Goal: Task Accomplishment & Management: Complete application form

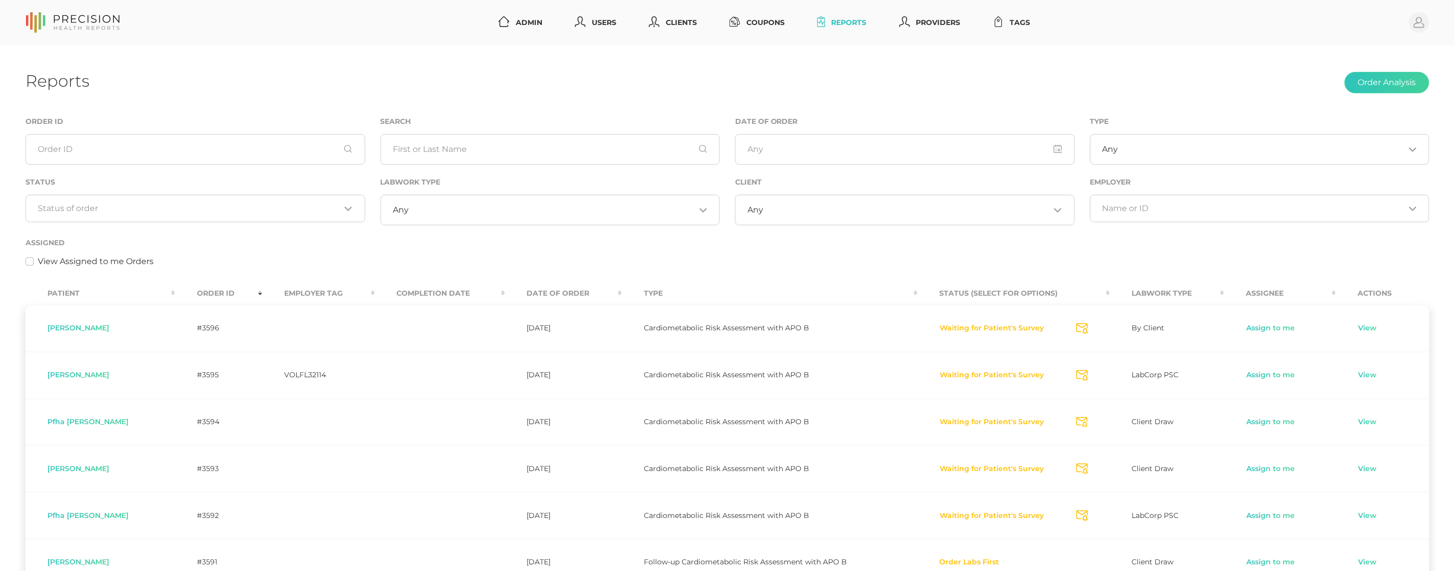
click at [186, 209] on input "Search for option" at bounding box center [189, 209] width 303 height 10
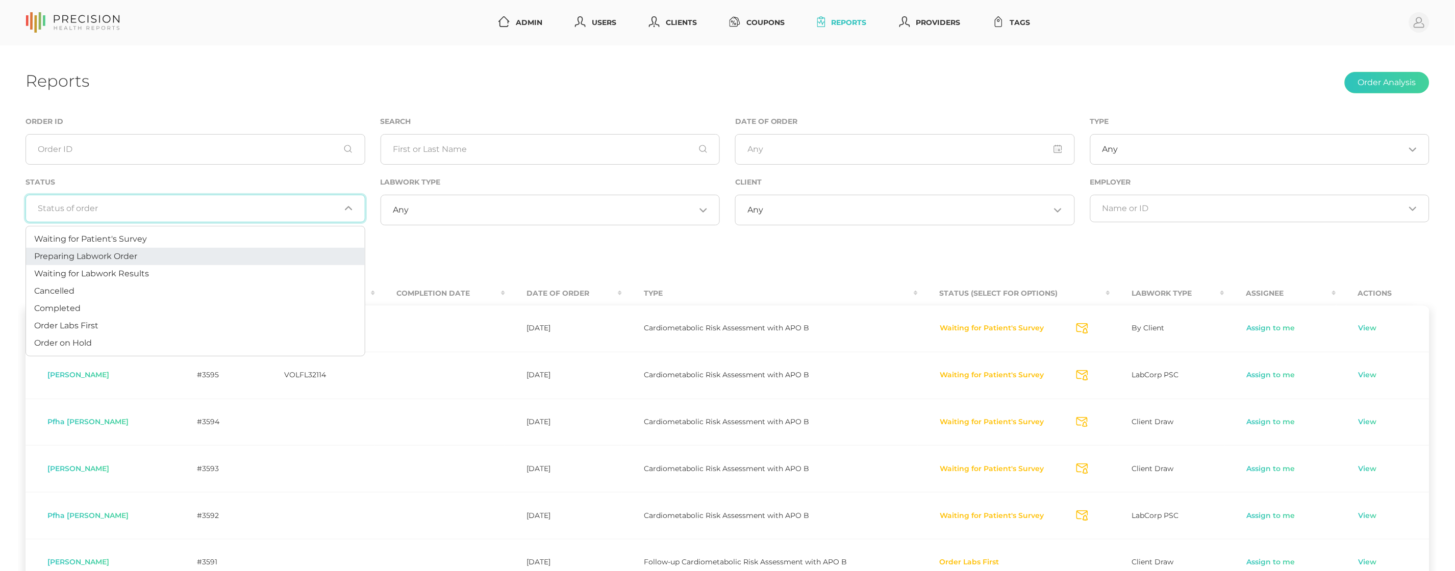
click at [160, 250] on li "Preparing Labwork Order" at bounding box center [195, 256] width 339 height 17
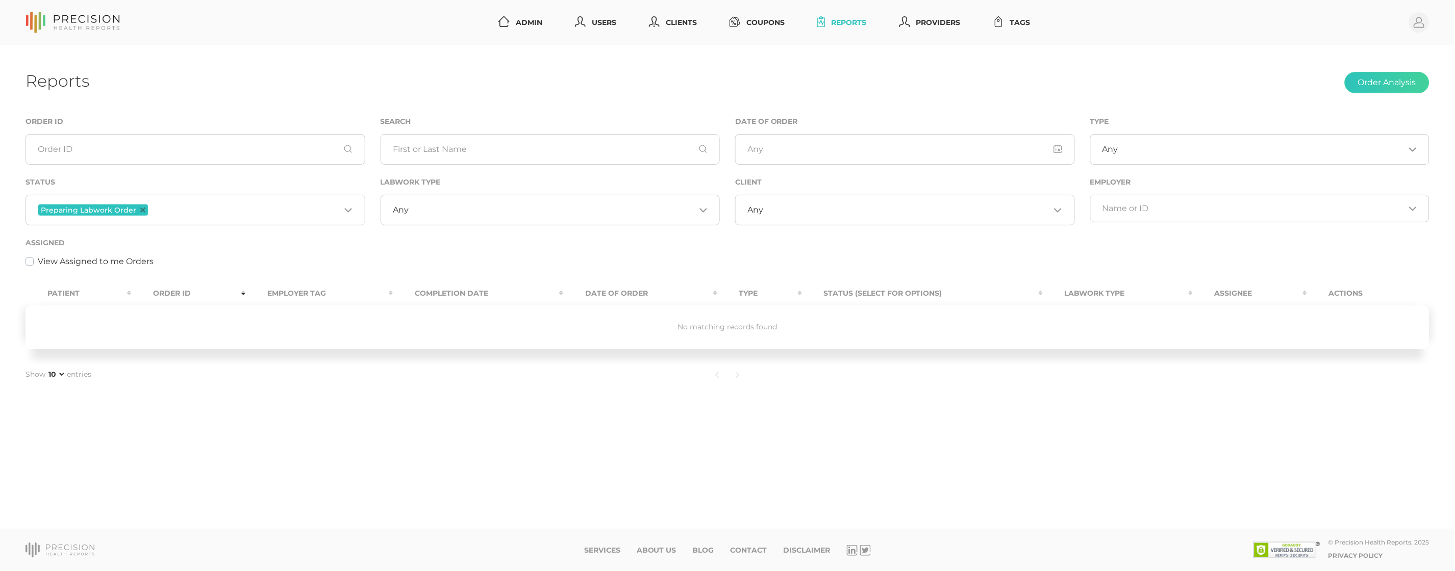
click at [188, 205] on input "Search for option" at bounding box center [245, 210] width 190 height 13
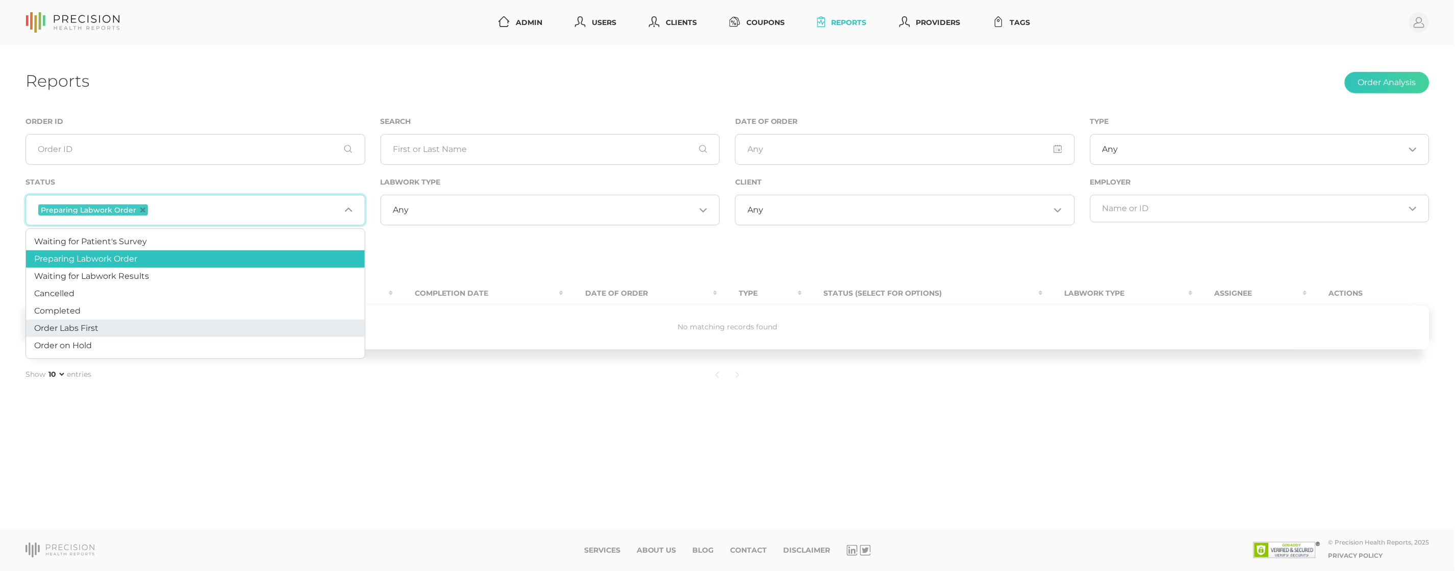
click at [130, 329] on li "Order Labs First" at bounding box center [195, 328] width 339 height 17
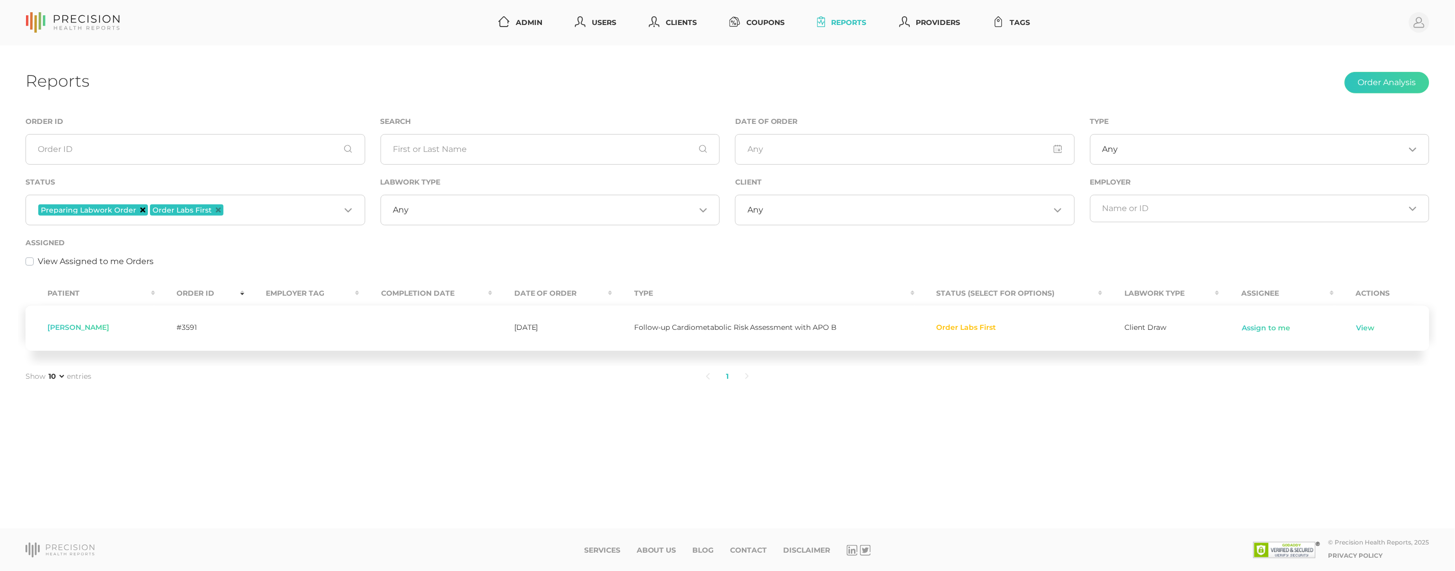
click at [140, 210] on icon "Deselect Preparing Labwork Order" at bounding box center [142, 210] width 5 height 5
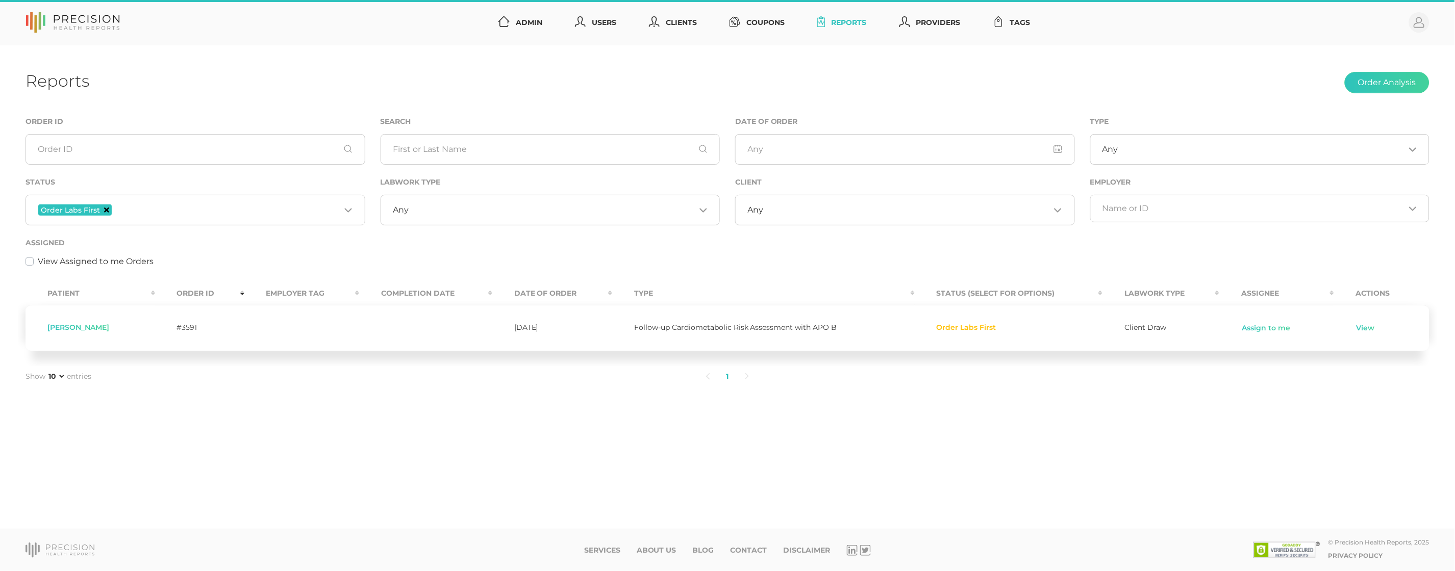
click at [105, 209] on icon "Deselect Order Labs First" at bounding box center [106, 210] width 5 height 5
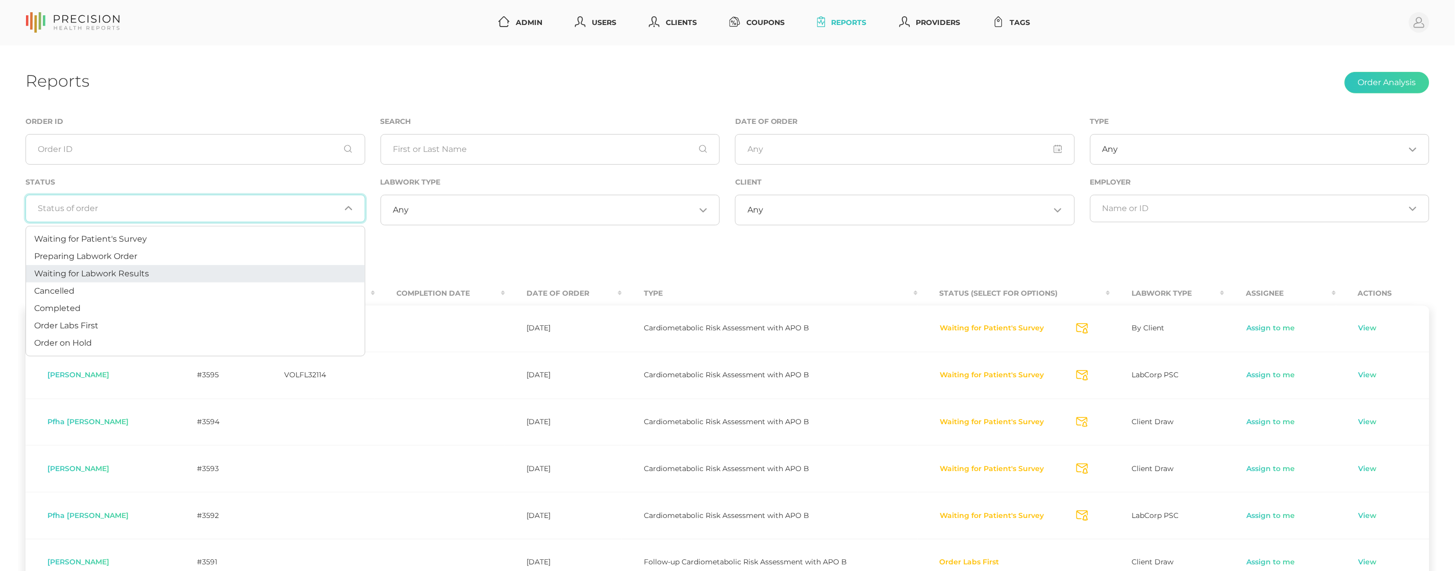
click at [243, 273] on li "Waiting for Labwork Results" at bounding box center [195, 273] width 339 height 17
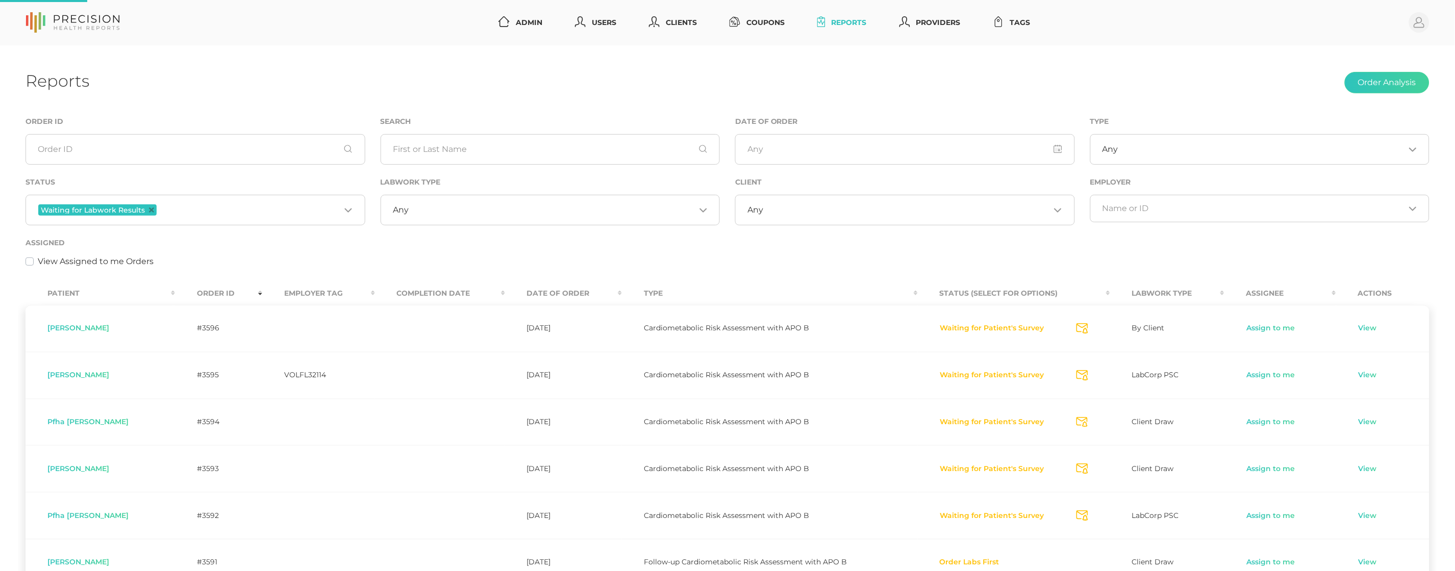
click at [800, 215] on div "Any Loading..." at bounding box center [905, 210] width 340 height 31
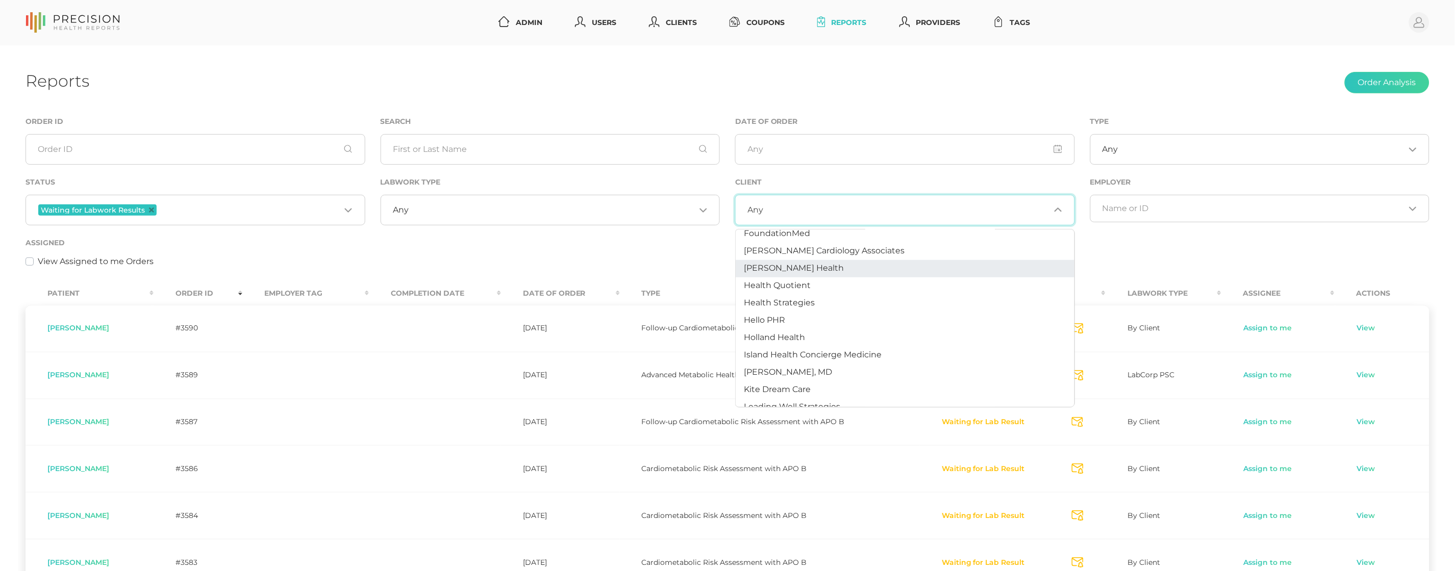
scroll to position [305, 0]
click at [791, 265] on span "Hancock Health" at bounding box center [794, 267] width 100 height 10
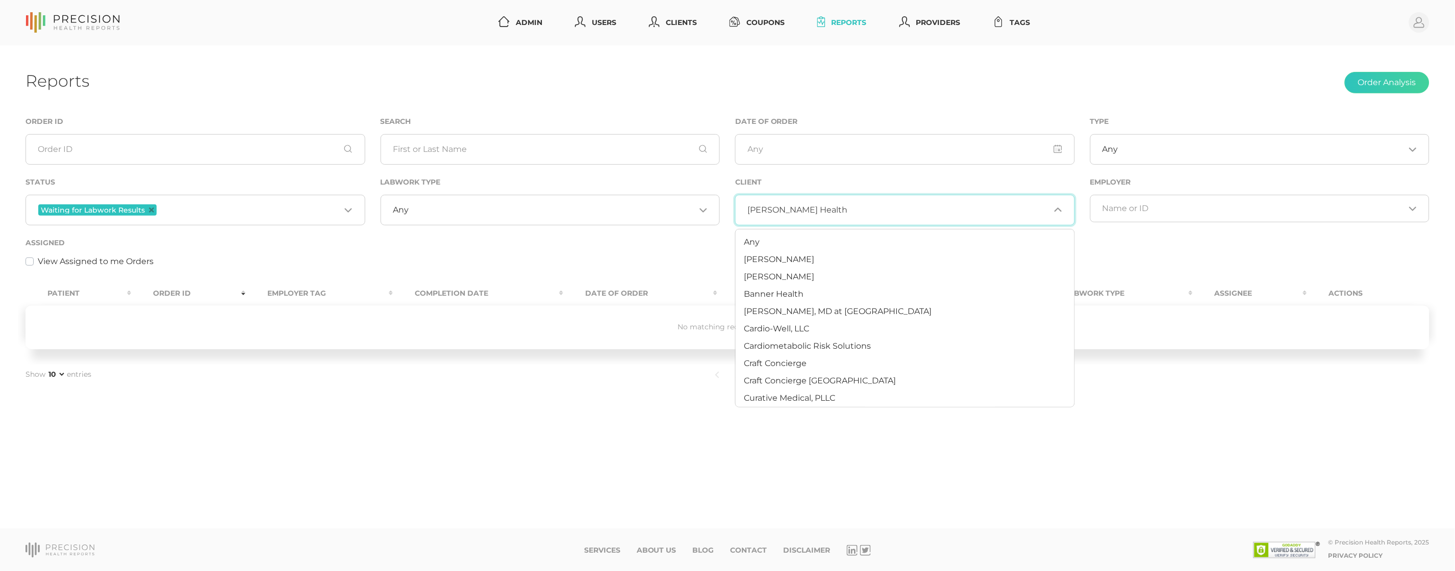
click at [777, 213] on span "Hancock Health" at bounding box center [798, 210] width 100 height 10
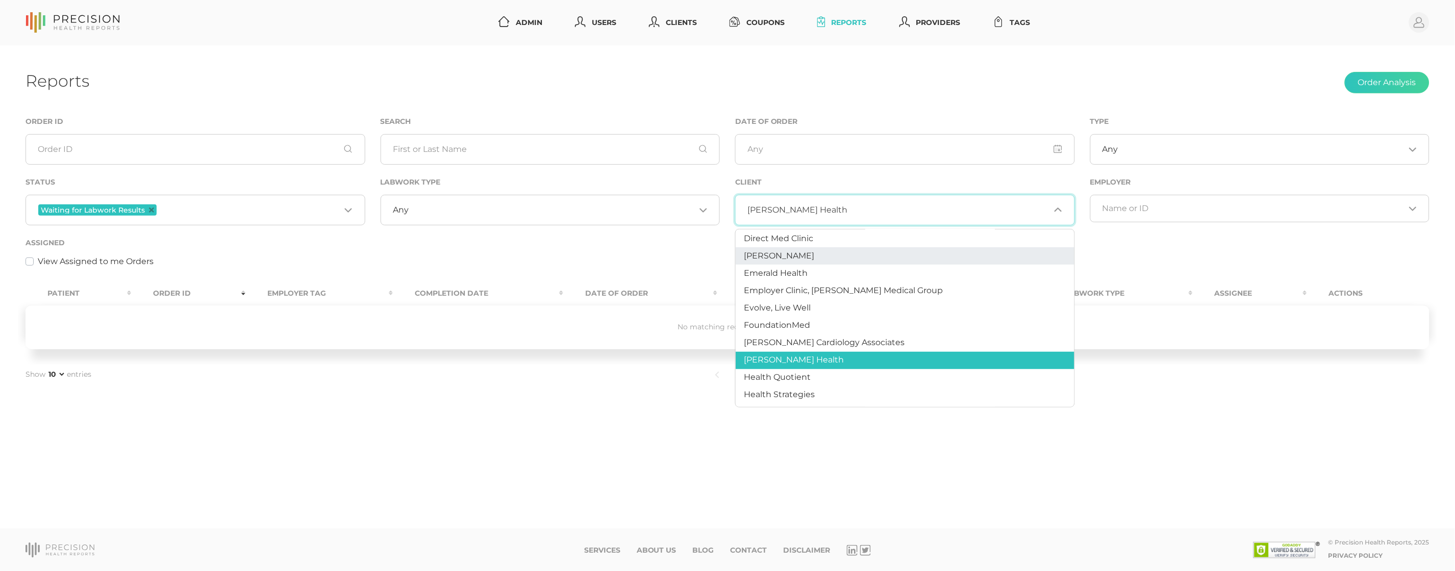
scroll to position [216, 0]
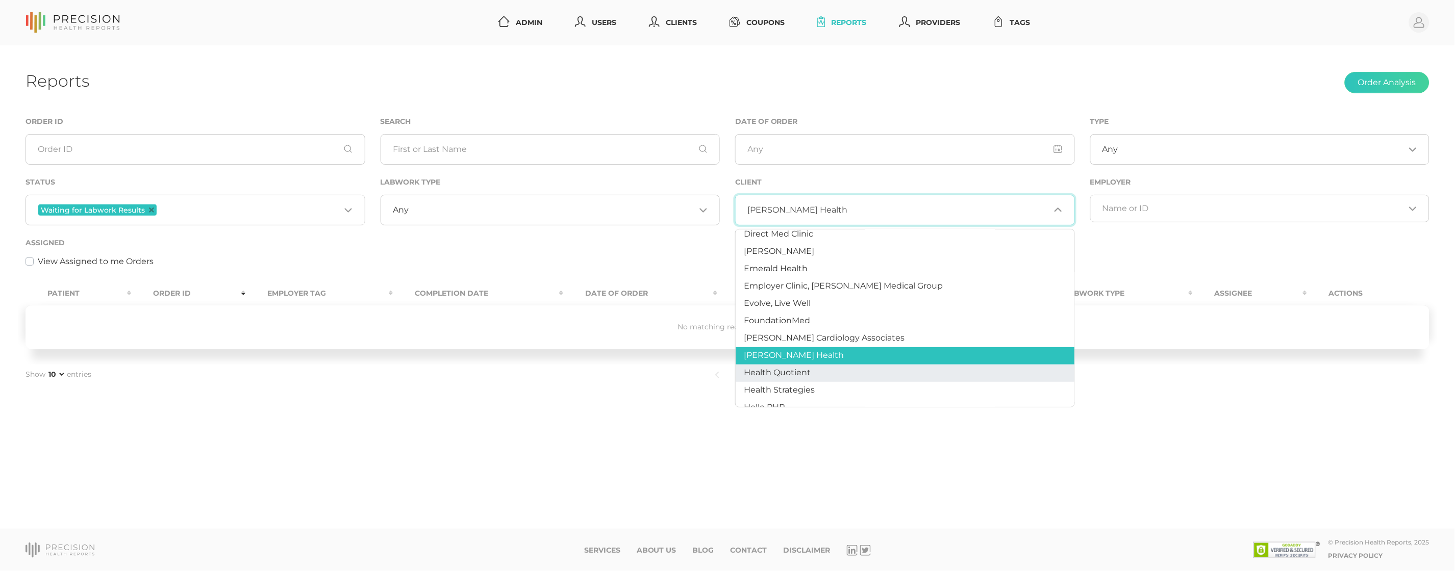
click at [778, 368] on span "Health Quotient" at bounding box center [777, 373] width 67 height 10
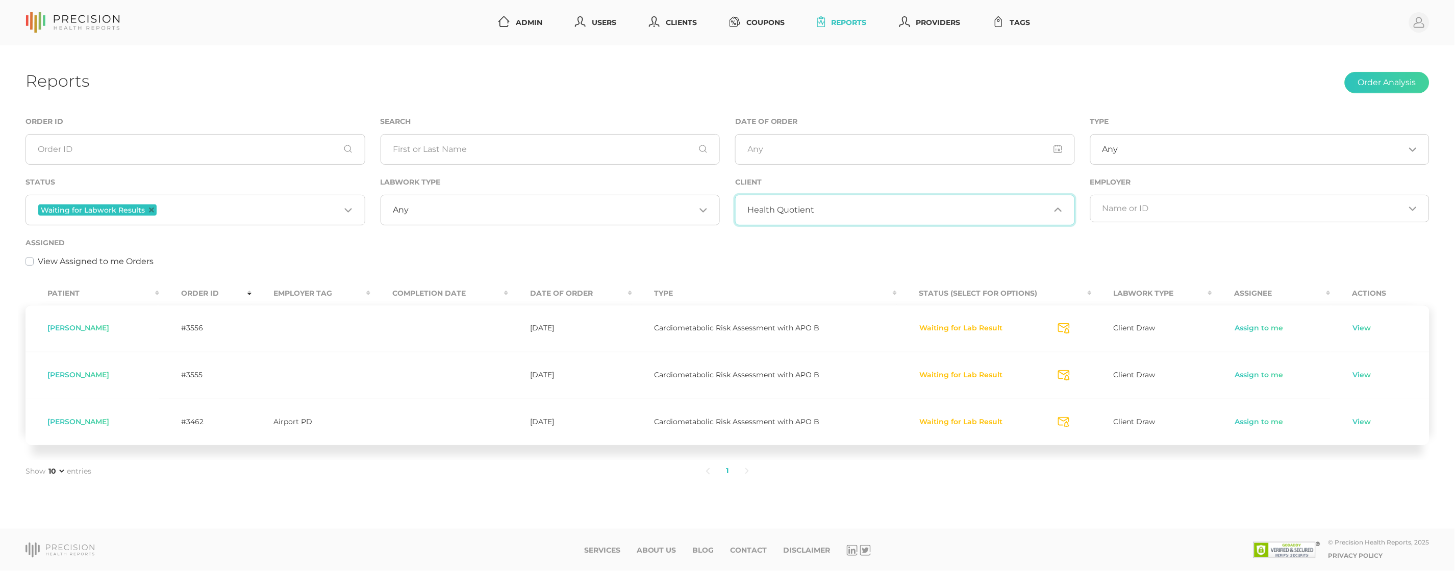
click at [788, 215] on span "Health Quotient" at bounding box center [781, 210] width 67 height 10
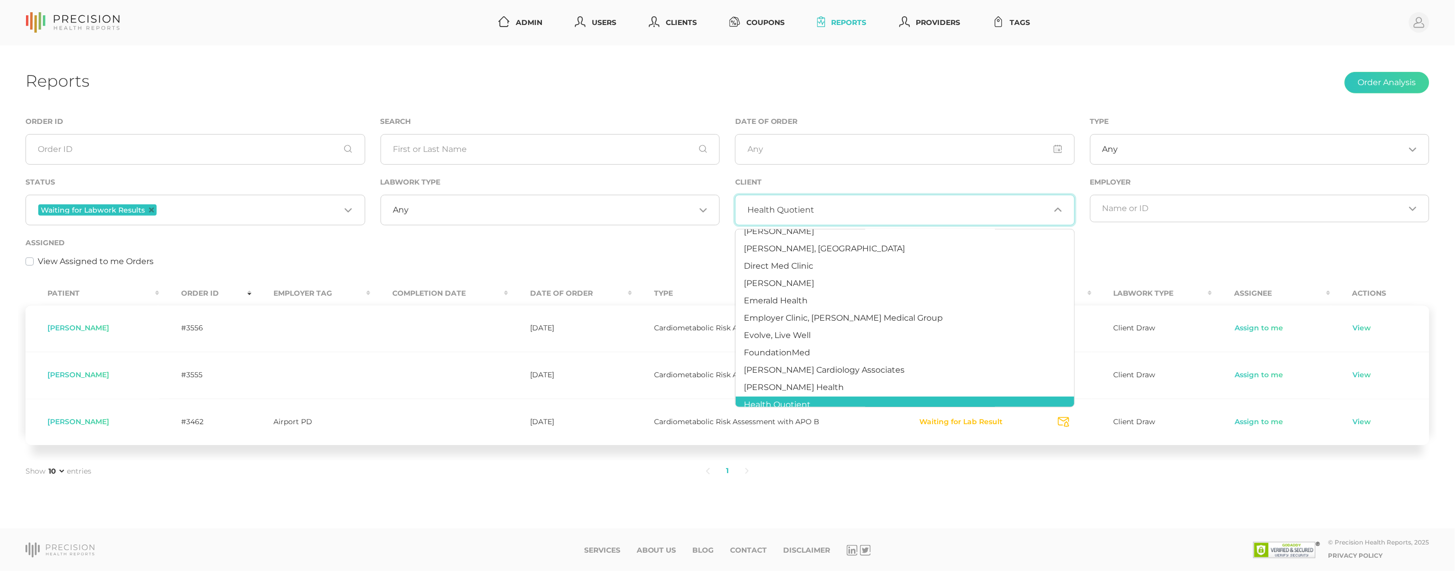
scroll to position [175, 0]
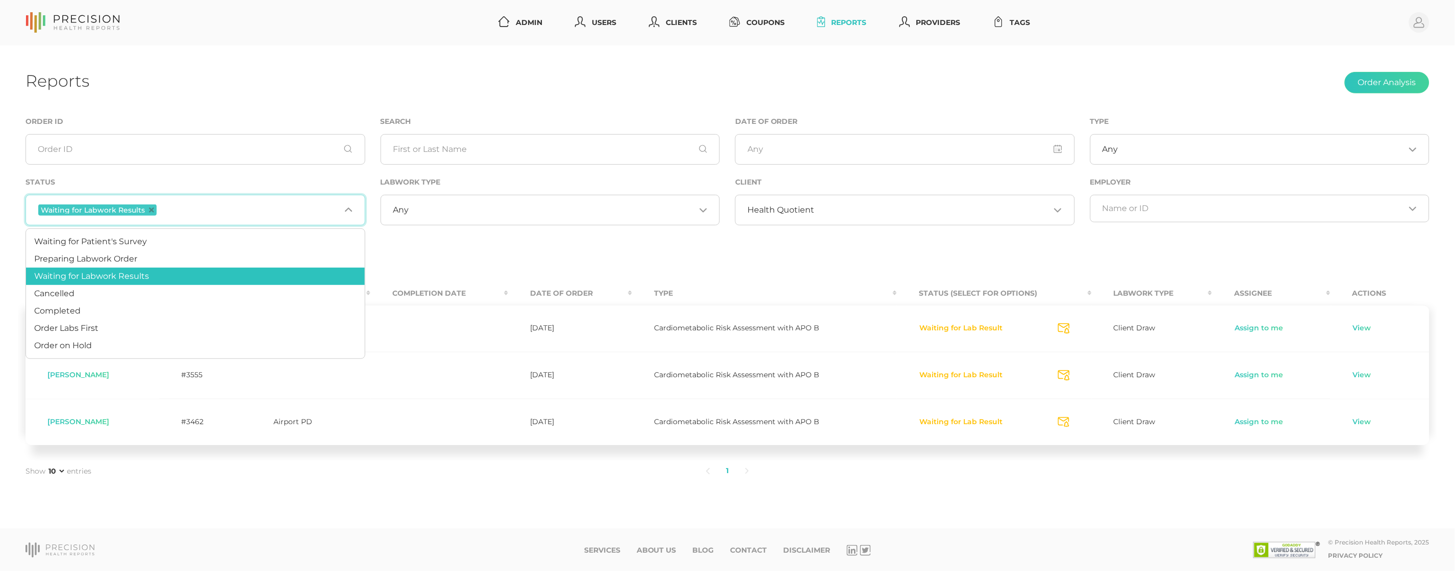
click at [223, 210] on input "Search for option" at bounding box center [250, 210] width 182 height 13
click at [202, 254] on li "Preparing Labwork Order" at bounding box center [195, 258] width 339 height 17
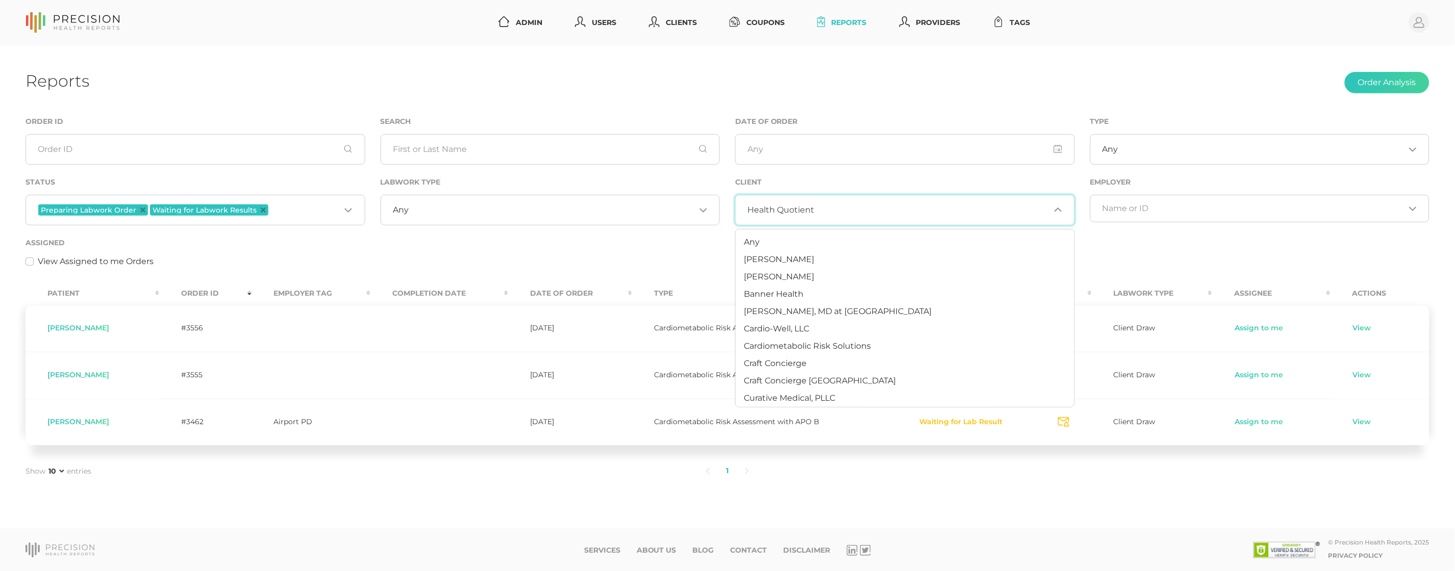
click at [812, 215] on div "Health Quotient Loading..." at bounding box center [905, 210] width 340 height 31
drag, startPoint x: 763, startPoint y: 244, endPoint x: 720, endPoint y: 234, distance: 44.1
click at [763, 244] on li "Any" at bounding box center [905, 242] width 339 height 17
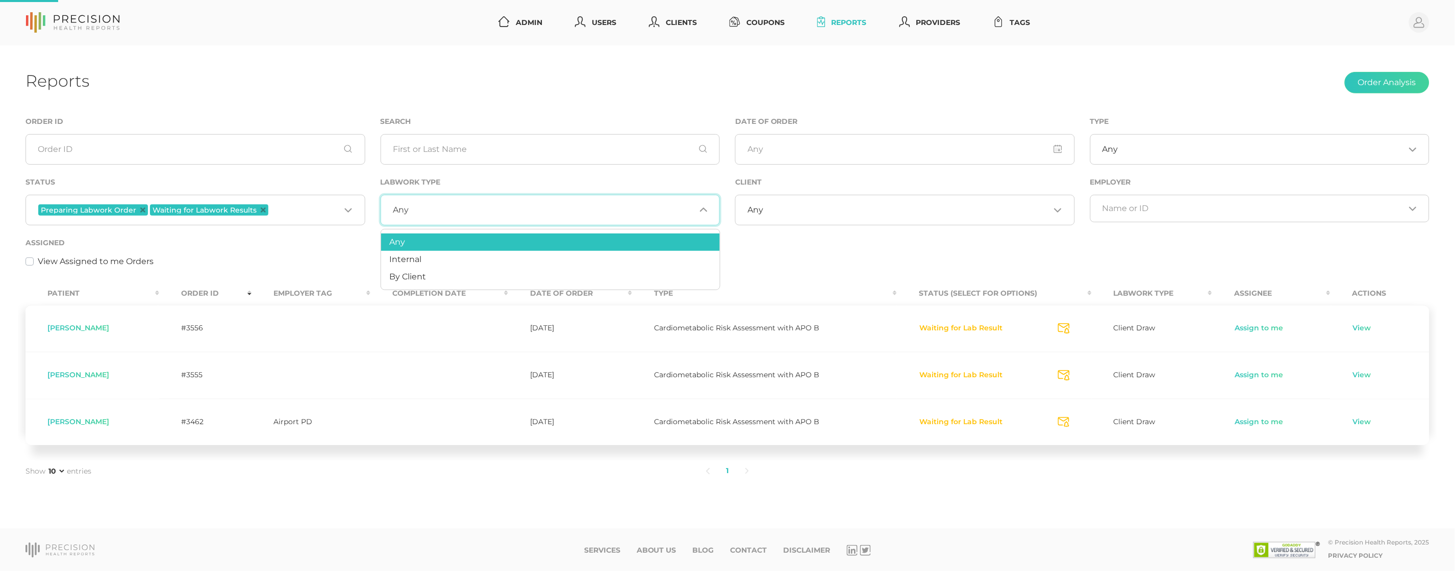
click at [606, 212] on input "Search for option" at bounding box center [552, 210] width 287 height 10
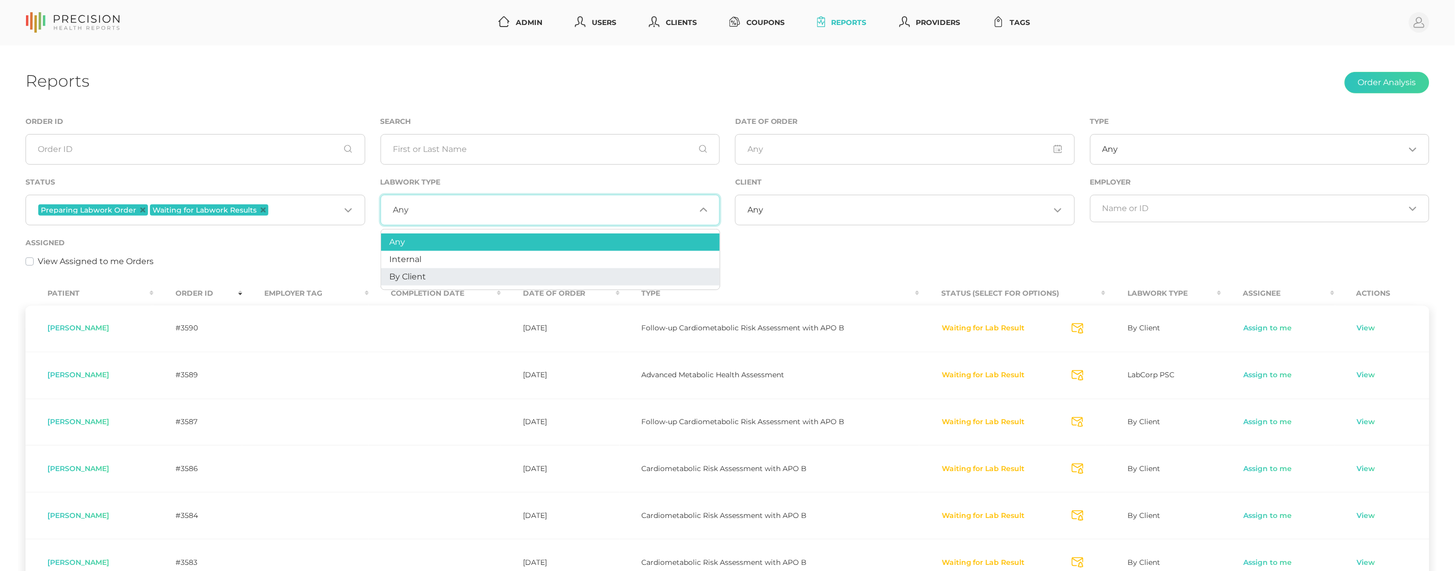
click at [558, 269] on li "By Client" at bounding box center [550, 276] width 339 height 17
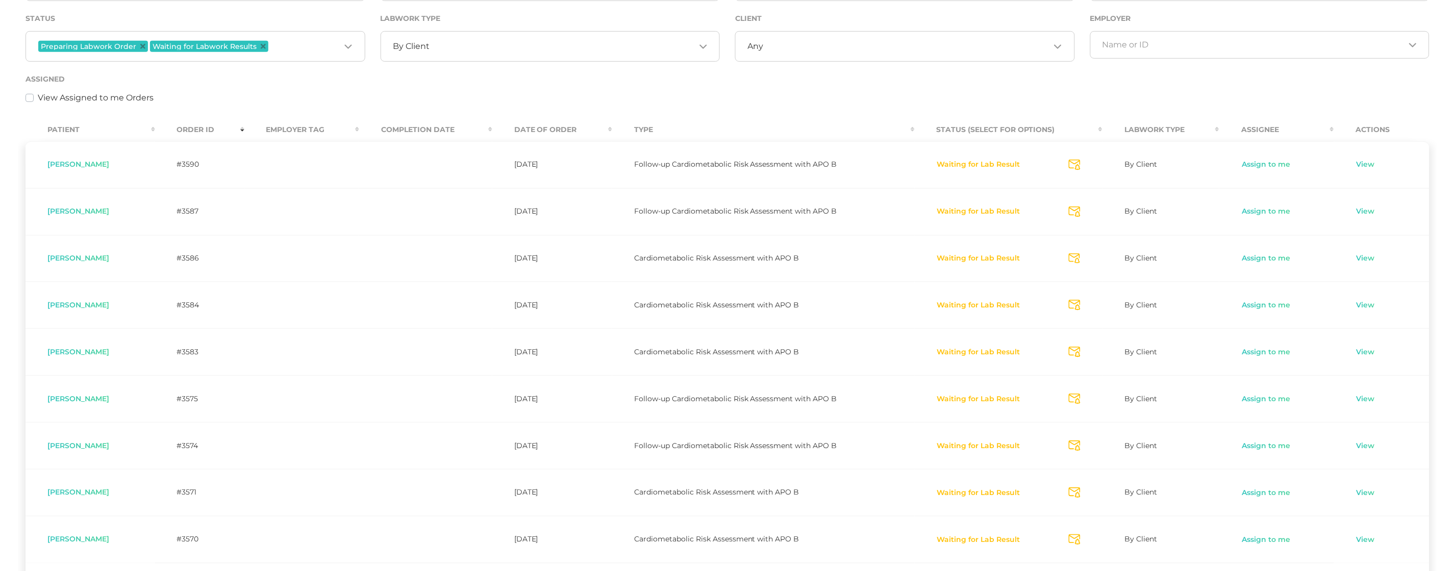
scroll to position [166, 0]
click at [1257, 444] on link "Assign to me" at bounding box center [1265, 444] width 49 height 10
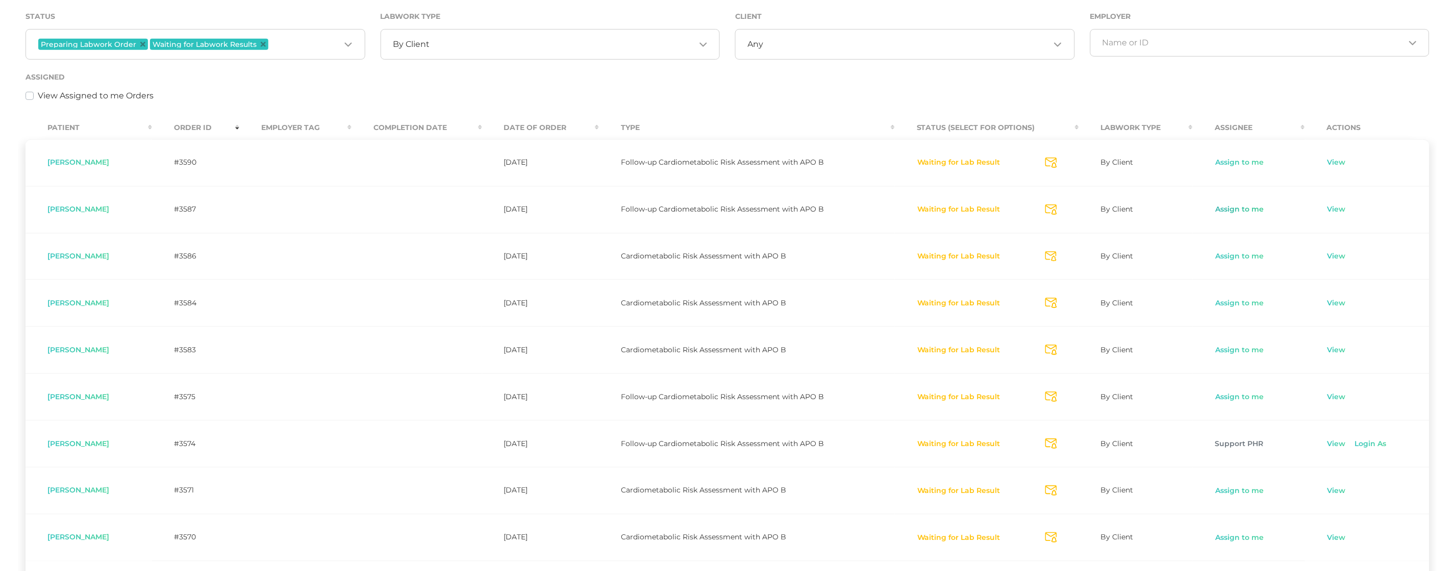
click at [1233, 206] on link "Assign to me" at bounding box center [1239, 210] width 49 height 10
click at [1228, 253] on link "Assign to me" at bounding box center [1239, 257] width 49 height 10
click at [1229, 303] on link "Assign to me" at bounding box center [1239, 303] width 49 height 10
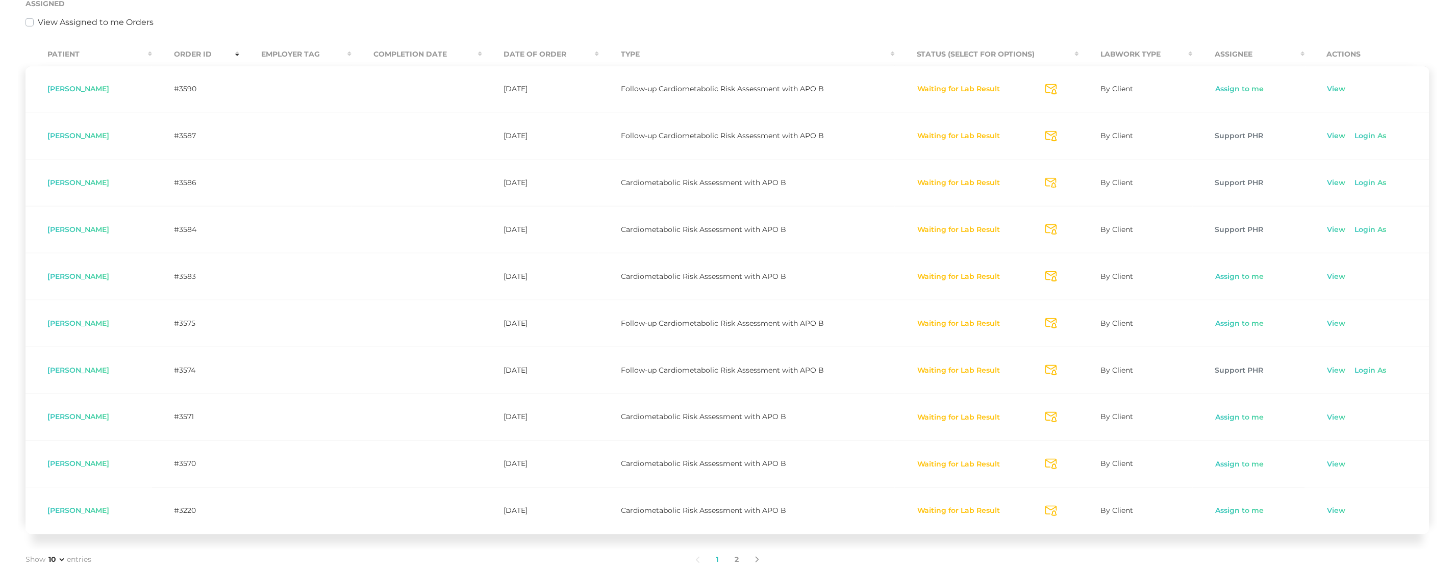
scroll to position [232, 0]
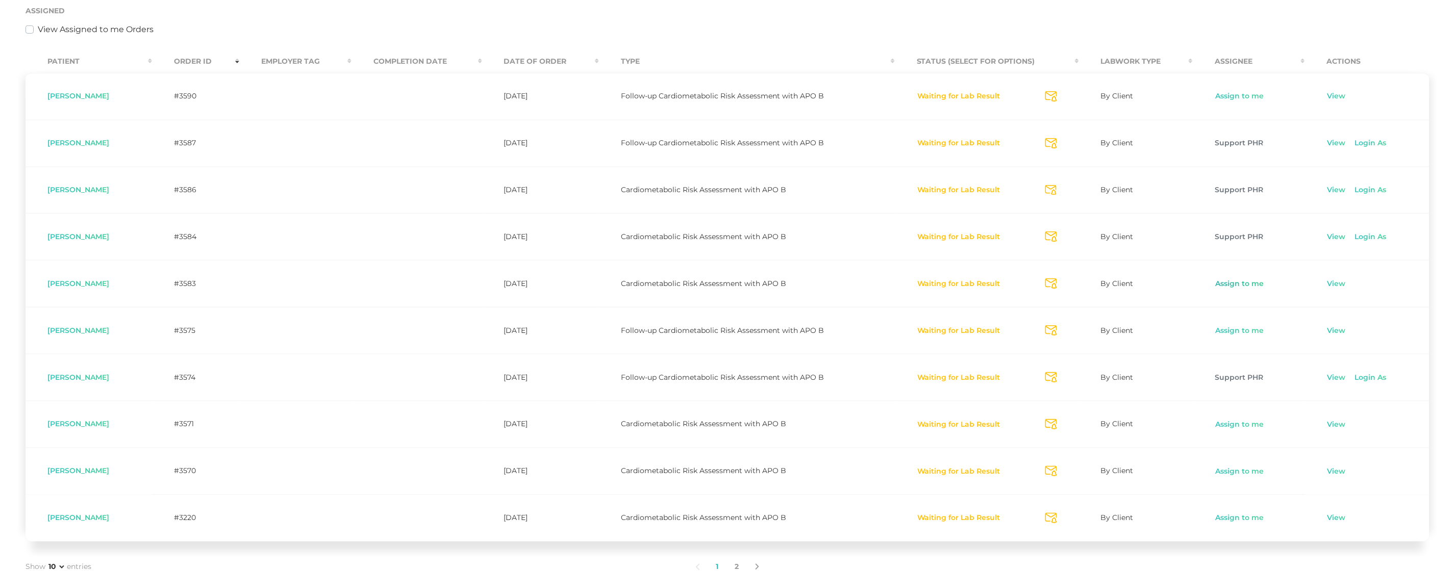
click at [1235, 287] on link "Assign to me" at bounding box center [1239, 284] width 49 height 10
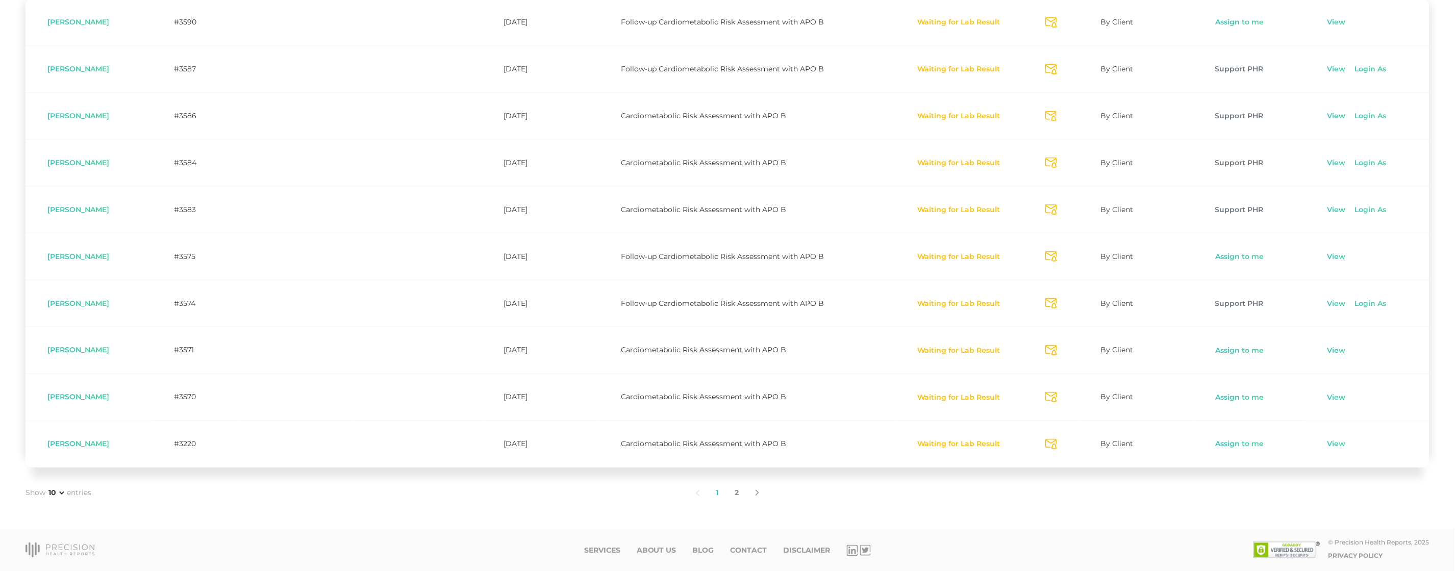
scroll to position [306, 1]
click at [733, 494] on link "2" at bounding box center [737, 493] width 20 height 21
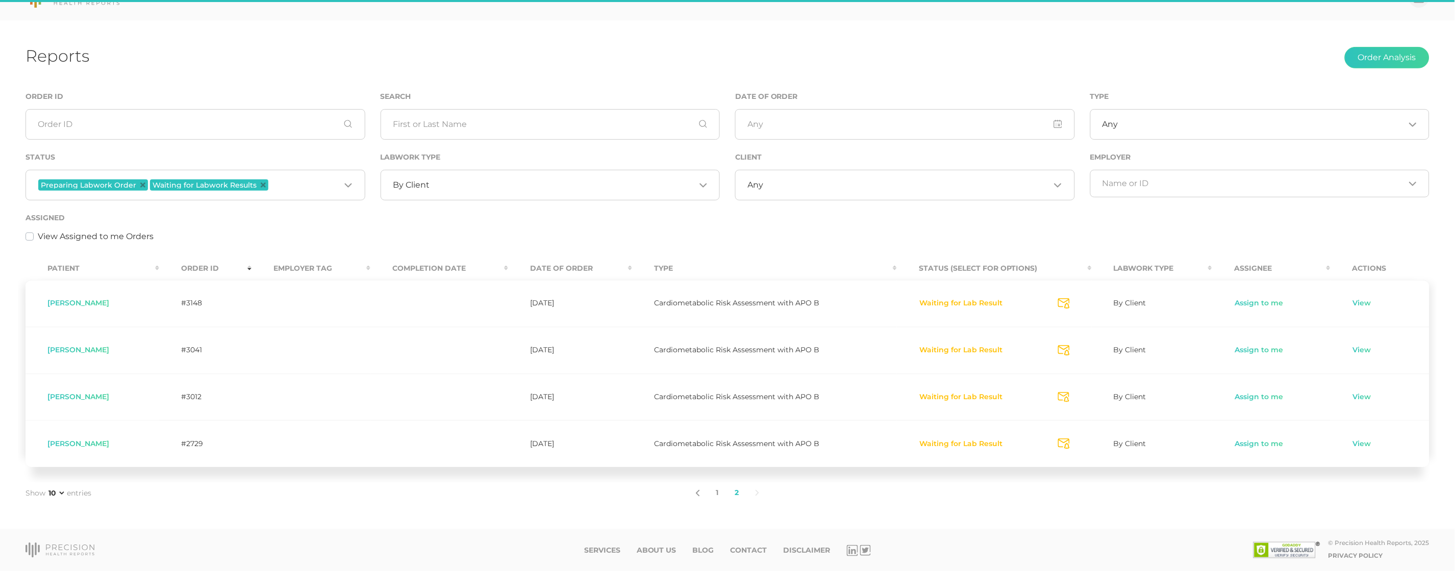
scroll to position [24, 0]
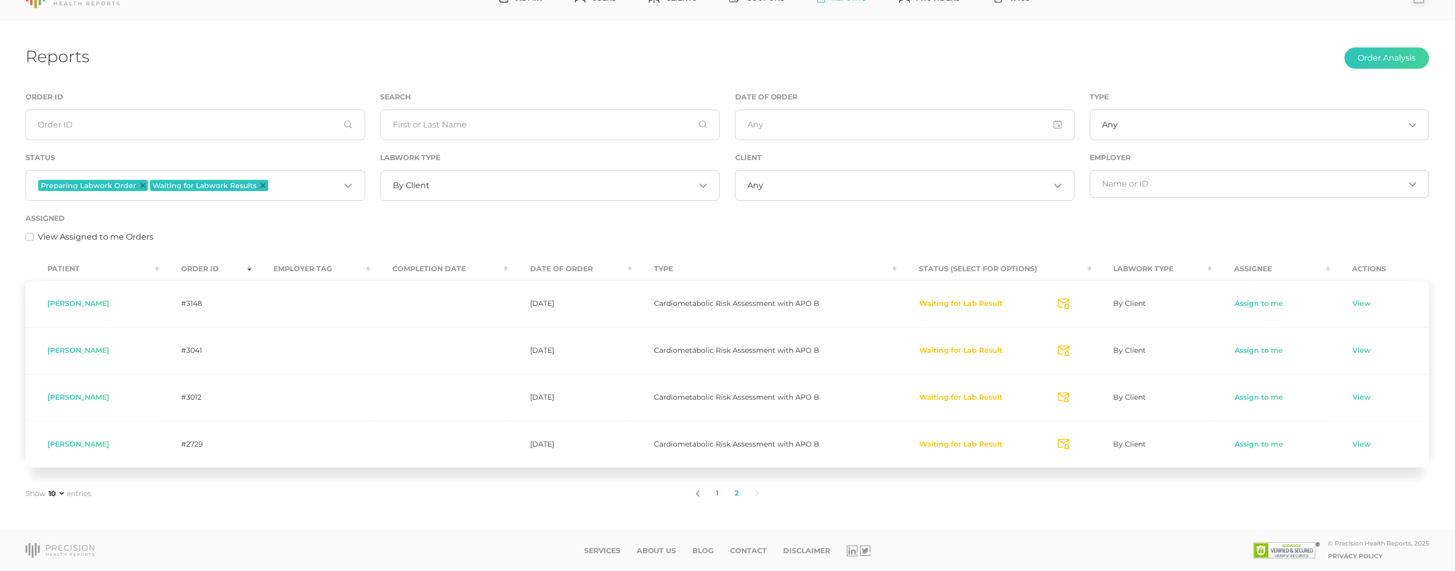
click at [713, 489] on link "1" at bounding box center [717, 493] width 19 height 21
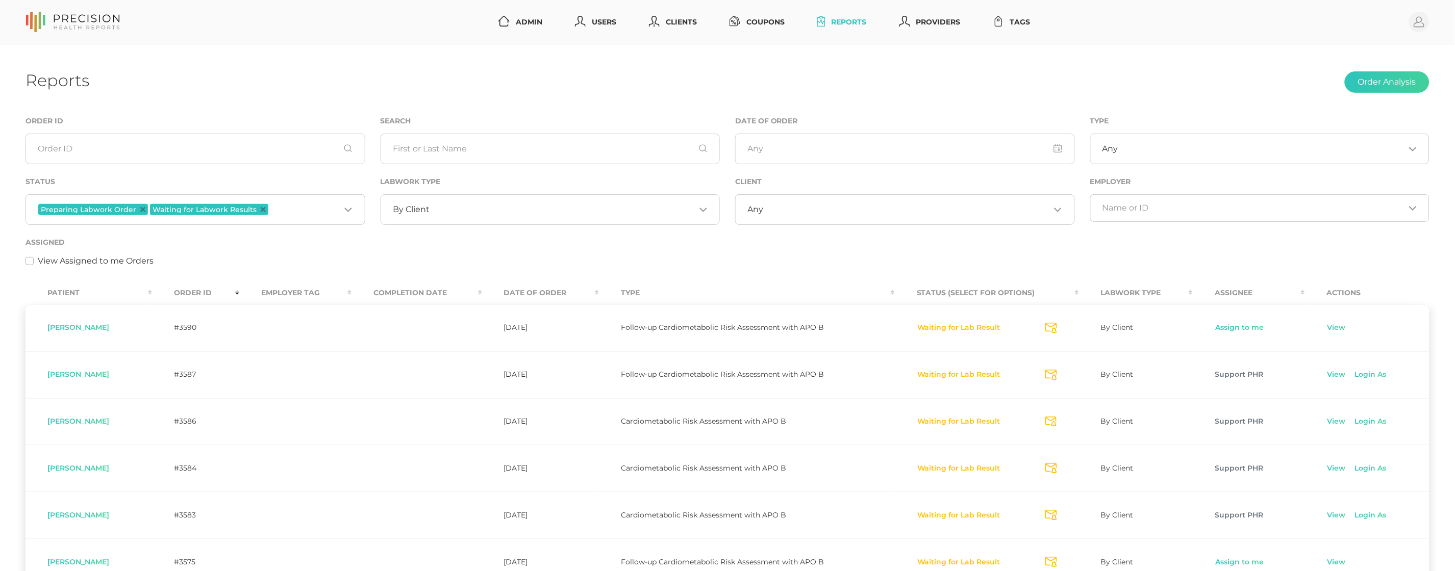
scroll to position [259, 0]
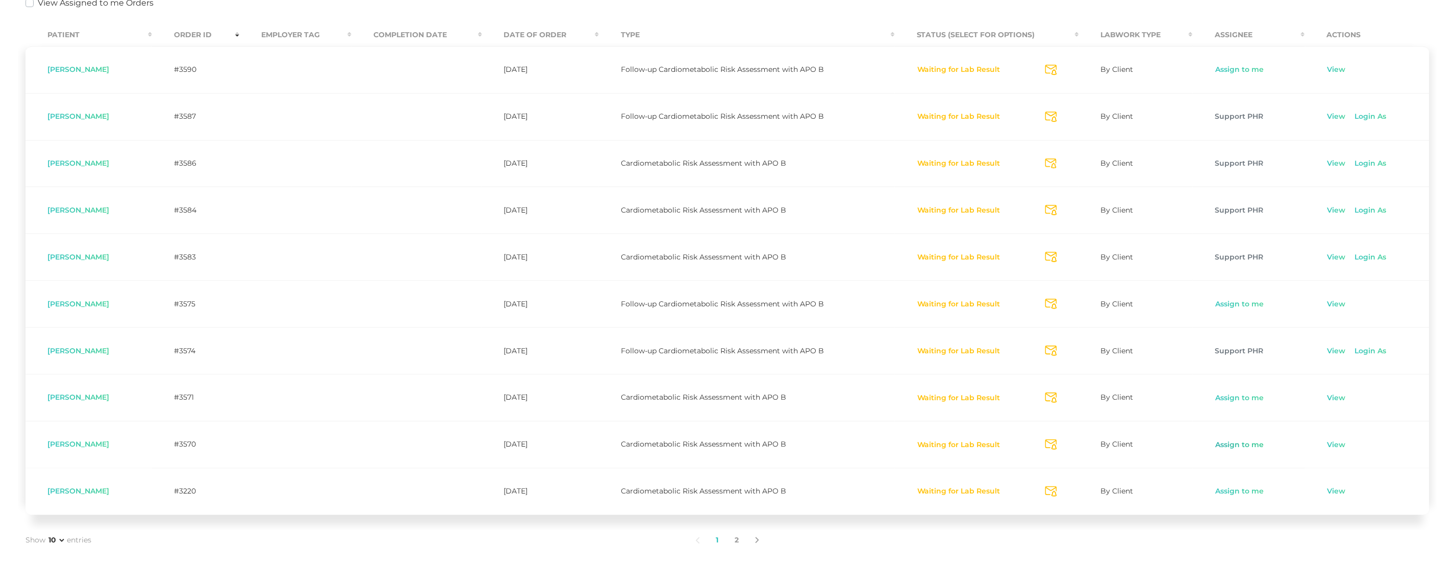
click at [1230, 445] on link "Assign to me" at bounding box center [1239, 445] width 49 height 10
click at [1339, 446] on link "View" at bounding box center [1336, 445] width 19 height 10
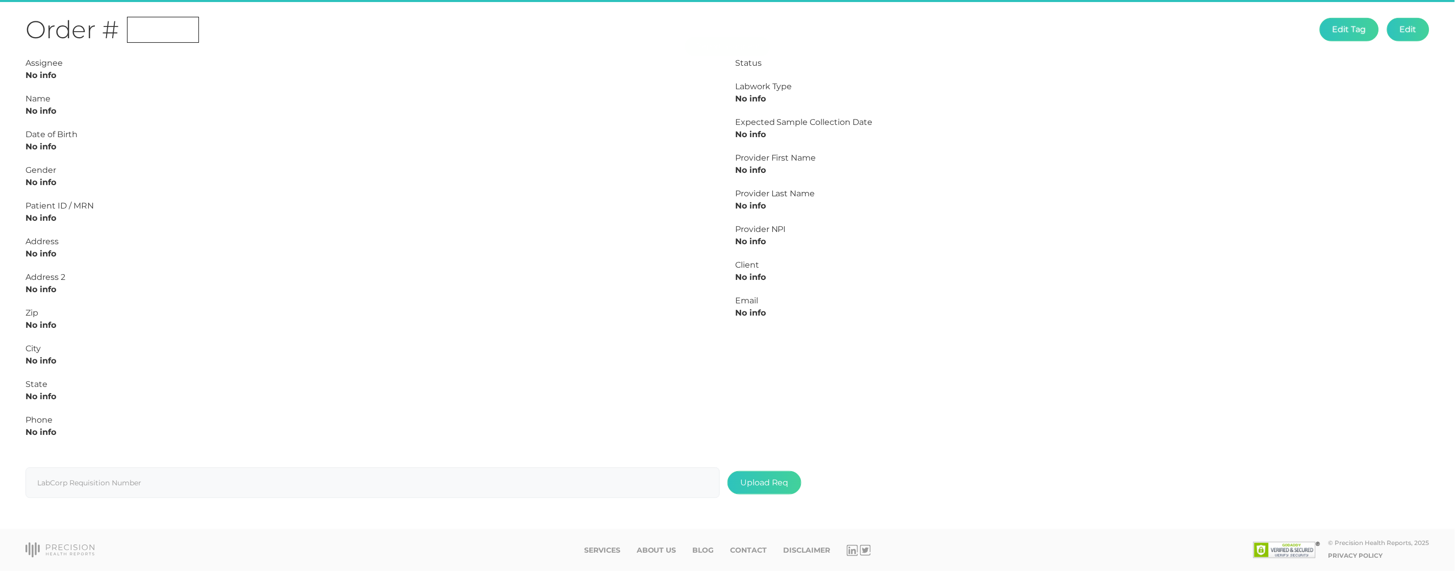
scroll to position [115, 0]
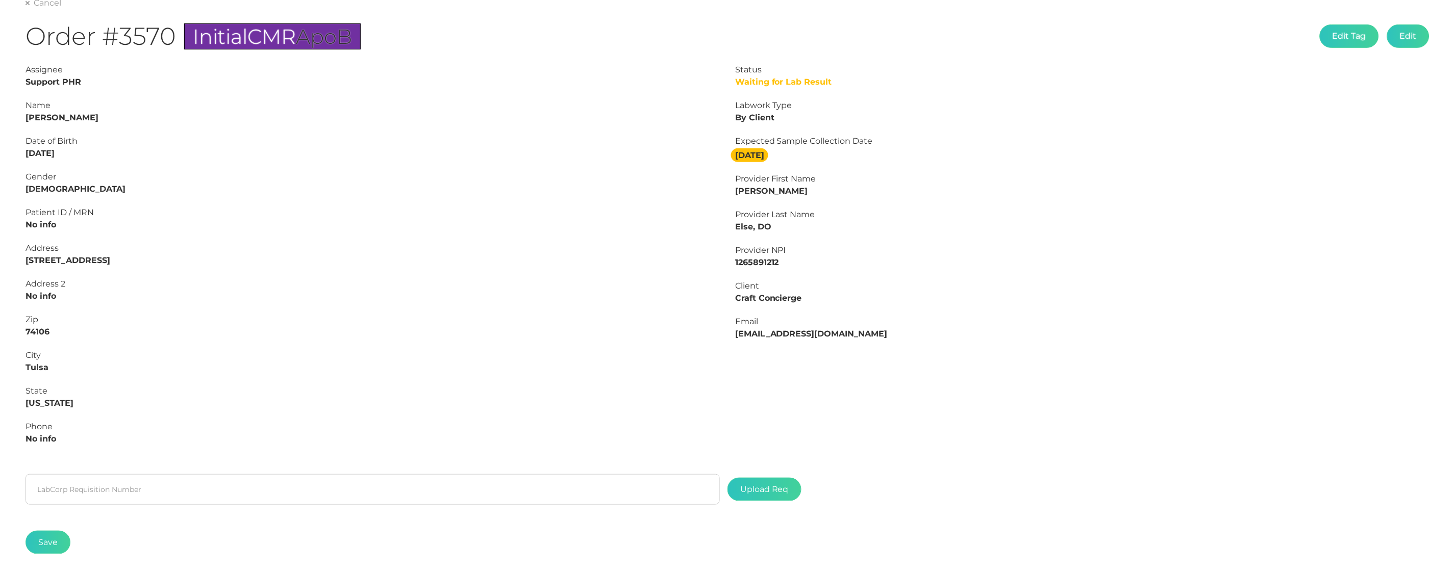
click at [63, 113] on strong "Bruce Sorrell" at bounding box center [62, 118] width 73 height 10
click at [64, 113] on strong "Bruce Sorrell" at bounding box center [62, 118] width 73 height 10
click at [33, 116] on strong "Bruce Sorrell" at bounding box center [62, 118] width 73 height 10
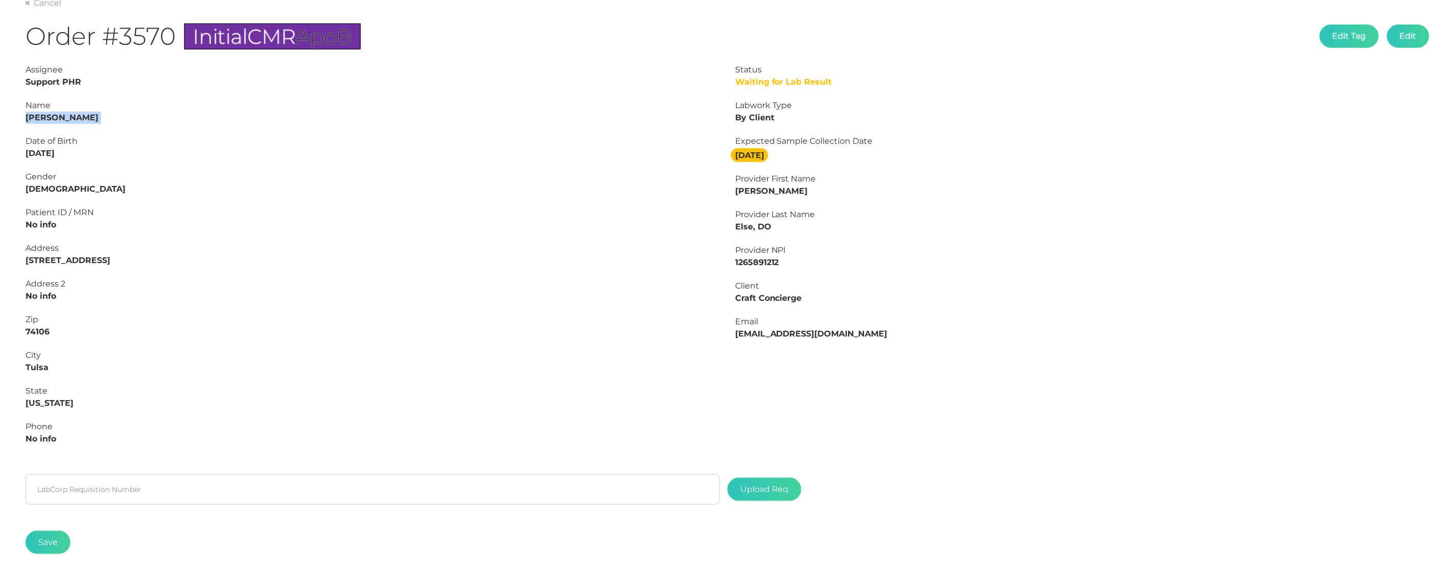
click at [33, 116] on strong "Bruce Sorrell" at bounding box center [62, 118] width 73 height 10
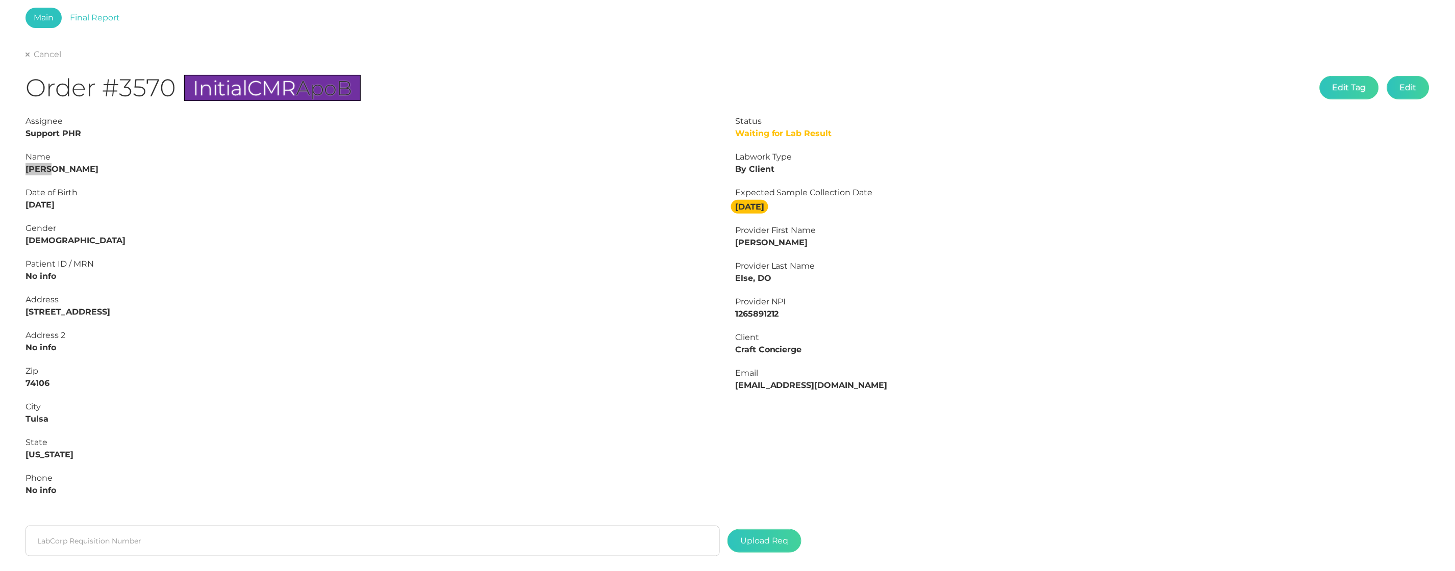
scroll to position [66, 0]
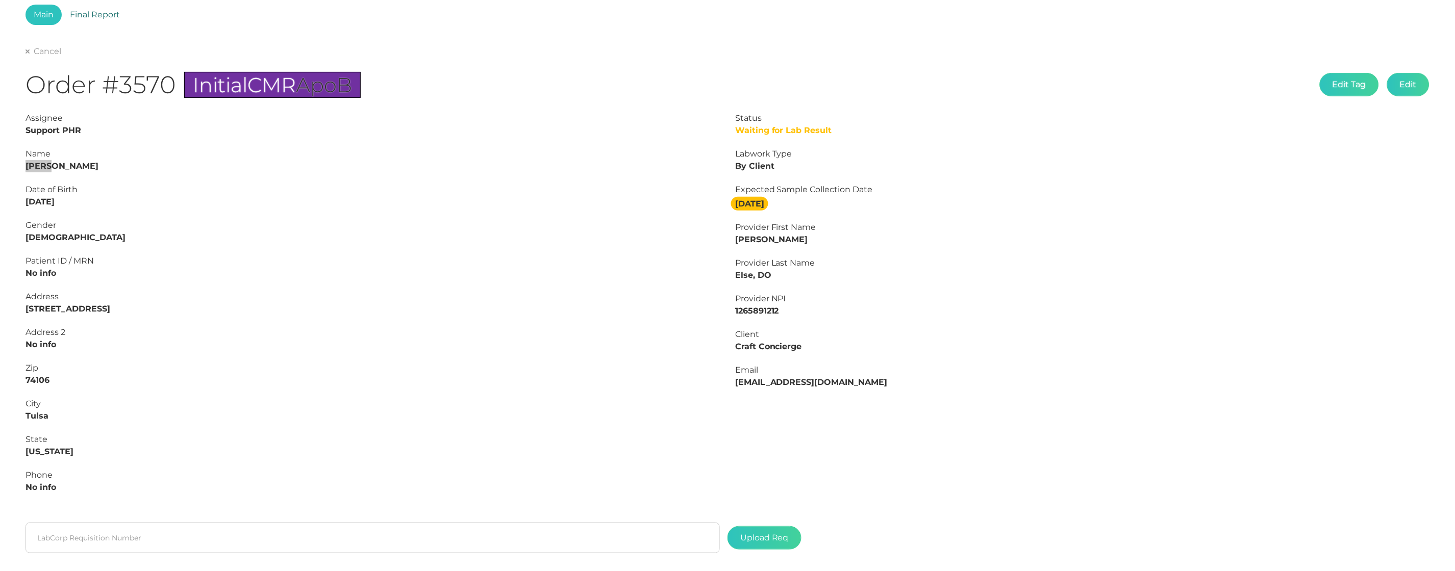
click at [96, 15] on link "Final Report" at bounding box center [95, 15] width 66 height 20
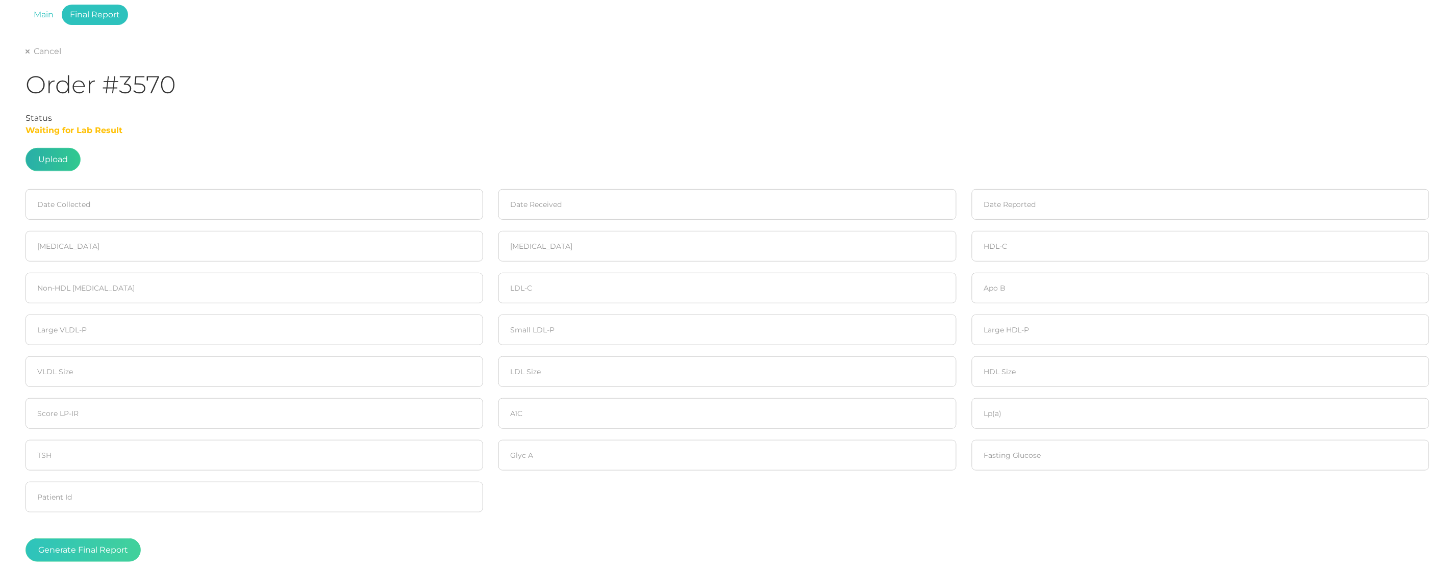
click at [59, 157] on label at bounding box center [53, 159] width 54 height 22
click at [68, 221] on input "file" at bounding box center [68, 221] width 1 height 1
type input "C:\fakepath\Sorrell, Bruce.pdf"
click at [129, 198] on input at bounding box center [255, 204] width 458 height 31
click at [106, 268] on span "2" at bounding box center [109, 270] width 14 height 14
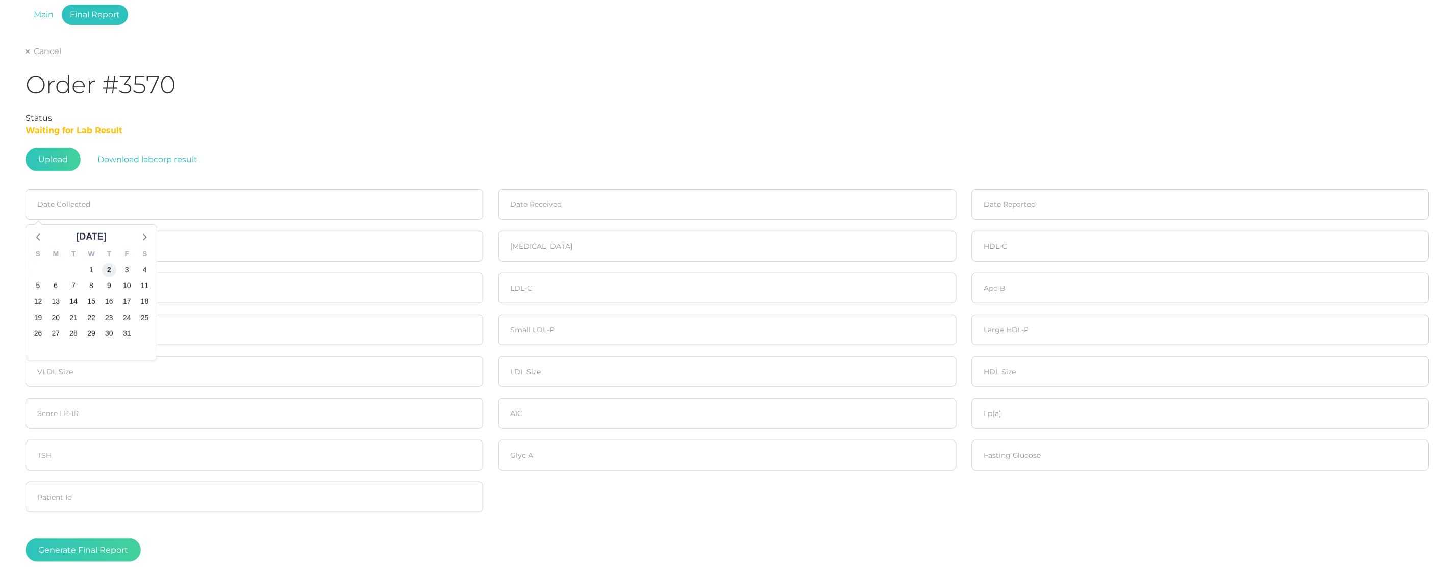
type input "10/02/2025"
click at [643, 208] on input at bounding box center [727, 204] width 458 height 31
drag, startPoint x: 602, startPoint y: 267, endPoint x: 608, endPoint y: 267, distance: 5.1
click at [602, 267] on span "3" at bounding box center [600, 270] width 14 height 14
type input "10/03/2025"
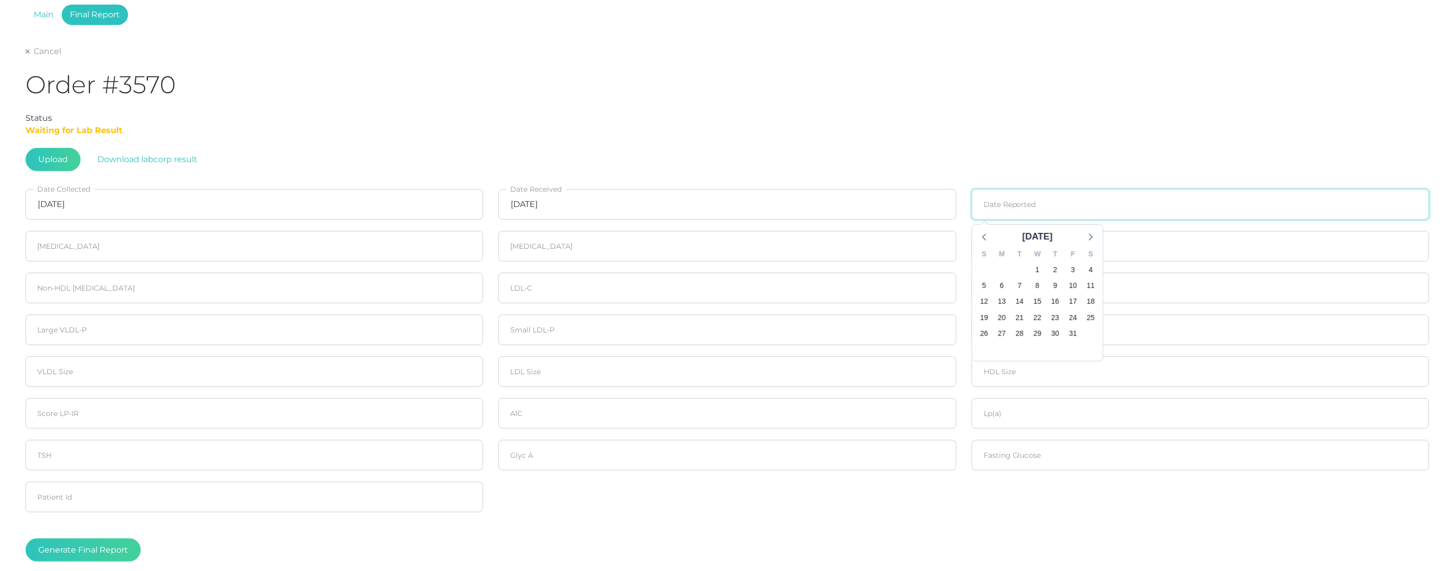
click at [1045, 209] on input at bounding box center [1201, 204] width 458 height 31
click at [1049, 284] on span "9" at bounding box center [1055, 286] width 14 height 14
type input "10/09/2025"
click at [65, 254] on input "number" at bounding box center [255, 246] width 458 height 31
type input "137"
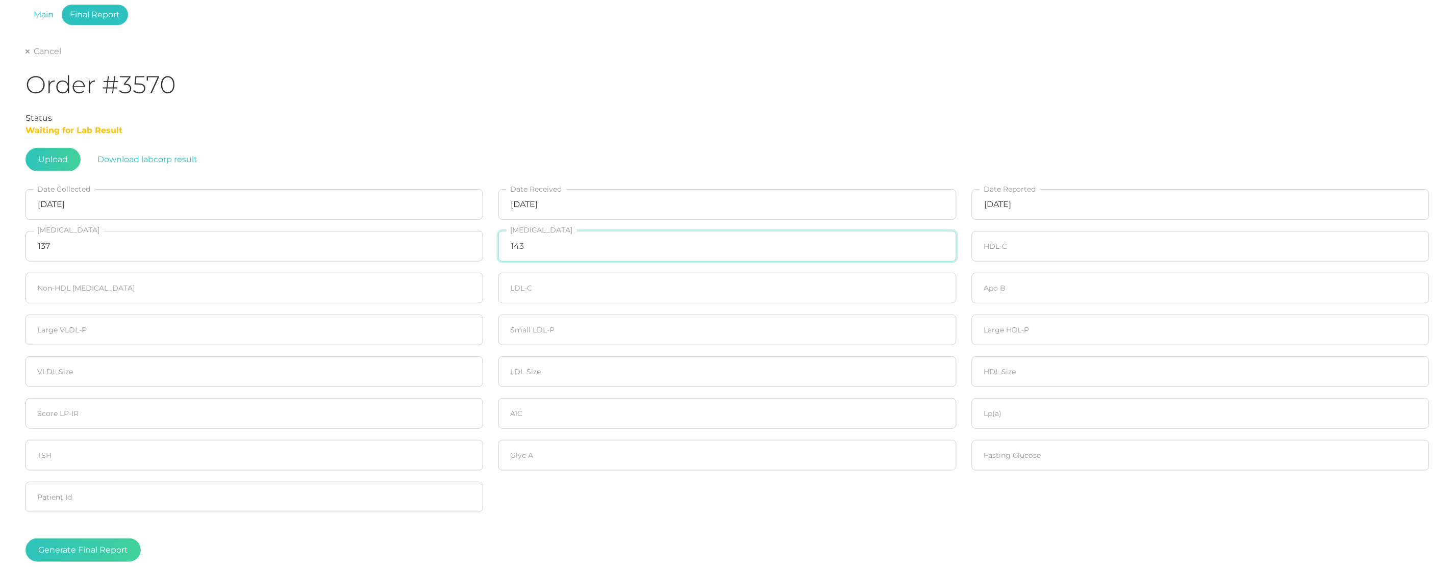
type input "143"
type input "37"
type input "100"
type input "75"
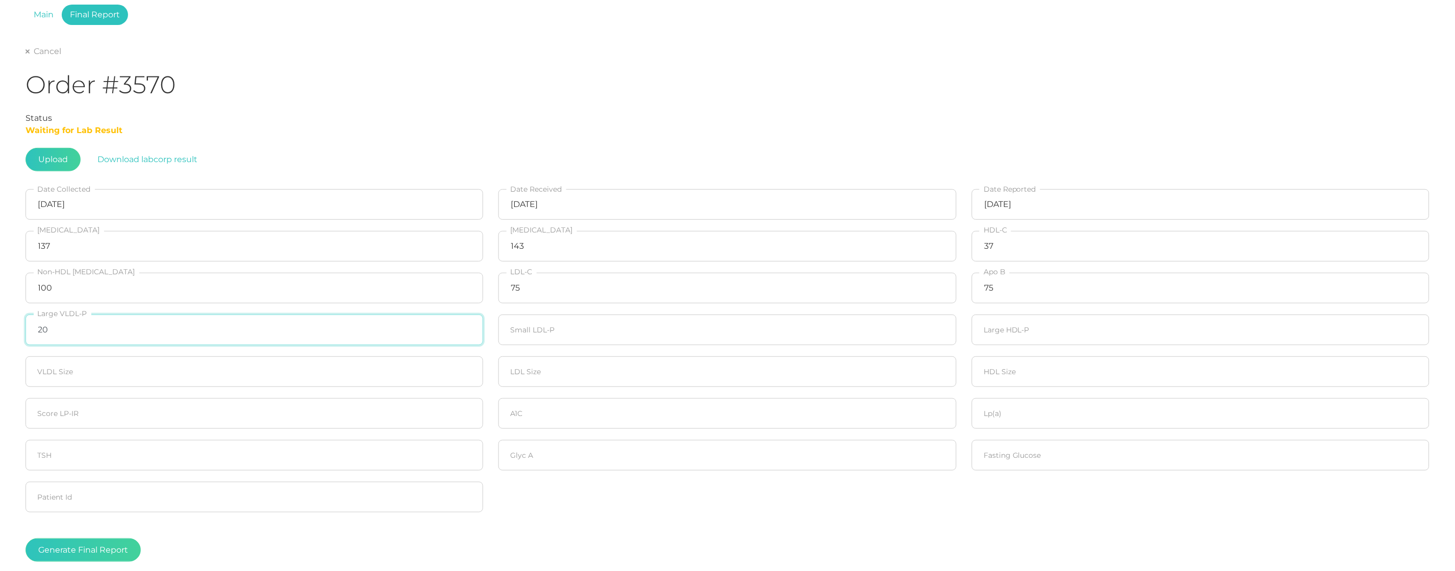
type input "20"
type input "438"
type input "20"
type input "20.3"
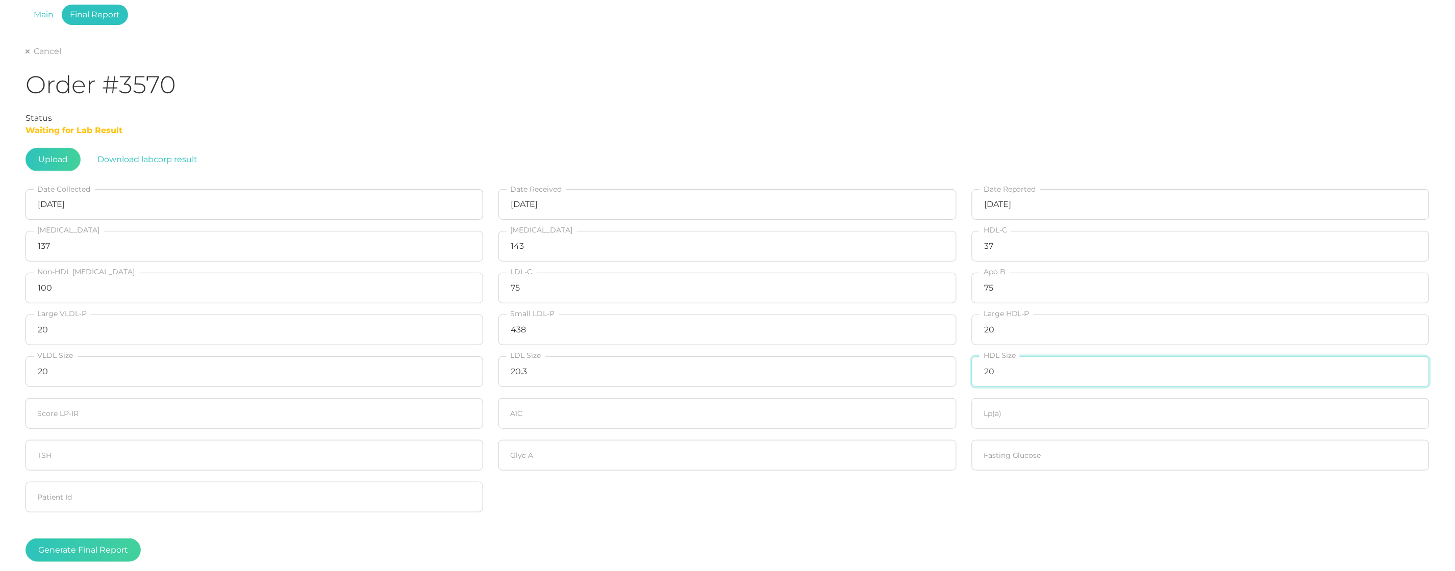
type input "20"
type input "74"
click at [725, 454] on input "number" at bounding box center [727, 455] width 458 height 31
type input "415"
click at [1099, 409] on input "number" at bounding box center [1201, 413] width 458 height 31
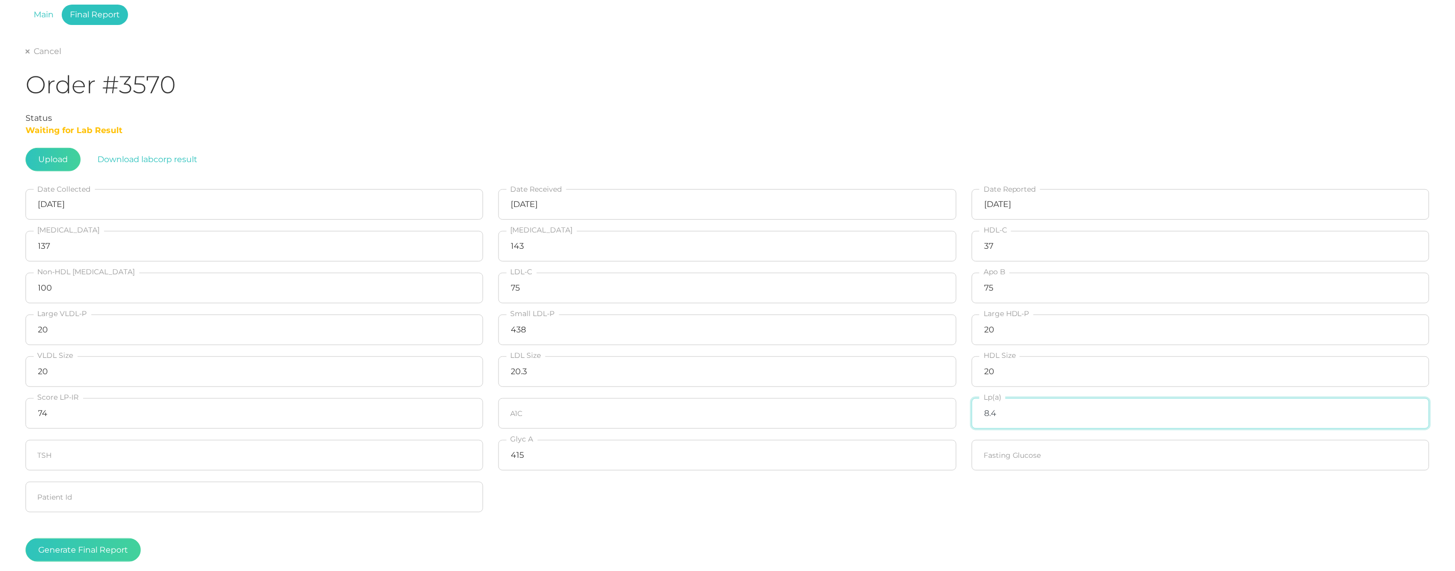
type input "8.4"
click at [798, 413] on input "number" at bounding box center [727, 413] width 458 height 31
type input "5.9"
drag, startPoint x: 1060, startPoint y: 457, endPoint x: 941, endPoint y: 518, distance: 133.7
click at [1060, 457] on input "number" at bounding box center [1201, 455] width 458 height 31
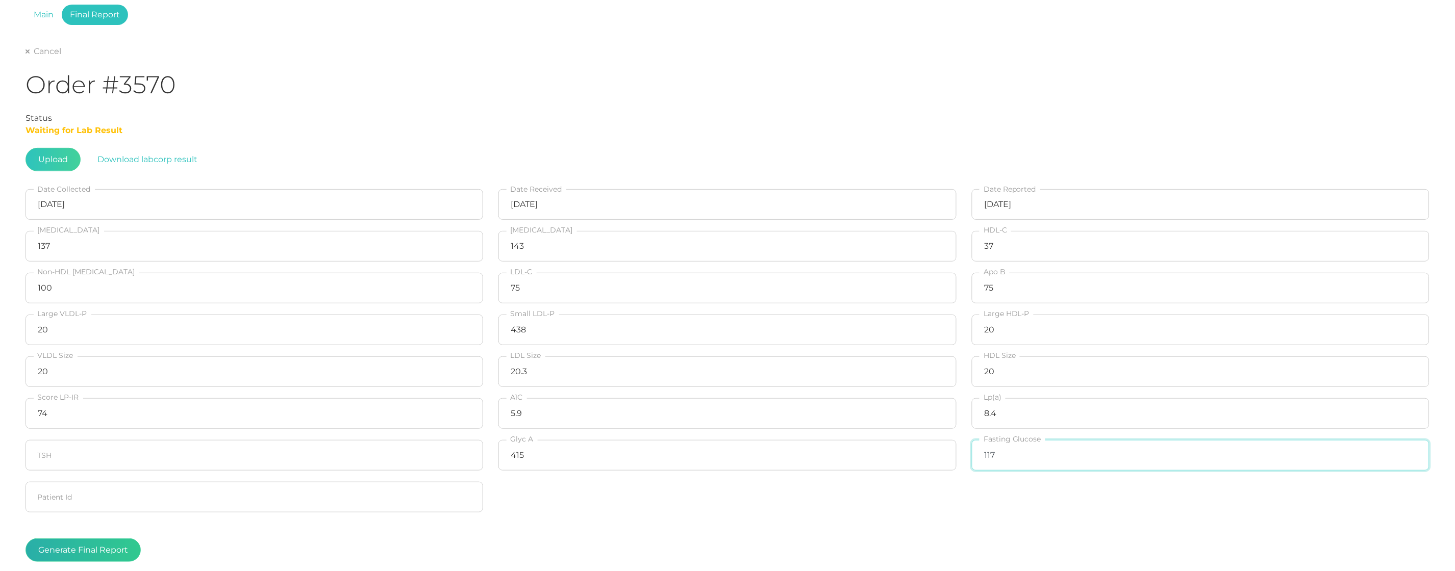
type input "117"
click at [67, 545] on button "Generate Final Report" at bounding box center [83, 550] width 115 height 23
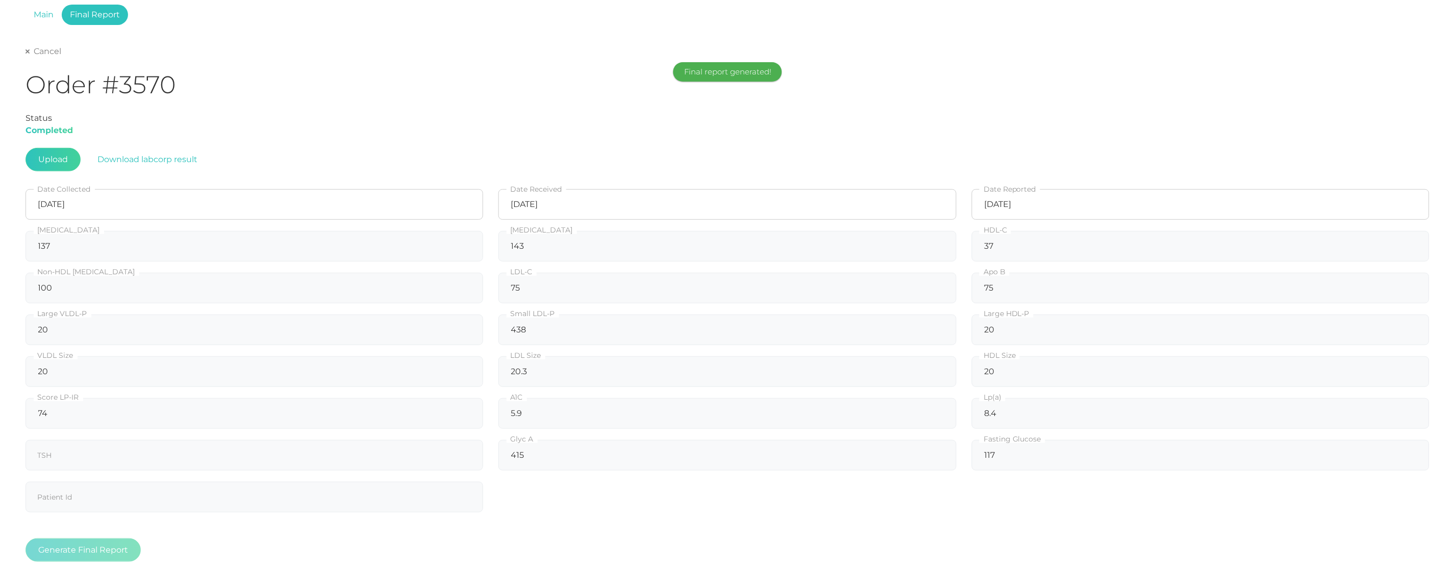
click at [39, 51] on link "Cancel" at bounding box center [44, 51] width 36 height 10
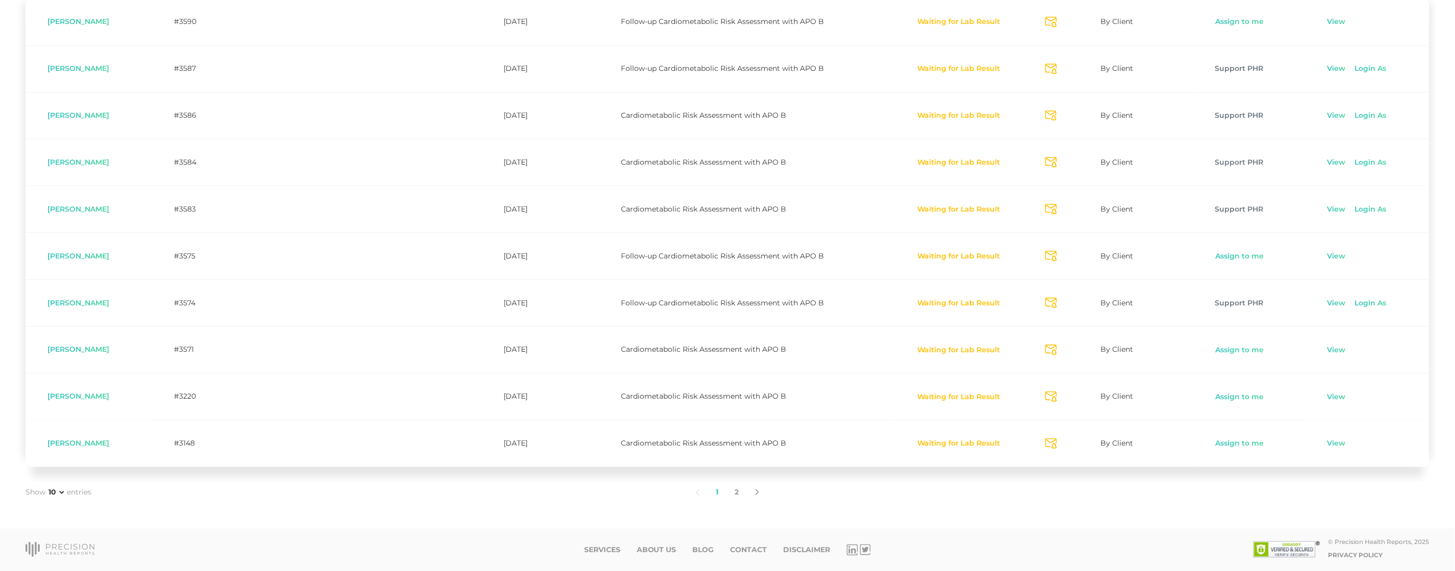
scroll to position [306, 0]
click at [1342, 302] on link "View" at bounding box center [1336, 304] width 19 height 10
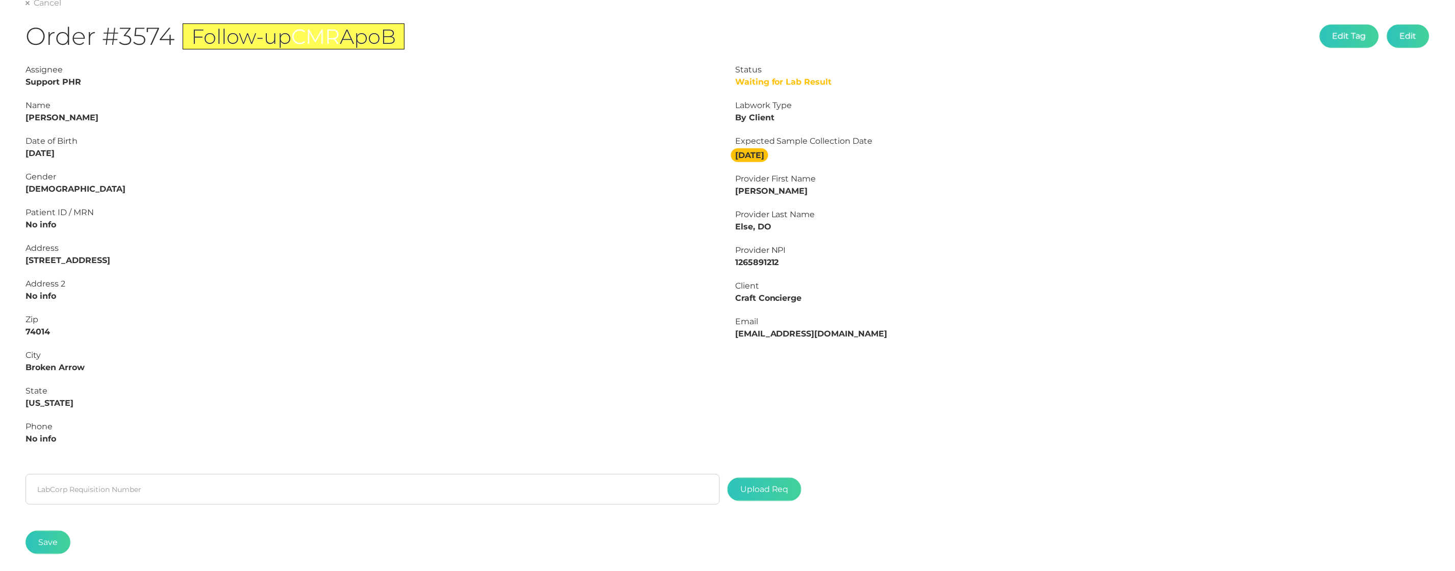
click at [94, 113] on strong "Deborah Norsworthy" at bounding box center [62, 118] width 73 height 10
copy strong "Norsworthy"
click at [47, 114] on strong "Deborah Norsworthy" at bounding box center [62, 118] width 73 height 10
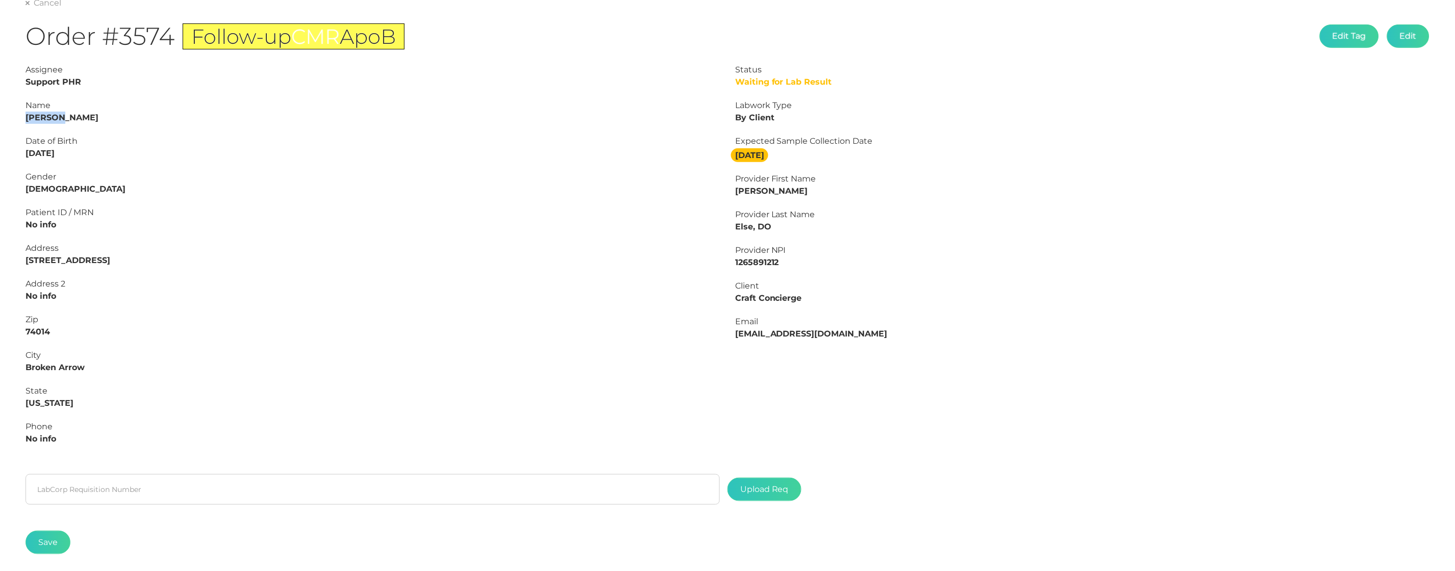
copy strong "Deborah"
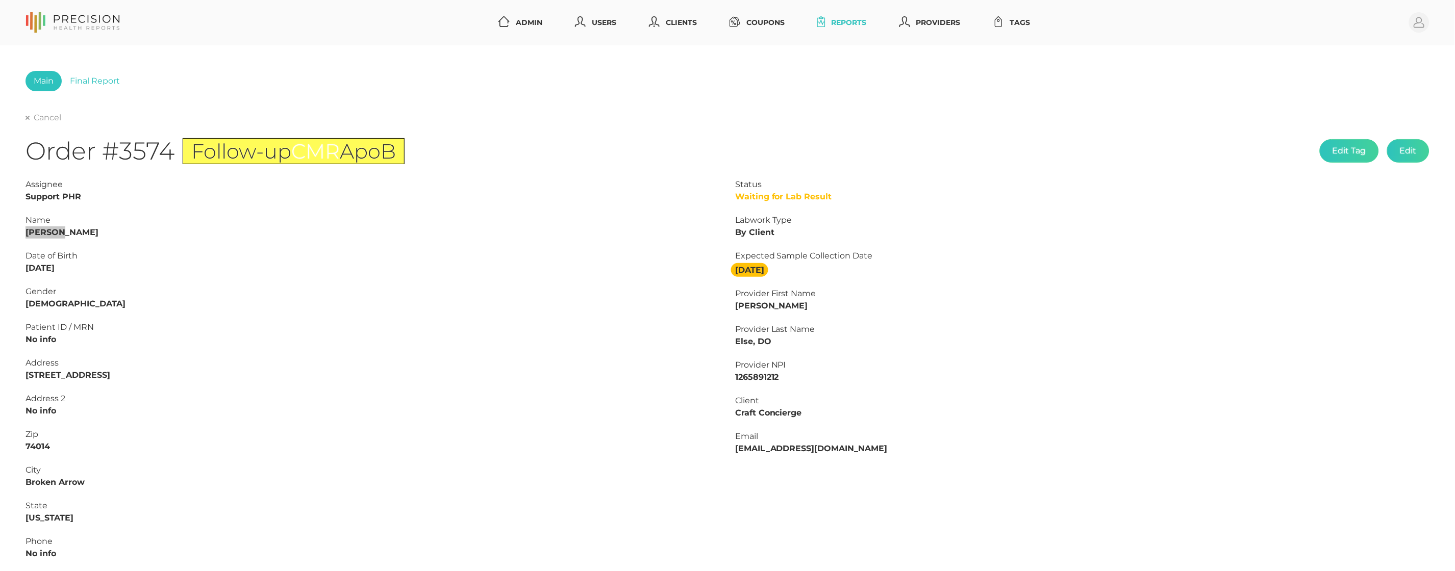
scroll to position [0, 0]
click at [98, 80] on link "Final Report" at bounding box center [95, 81] width 66 height 20
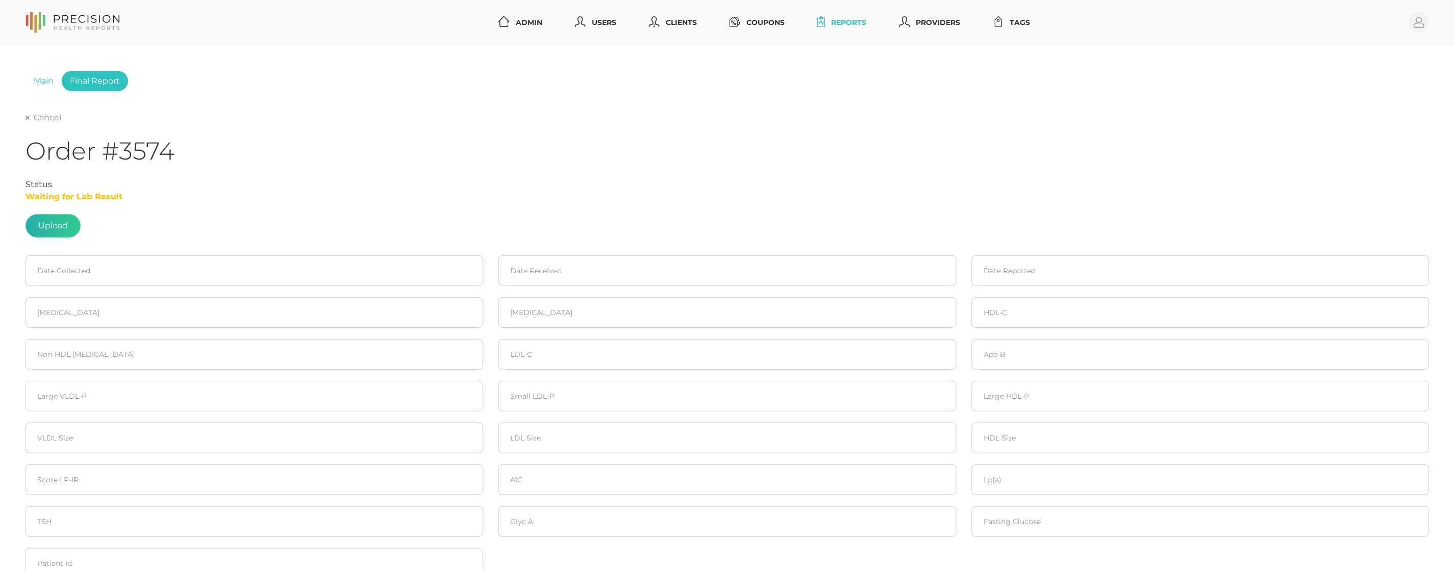
click at [63, 223] on label at bounding box center [53, 226] width 54 height 22
click at [68, 221] on input "file" at bounding box center [68, 221] width 1 height 1
type input "C:\fakepath\Norsworthy, Deborah L.pdf"
click at [71, 270] on input at bounding box center [255, 271] width 458 height 31
click at [127, 330] on span "3" at bounding box center [127, 336] width 14 height 14
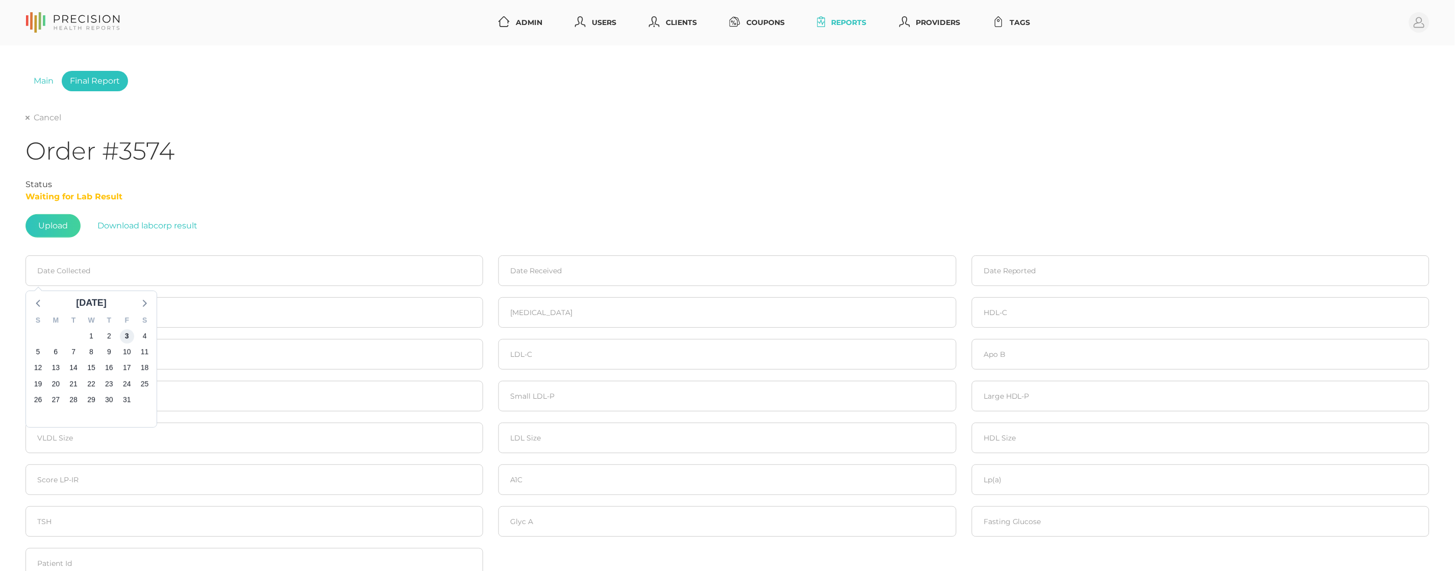
type input "10/03/2025"
click at [590, 267] on input at bounding box center [727, 271] width 458 height 31
drag, startPoint x: 618, startPoint y: 334, endPoint x: 734, endPoint y: 313, distance: 117.6
click at [618, 334] on span "4" at bounding box center [618, 336] width 14 height 14
type input "10/04/2025"
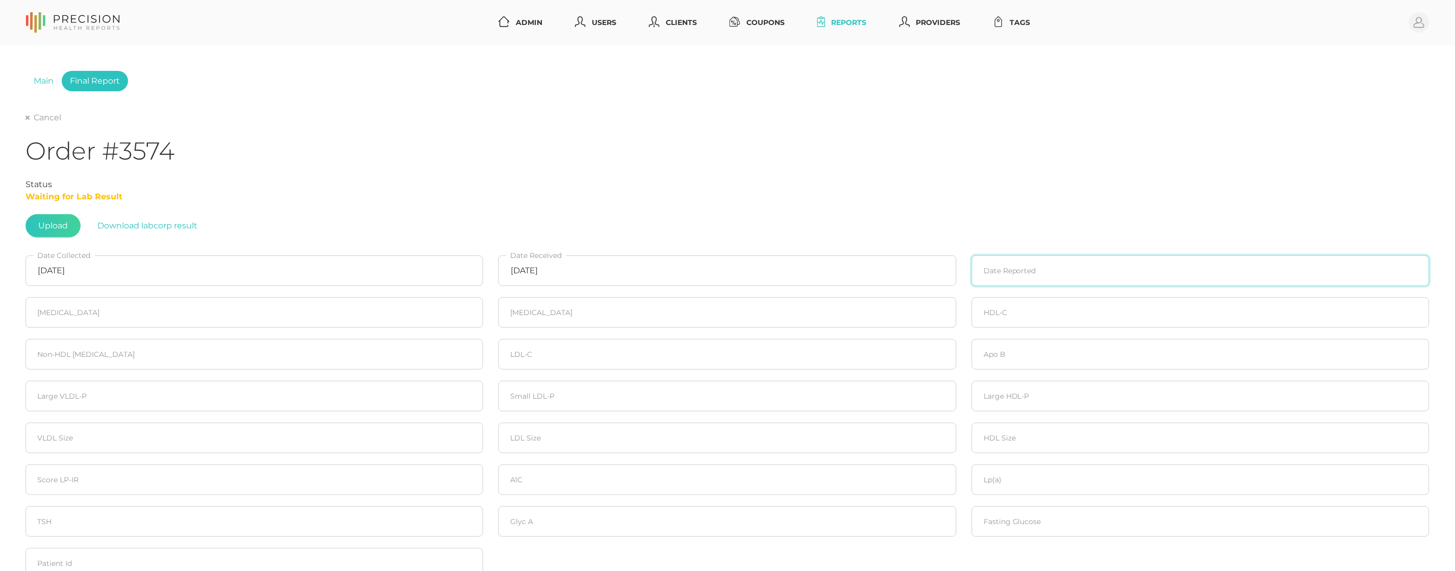
click at [1003, 267] on input at bounding box center [1201, 271] width 458 height 31
click at [1056, 349] on span "9" at bounding box center [1055, 352] width 14 height 14
type input "10/09/2025"
drag, startPoint x: 237, startPoint y: 320, endPoint x: 238, endPoint y: 311, distance: 8.7
click at [237, 320] on input "number" at bounding box center [255, 312] width 458 height 31
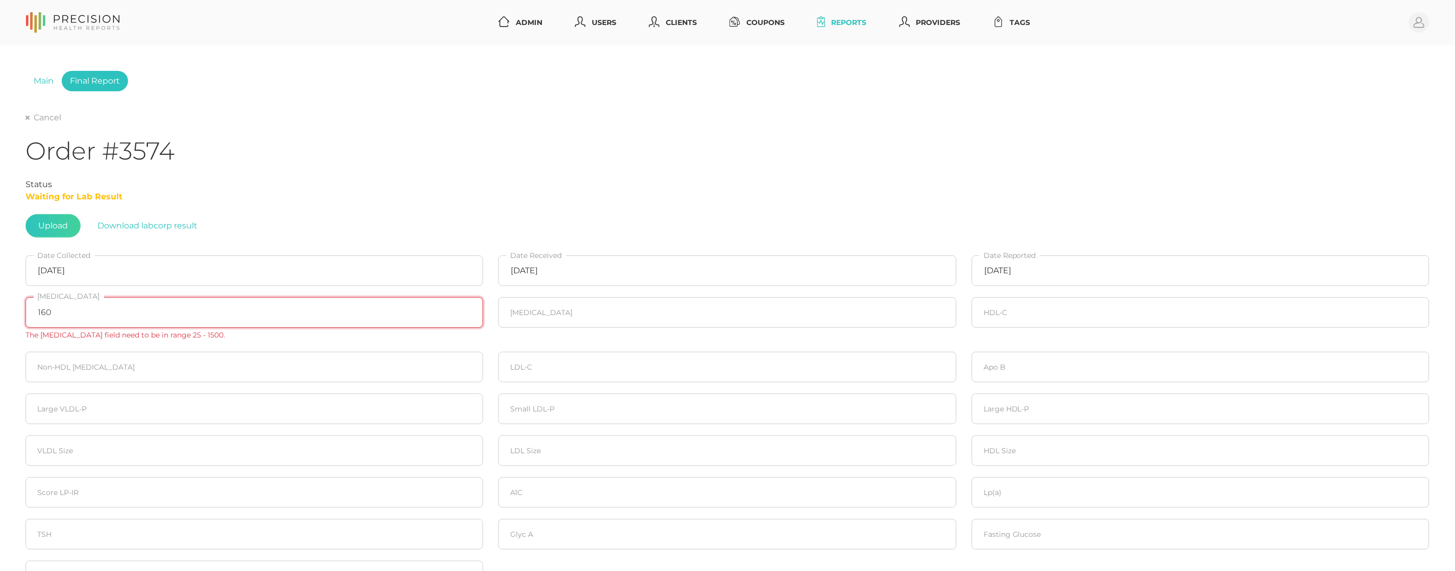
type input "160"
type input "96"
type input "53"
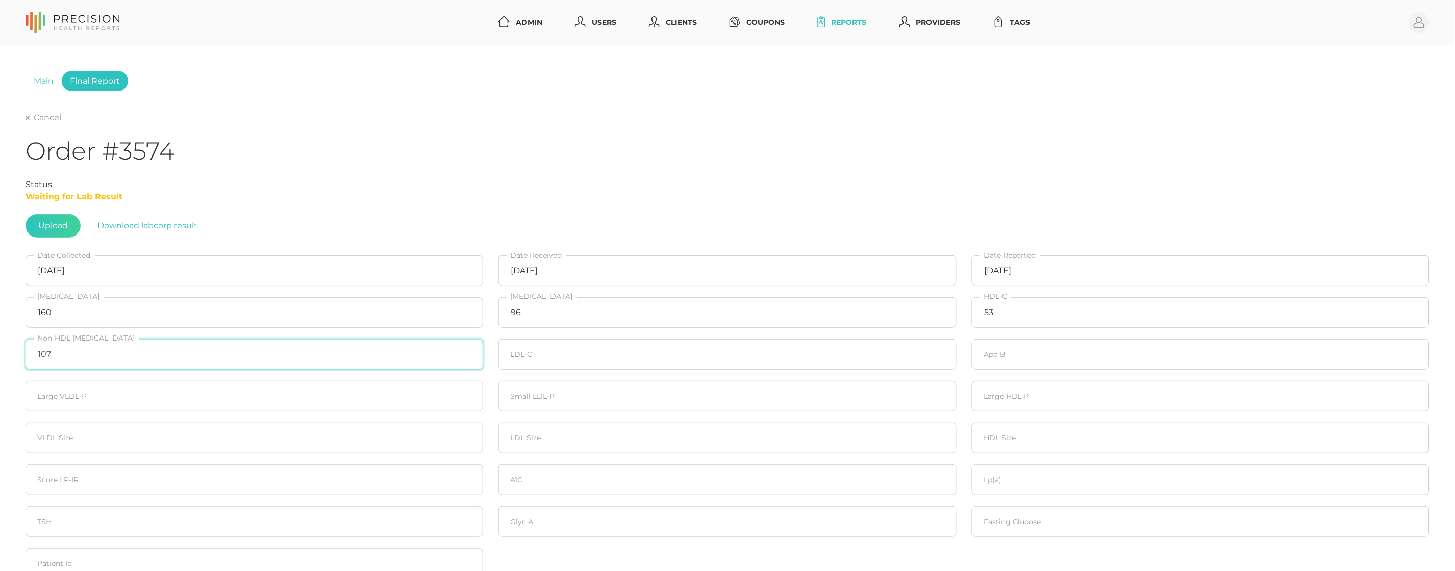
type input "107"
type input "89"
type input "83"
type input "20"
type input "190"
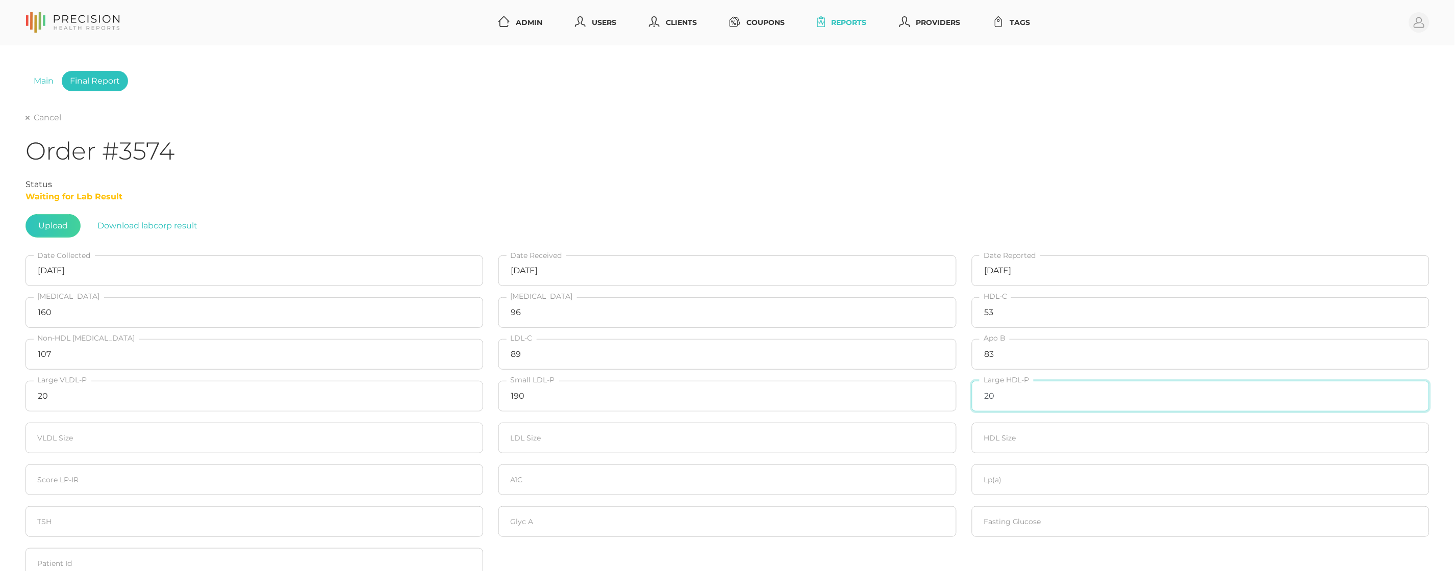
type input "20"
type input "21.9"
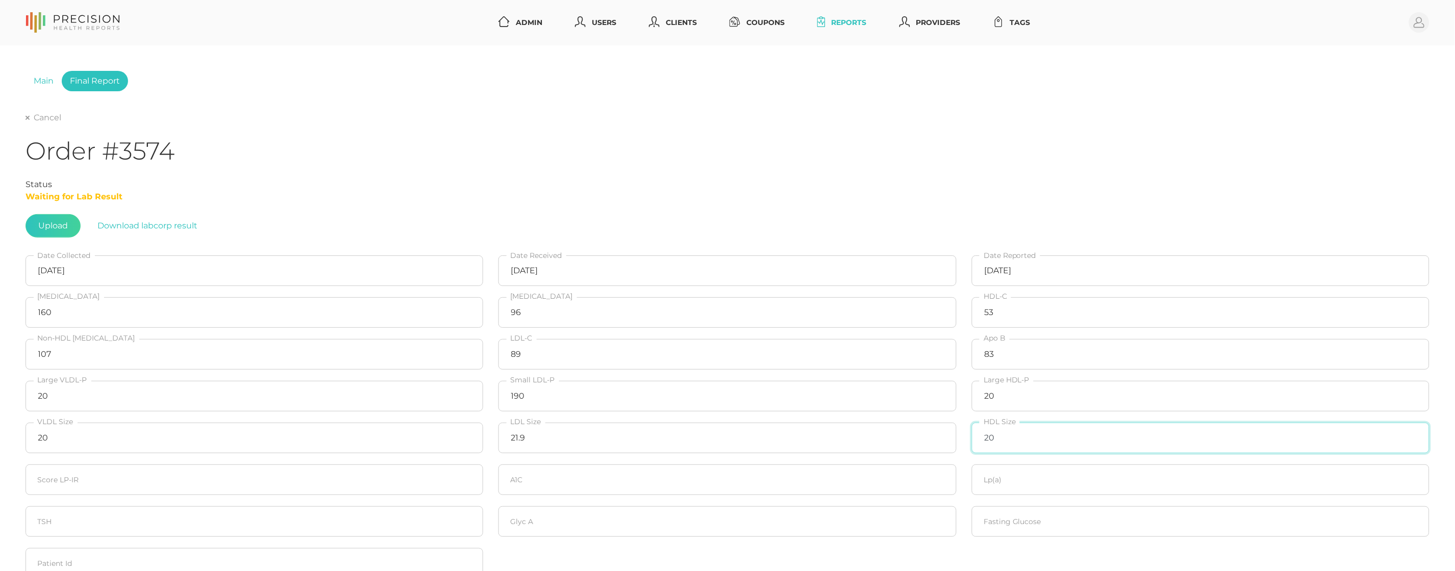
type input "20"
type input "7"
type input "43"
type input "5.5"
click at [1065, 519] on input "number" at bounding box center [1201, 522] width 458 height 31
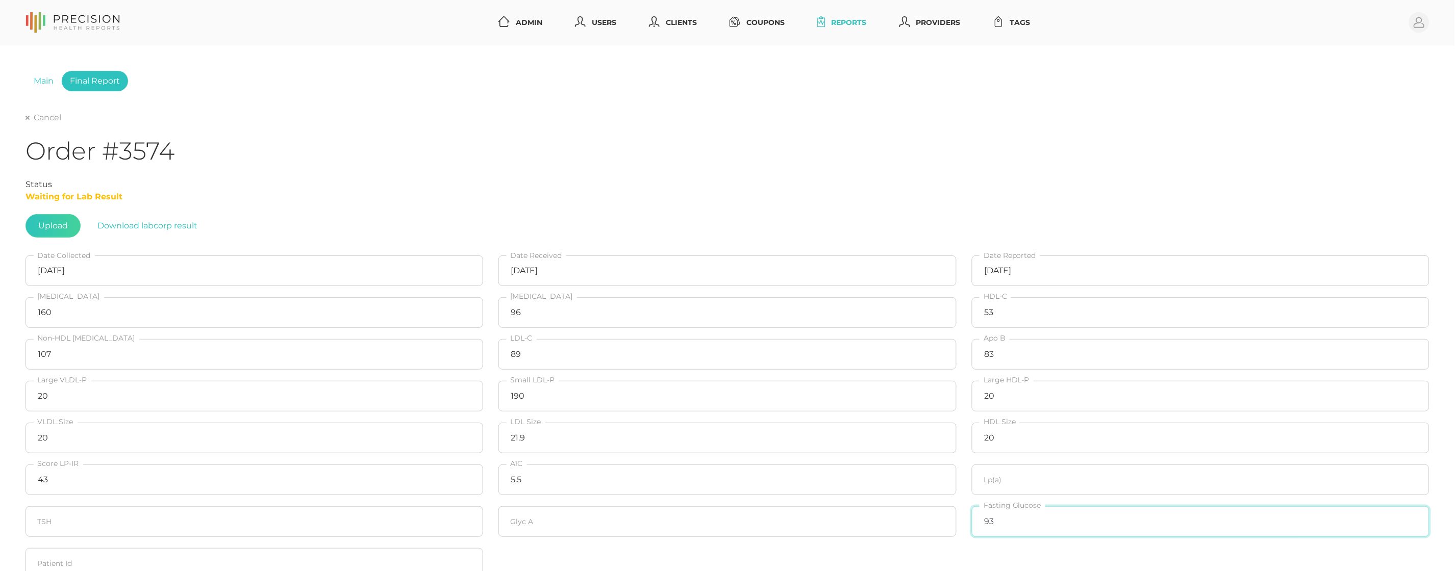
type input "93"
click at [989, 480] on input "number" at bounding box center [1201, 480] width 458 height 31
type input "247.8"
click at [560, 517] on input "number" at bounding box center [727, 522] width 458 height 31
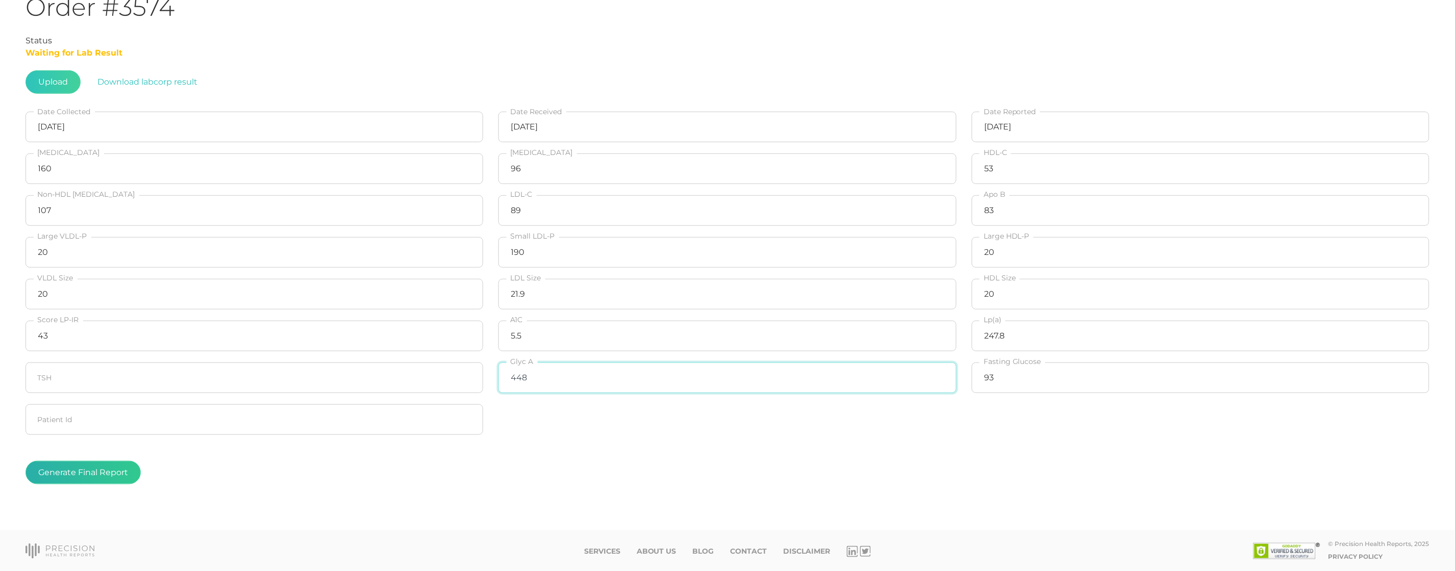
scroll to position [143, 0]
type input "448"
click at [95, 462] on button "Generate Final Report" at bounding box center [83, 473] width 115 height 23
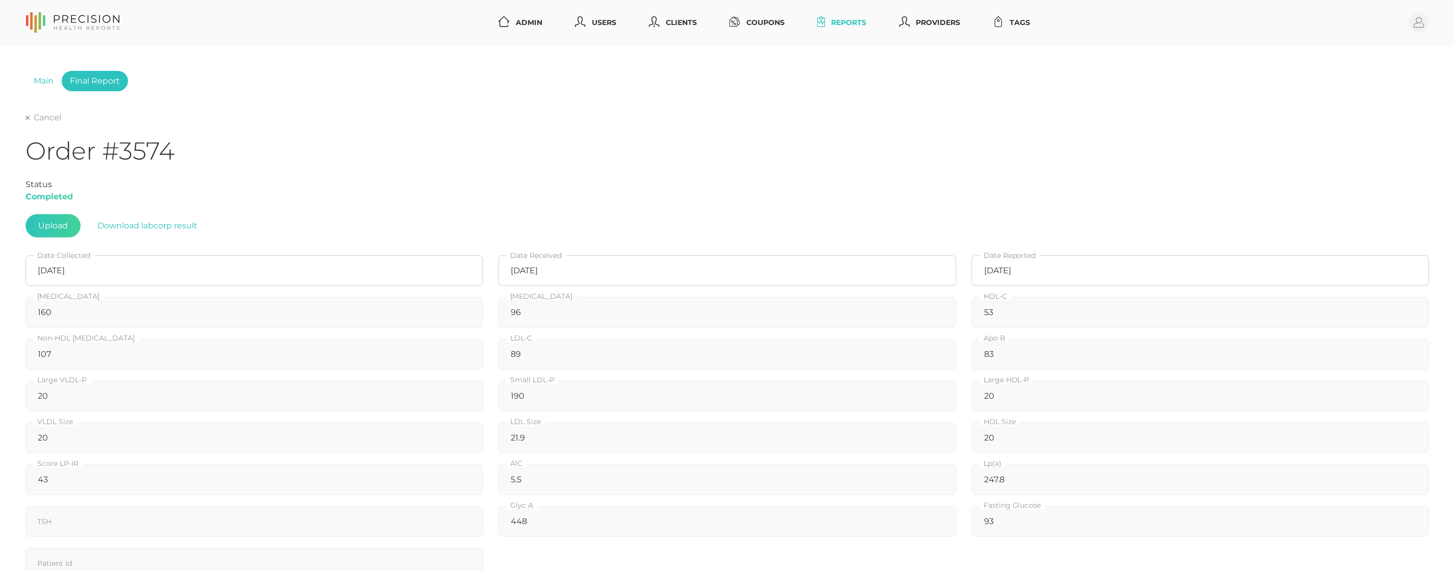
scroll to position [-1, 0]
click at [60, 131] on div "Cancel Order #3574 Status Completed Upload Download labcorp result 10/03/2025 D…" at bounding box center [728, 380] width 1404 height 537
click at [35, 117] on link "Cancel" at bounding box center [44, 118] width 36 height 10
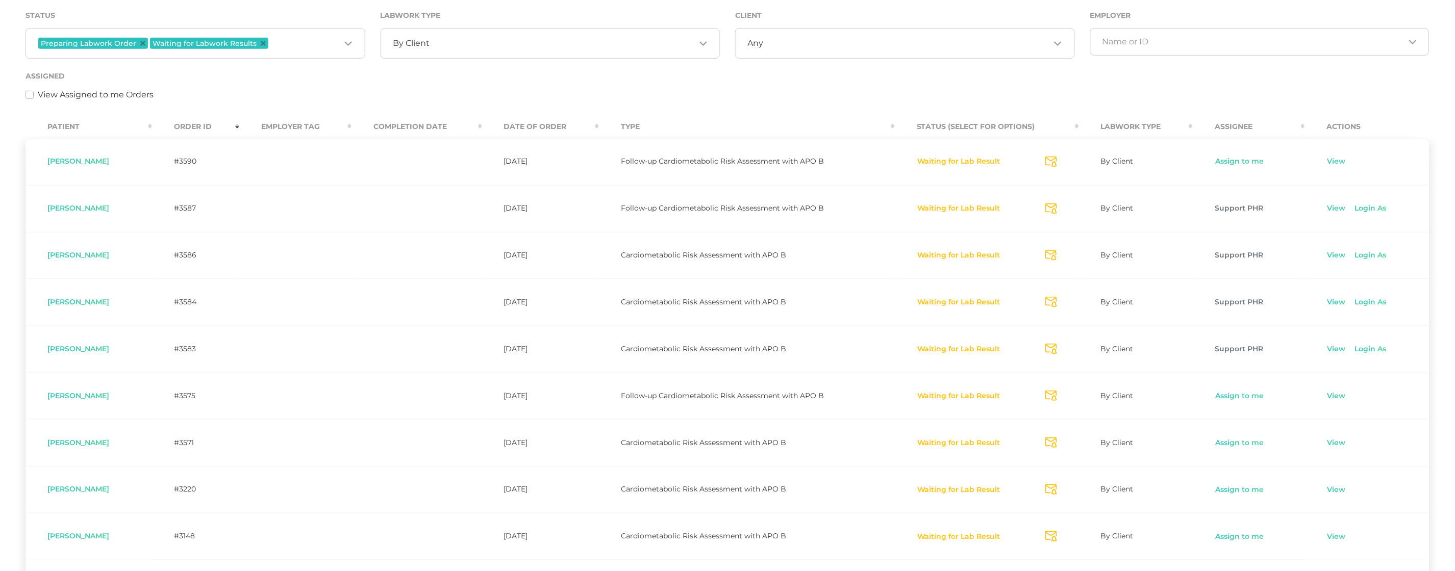
scroll to position [169, 0]
click at [1333, 346] on link "View" at bounding box center [1336, 347] width 19 height 10
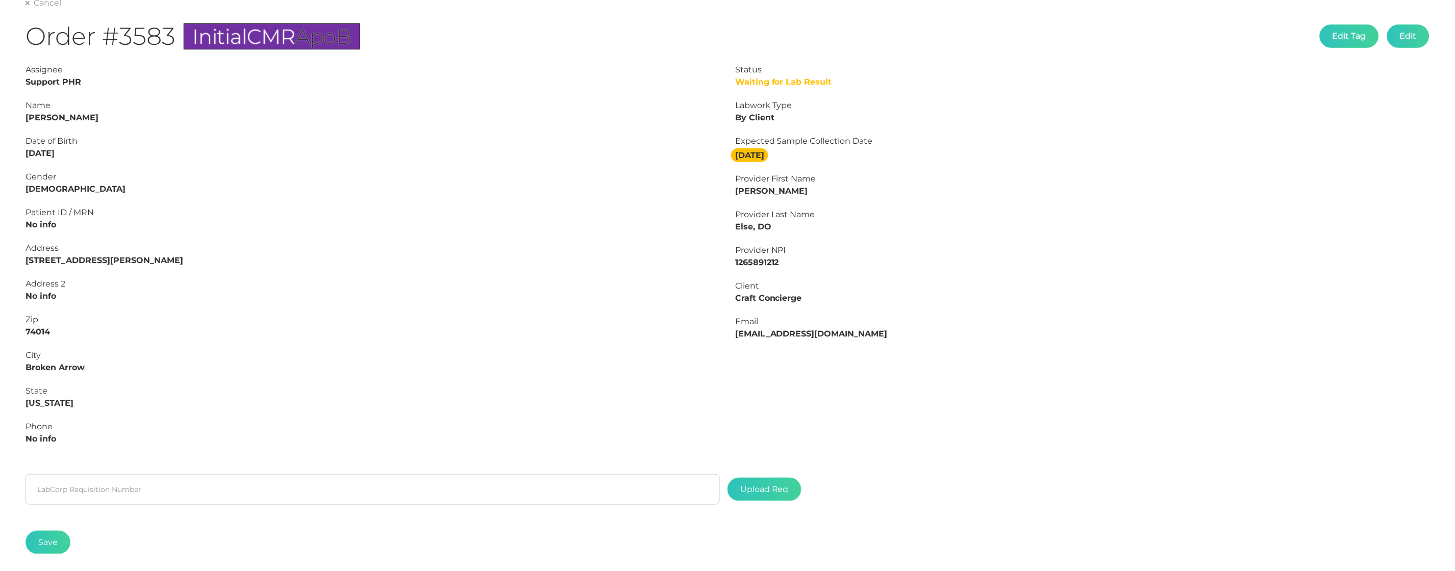
click at [73, 120] on strong "Kathy Hoppe" at bounding box center [62, 118] width 73 height 10
click at [73, 119] on strong "Kathy Hoppe" at bounding box center [62, 118] width 73 height 10
copy strong "Hoppe"
click at [35, 122] on div "Assignee Support PHR Name Kathy Hoppe Date of Birth 10/27/1955 Gender FEMALE Pa…" at bounding box center [373, 260] width 710 height 393
click at [36, 118] on strong "Kathy Hoppe" at bounding box center [62, 118] width 73 height 10
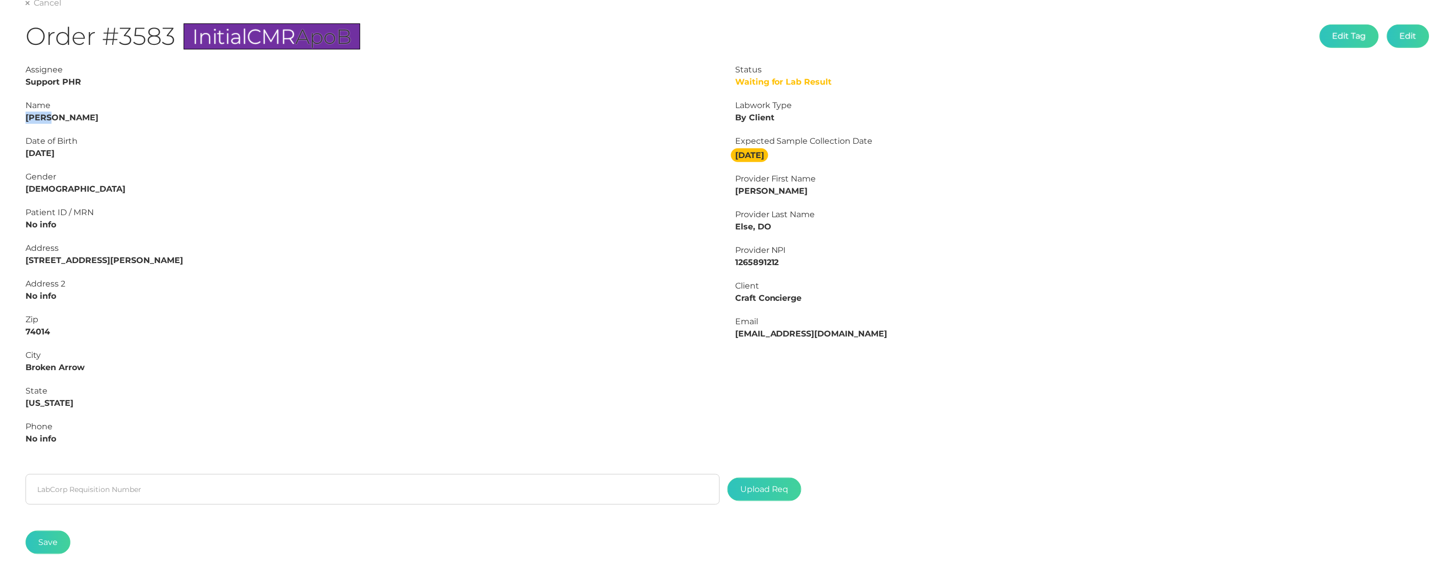
click at [36, 118] on strong "Kathy Hoppe" at bounding box center [62, 118] width 73 height 10
copy strong "Kathy"
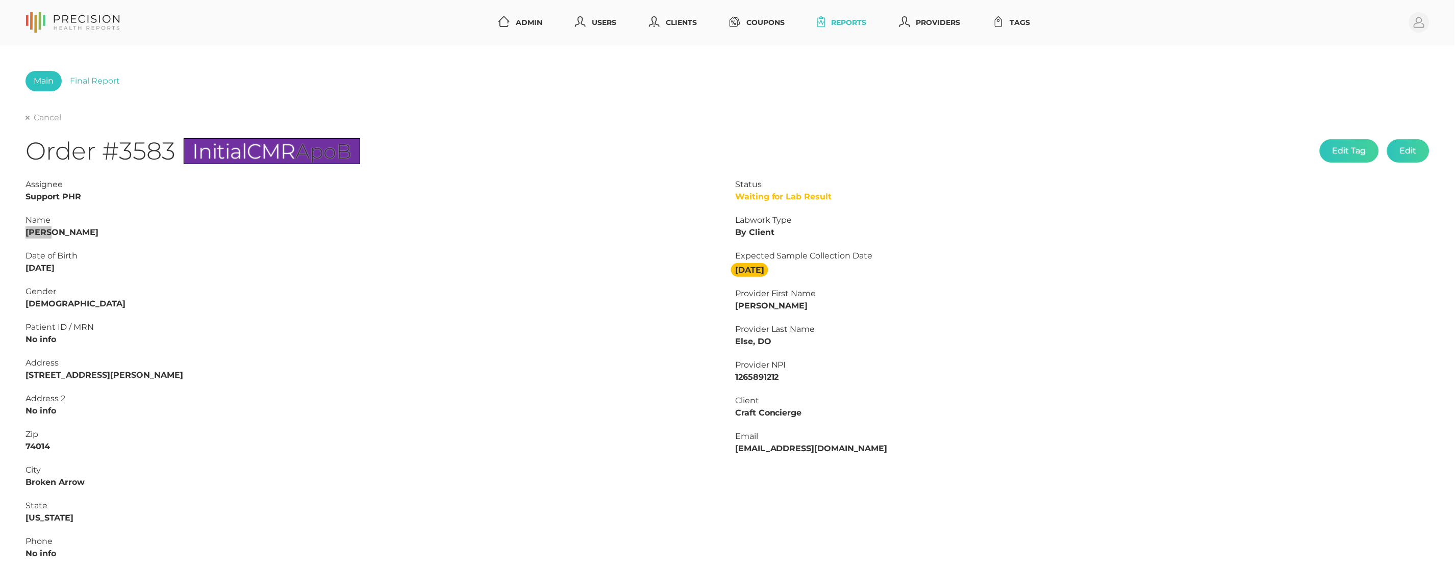
scroll to position [0, 0]
click at [91, 86] on link "Final Report" at bounding box center [95, 81] width 66 height 20
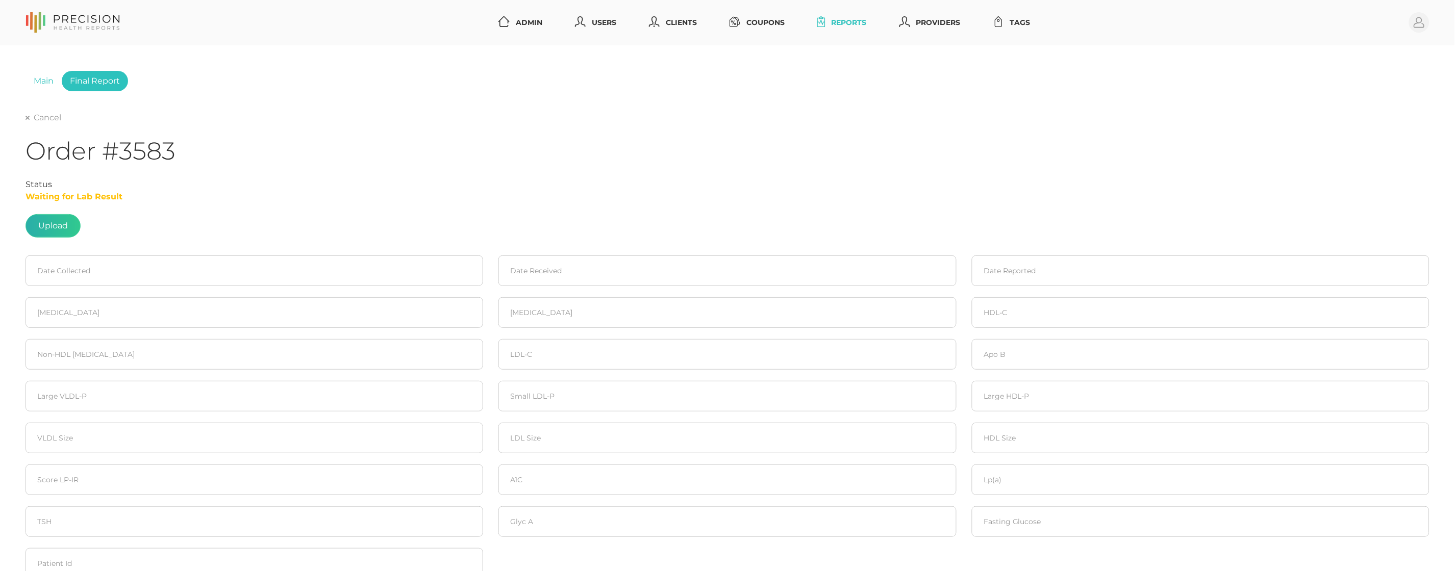
click at [50, 230] on label at bounding box center [53, 226] width 54 height 22
click at [68, 221] on input "file" at bounding box center [68, 221] width 1 height 1
type input "C:\fakepath\Hoppe, Kathy.pdf"
drag, startPoint x: 85, startPoint y: 252, endPoint x: 82, endPoint y: 258, distance: 6.4
click at [85, 252] on fieldset "Date Collected" at bounding box center [254, 271] width 473 height 42
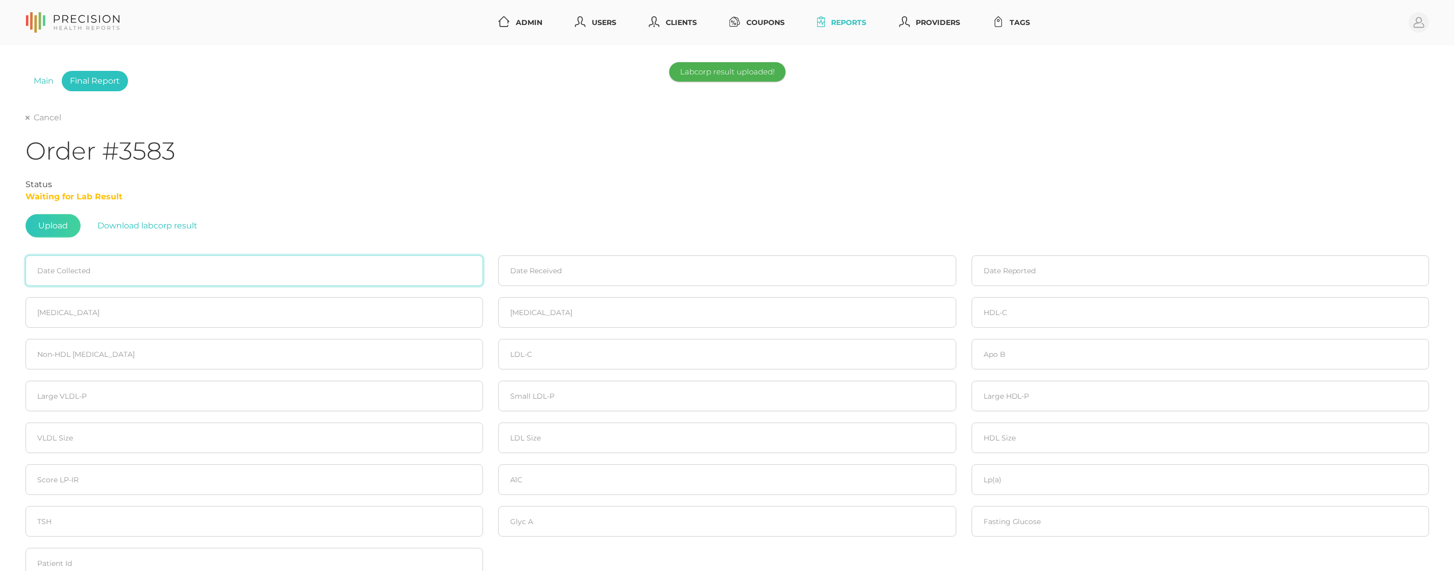
click at [82, 258] on input at bounding box center [255, 271] width 458 height 31
click at [55, 349] on span "6" at bounding box center [55, 352] width 14 height 14
type input "10/06/2025"
click at [572, 281] on input at bounding box center [727, 271] width 458 height 31
click at [542, 351] on span "7" at bounding box center [546, 352] width 14 height 14
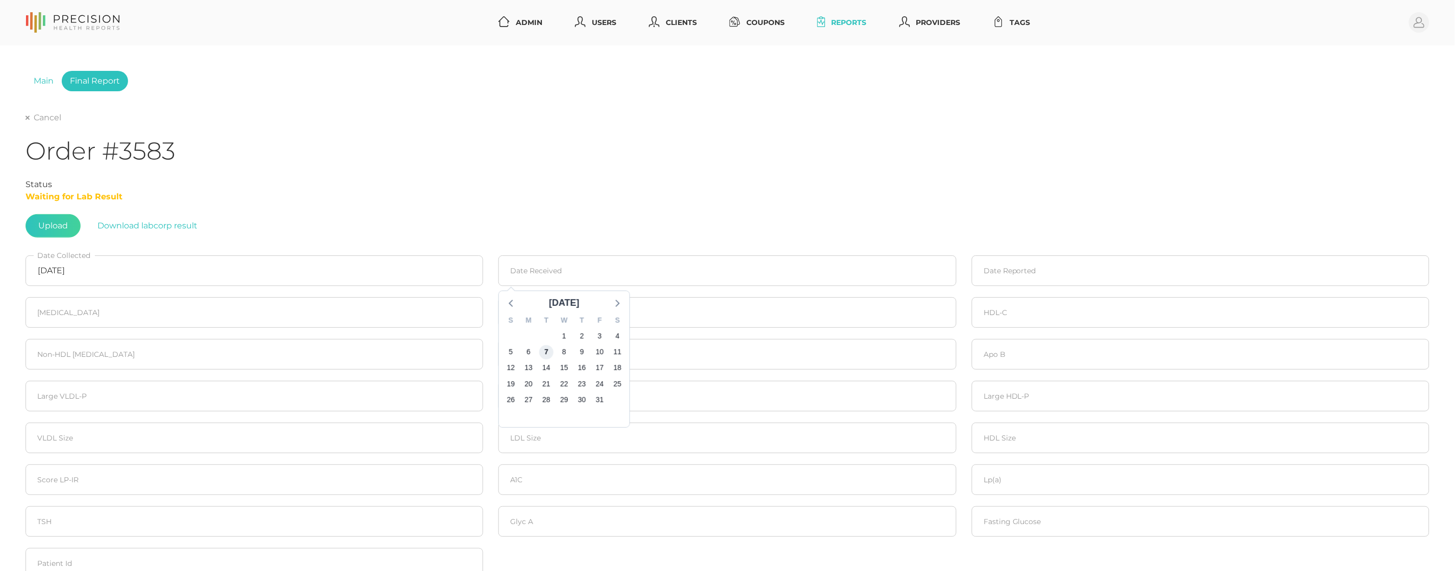
type input "10/07/2025"
click at [1052, 269] on input at bounding box center [1201, 271] width 458 height 31
click at [1040, 348] on span "8" at bounding box center [1038, 352] width 14 height 14
type input "10/08/2025"
click at [196, 315] on input "number" at bounding box center [255, 312] width 458 height 31
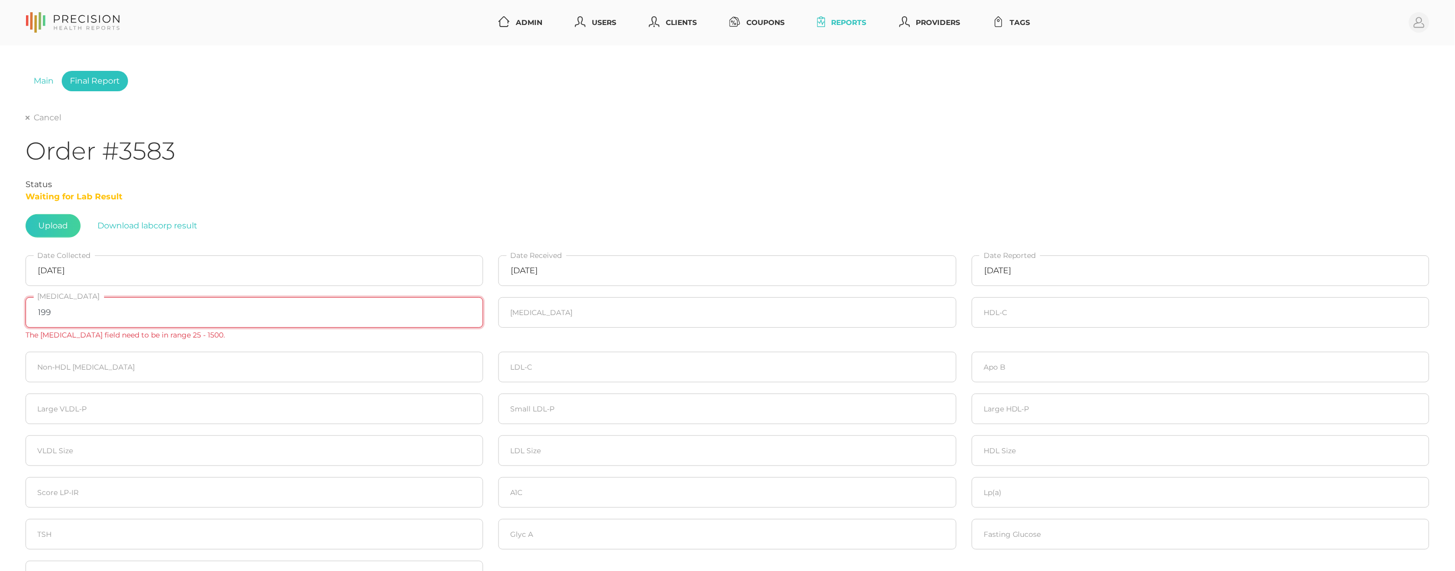
type input "199"
type input "67"
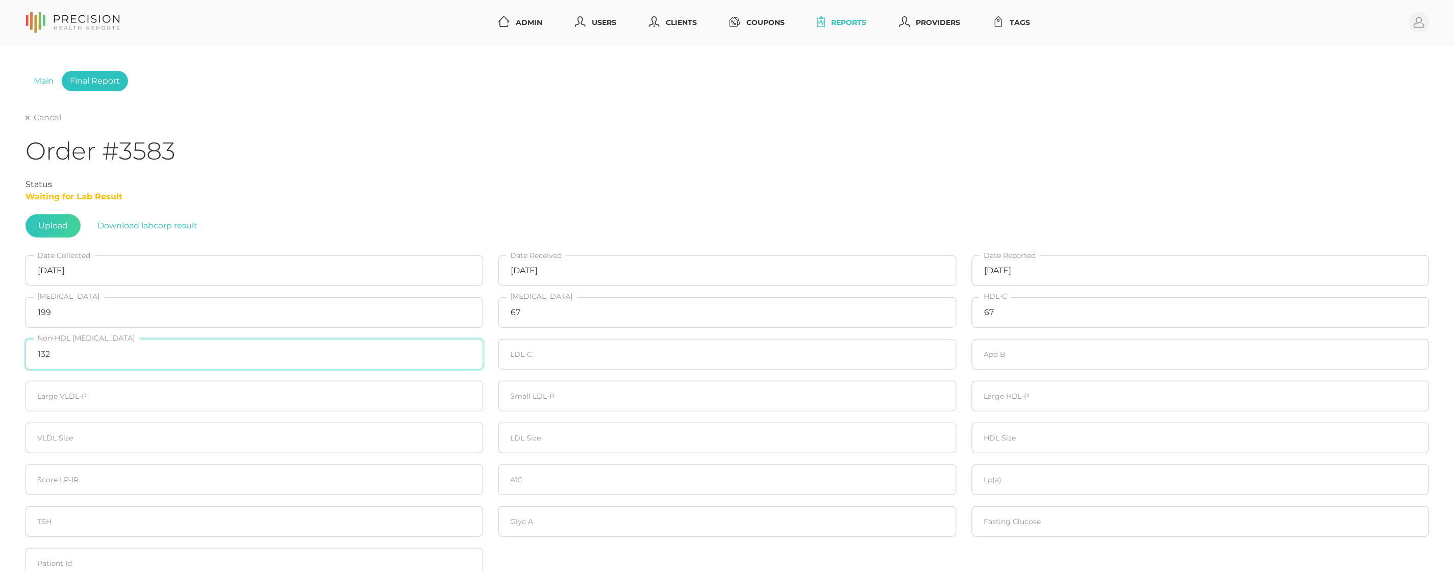
type input "132"
type input "120"
type input "86"
type input "20"
type input "129"
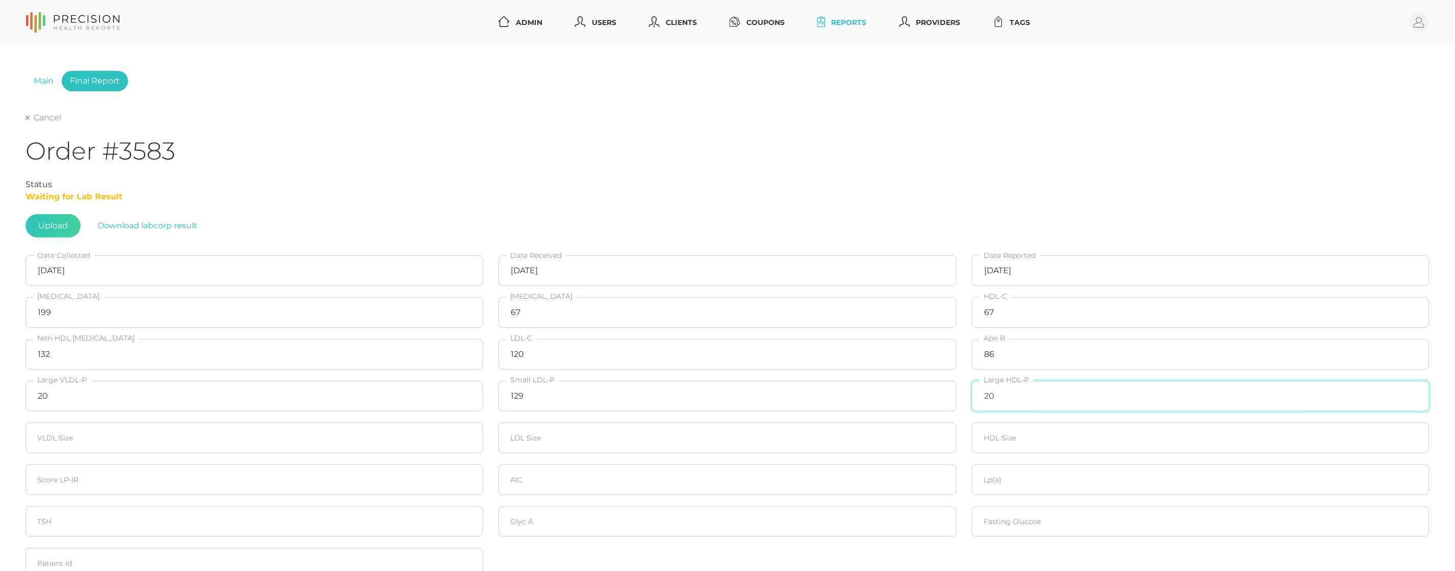
type input "20"
type input "22.2"
type input "20"
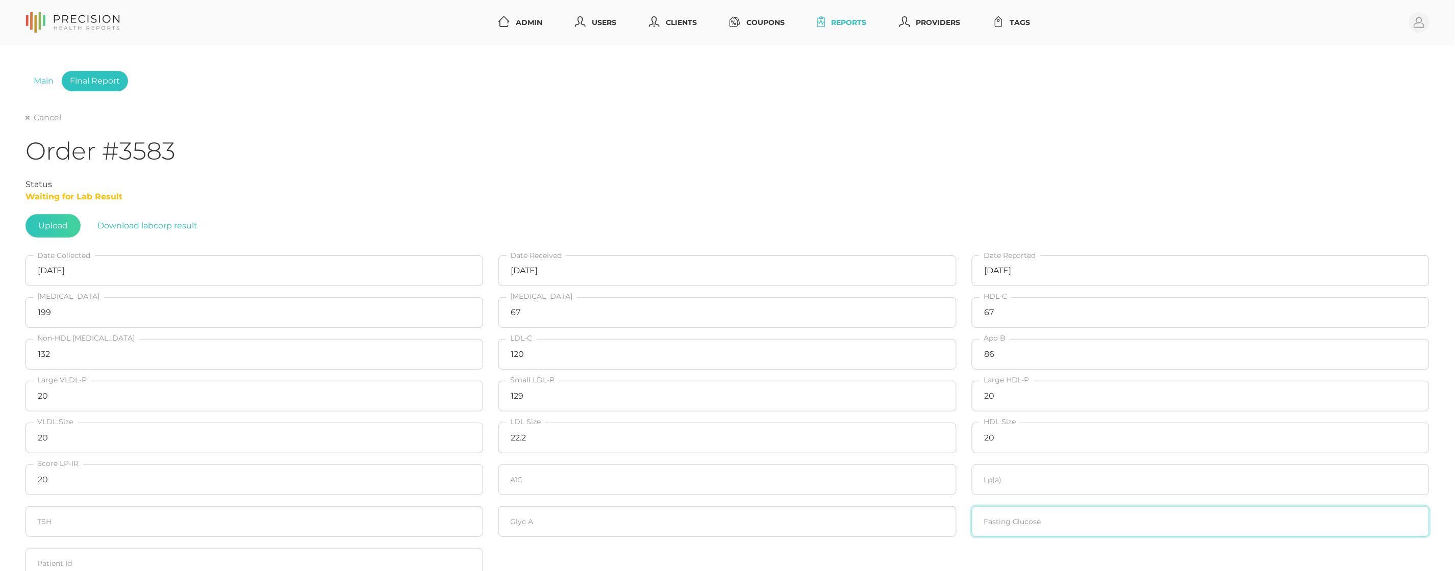
click at [1005, 521] on input "number" at bounding box center [1201, 522] width 458 height 31
type input "75"
click at [543, 478] on input "number" at bounding box center [727, 480] width 458 height 31
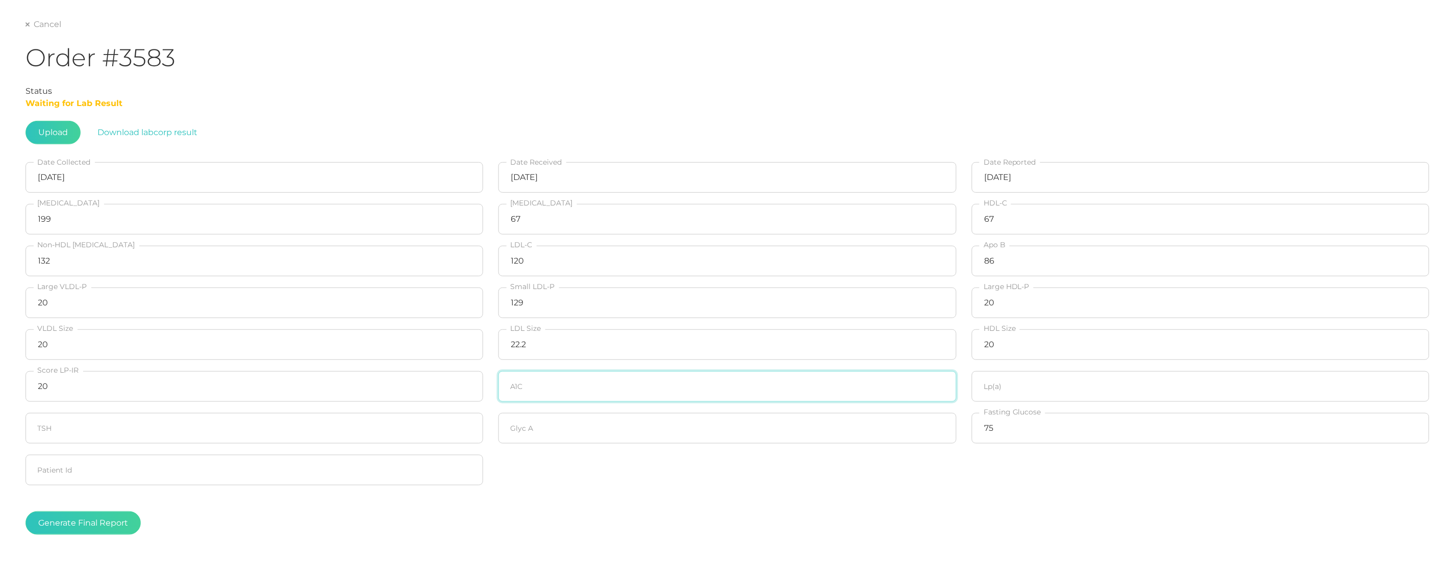
scroll to position [94, 0]
type input "5.1"
type input "28.2"
type input "295"
click at [142, 527] on div "Generate Final Report" at bounding box center [728, 522] width 1404 height 23
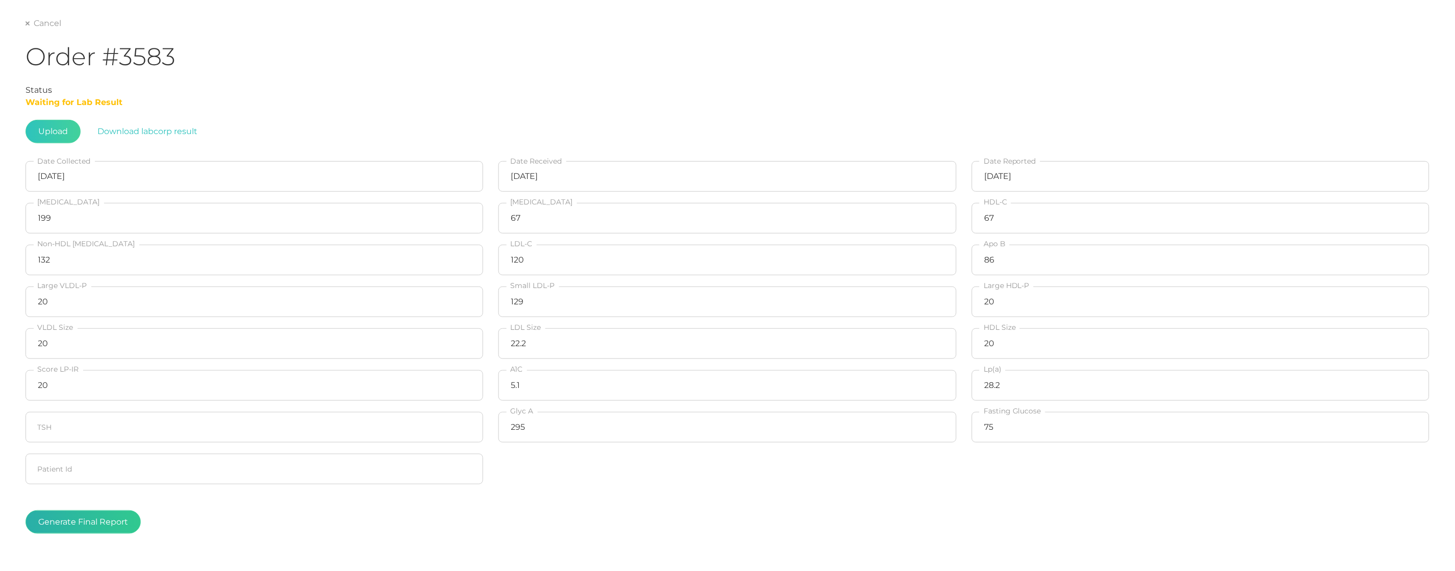
click at [118, 524] on button "Generate Final Report" at bounding box center [83, 522] width 115 height 23
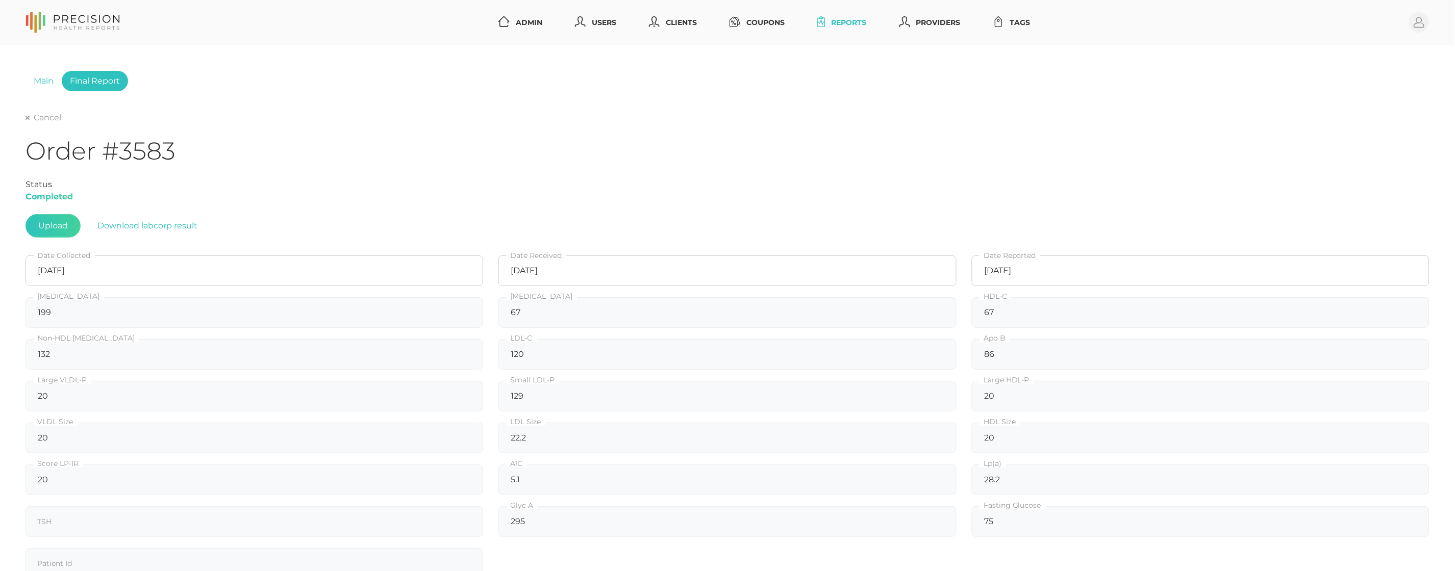
scroll to position [0, 0]
click at [42, 121] on link "Cancel" at bounding box center [44, 118] width 36 height 10
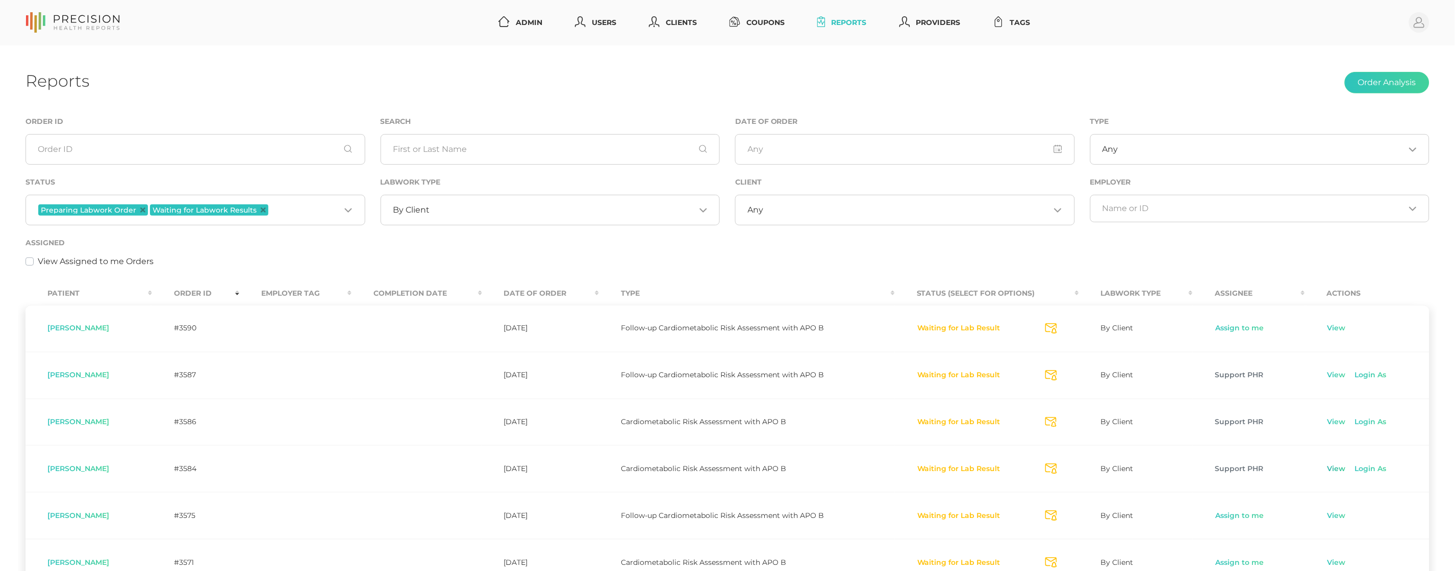
click at [1334, 469] on link "View" at bounding box center [1336, 469] width 19 height 10
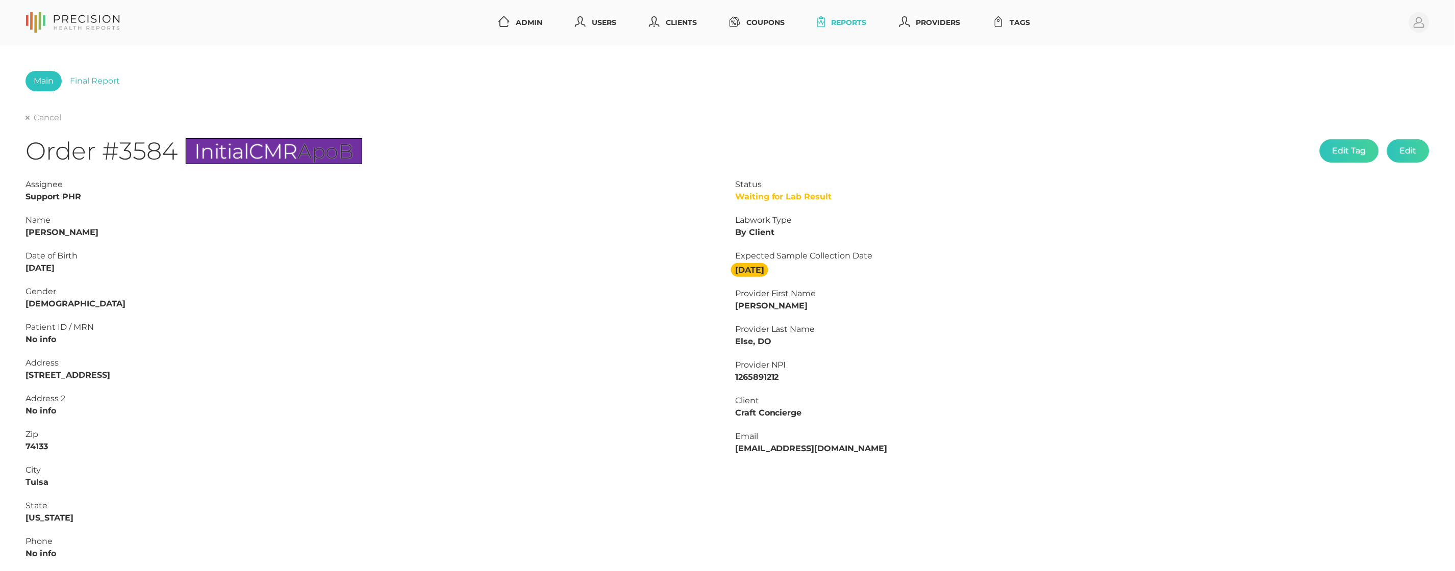
click at [85, 230] on strong "Joseph Pottorf" at bounding box center [62, 233] width 73 height 10
copy strong "Pottorf"
click at [32, 229] on strong "Joseph Pottorf" at bounding box center [62, 233] width 73 height 10
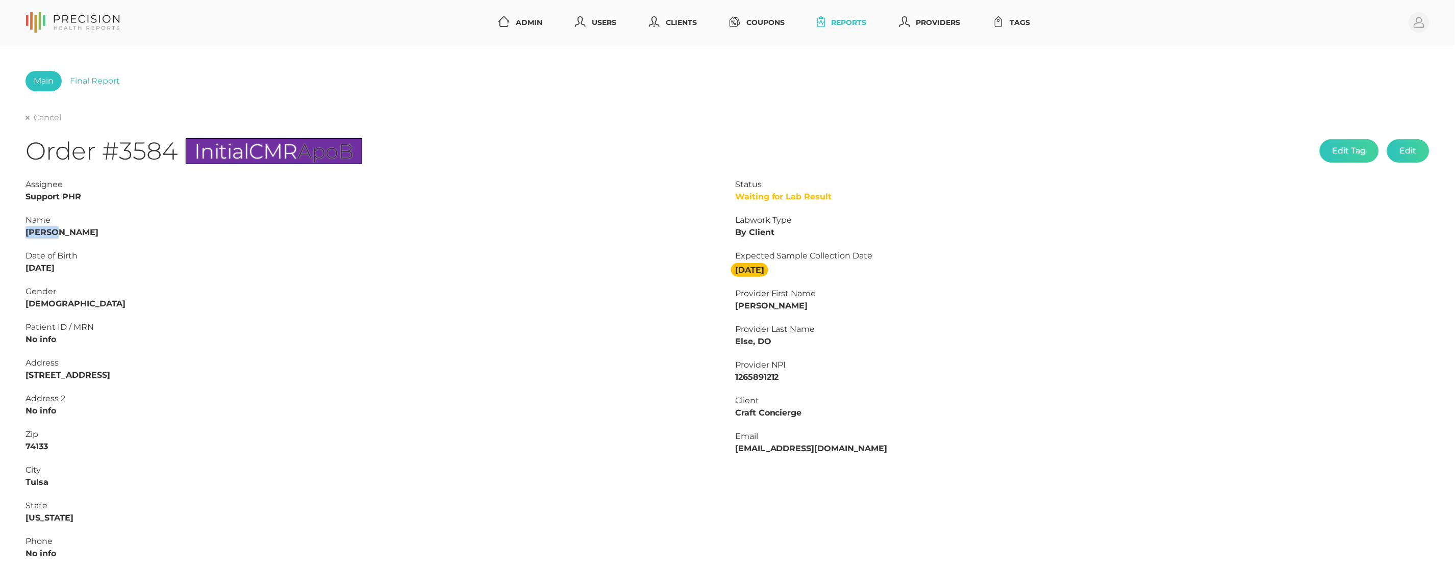
copy strong "Joseph"
drag, startPoint x: 114, startPoint y: 89, endPoint x: 107, endPoint y: 87, distance: 7.9
click at [114, 89] on link "Final Report" at bounding box center [95, 81] width 66 height 20
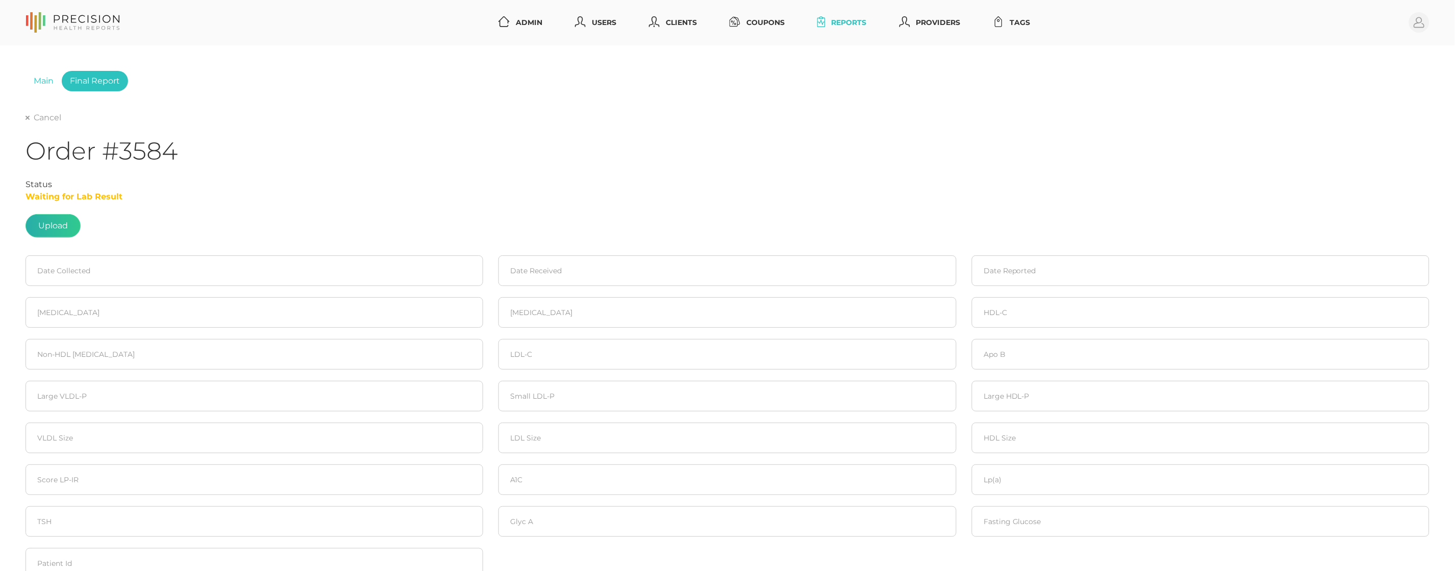
click at [61, 227] on label at bounding box center [53, 226] width 54 height 22
click at [68, 221] on input "file" at bounding box center [68, 221] width 1 height 1
type input "C:\fakepath\Pottorf, Joseph .pdf"
click at [113, 266] on input at bounding box center [255, 271] width 458 height 31
drag, startPoint x: 56, startPoint y: 346, endPoint x: 154, endPoint y: 318, distance: 101.4
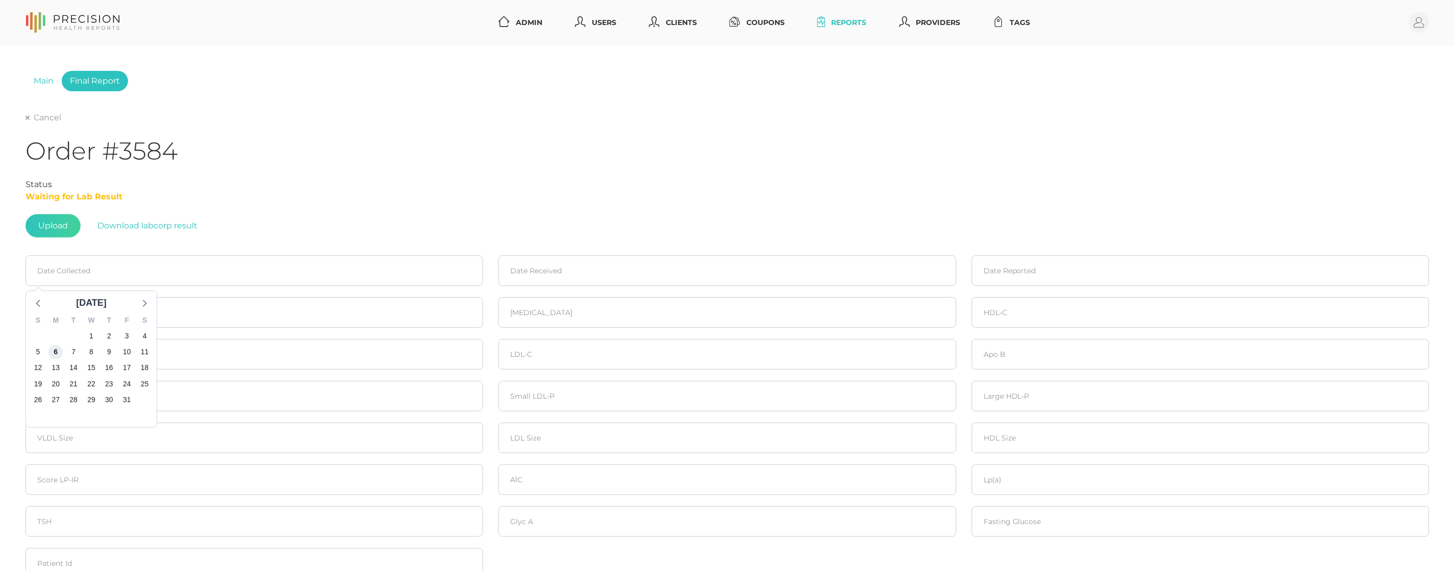
click at [56, 346] on span "6" at bounding box center [55, 352] width 14 height 14
type input "10/06/2025"
click at [529, 260] on input at bounding box center [727, 271] width 458 height 31
click at [526, 351] on span "6" at bounding box center [529, 352] width 14 height 14
type input "10/06/2025"
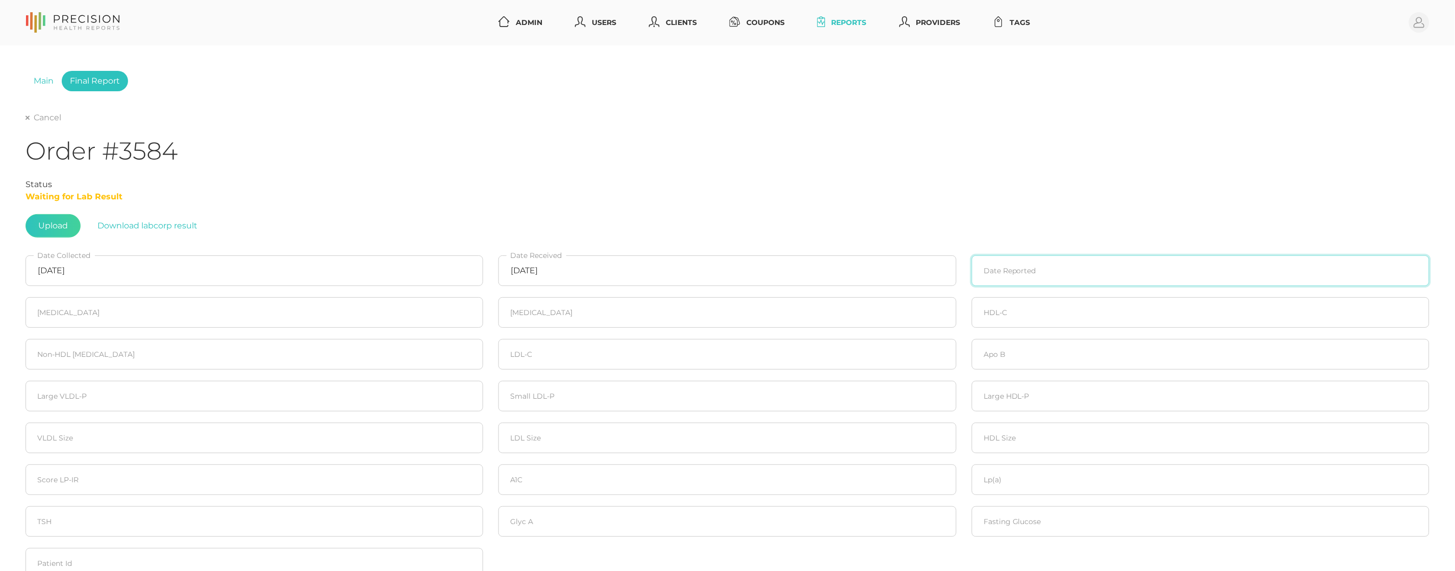
click at [1045, 264] on input at bounding box center [1201, 271] width 458 height 31
click at [1039, 349] on span "8" at bounding box center [1038, 352] width 14 height 14
type input "10/08/2025"
click at [188, 315] on input "number" at bounding box center [255, 312] width 458 height 31
type input "138"
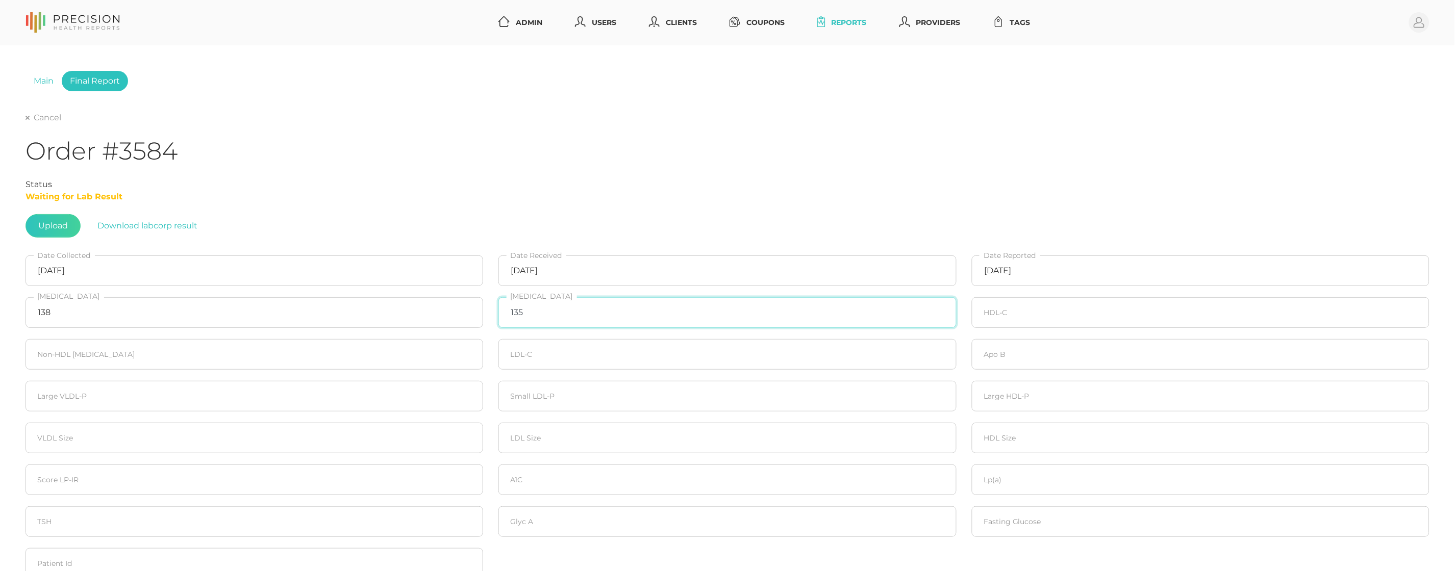
type input "135"
type input "33"
type input "105"
type input "81"
type input "89"
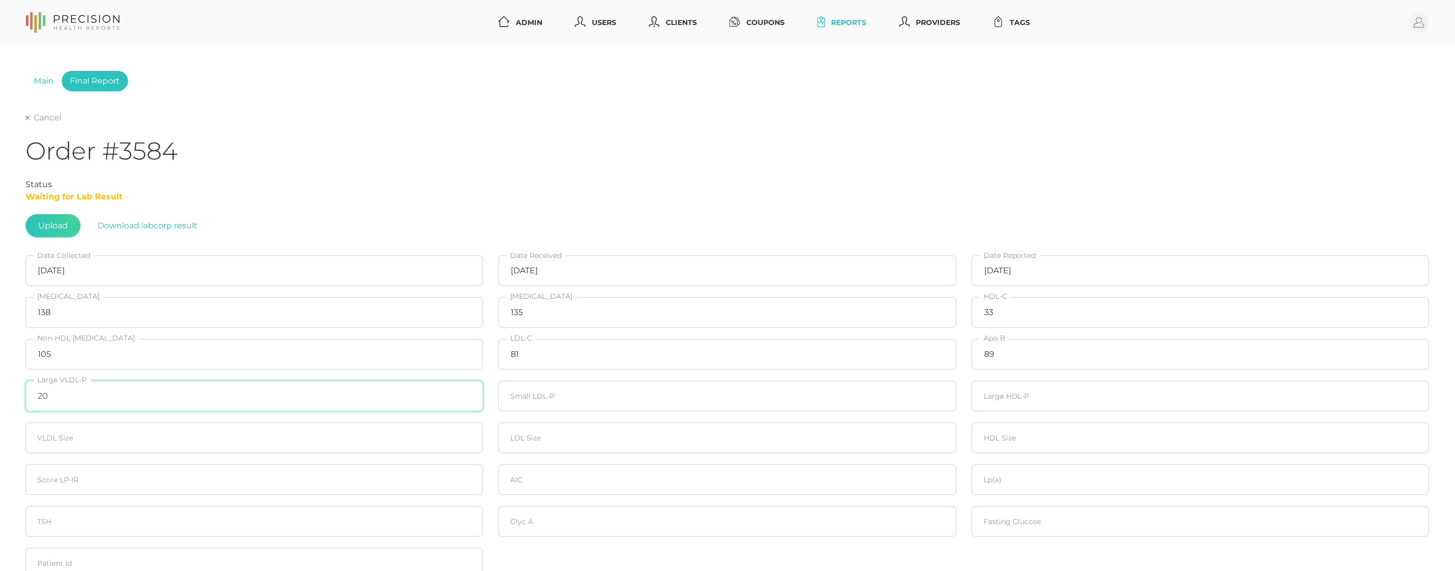
type input "20"
type input "825"
type input "20"
type input "20.2"
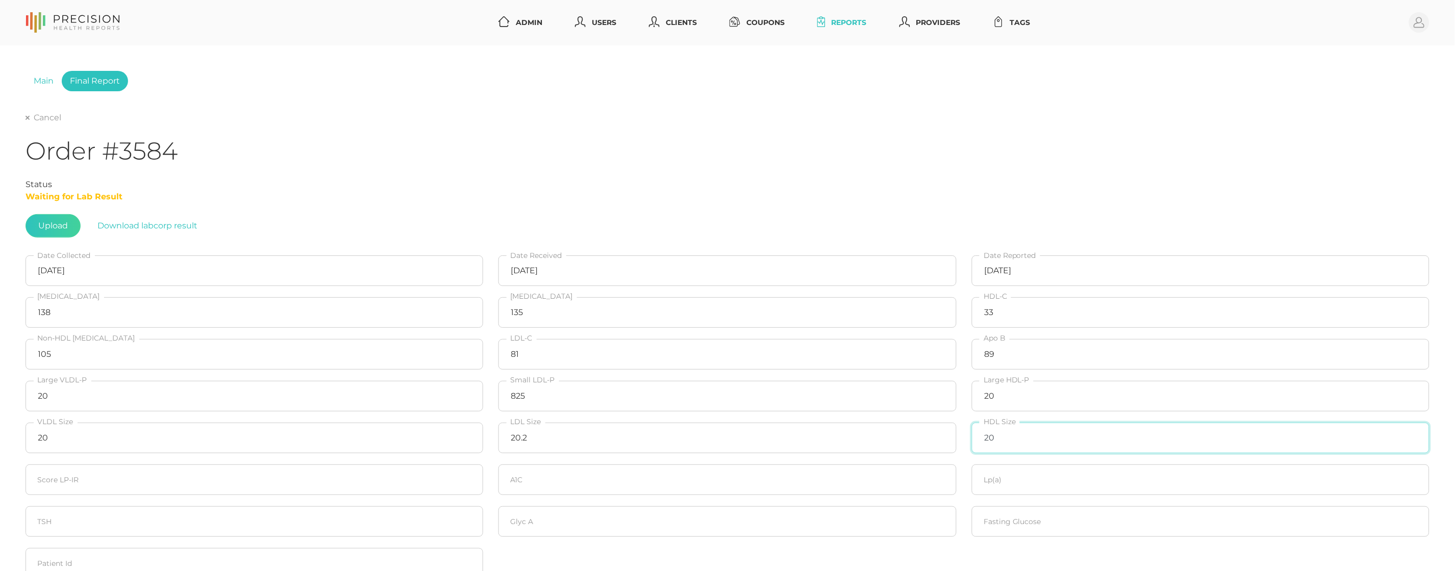
type input "20"
type input "54"
click at [1012, 524] on input "number" at bounding box center [1201, 522] width 458 height 31
type input "92"
drag, startPoint x: 545, startPoint y: 474, endPoint x: 544, endPoint y: 482, distance: 7.7
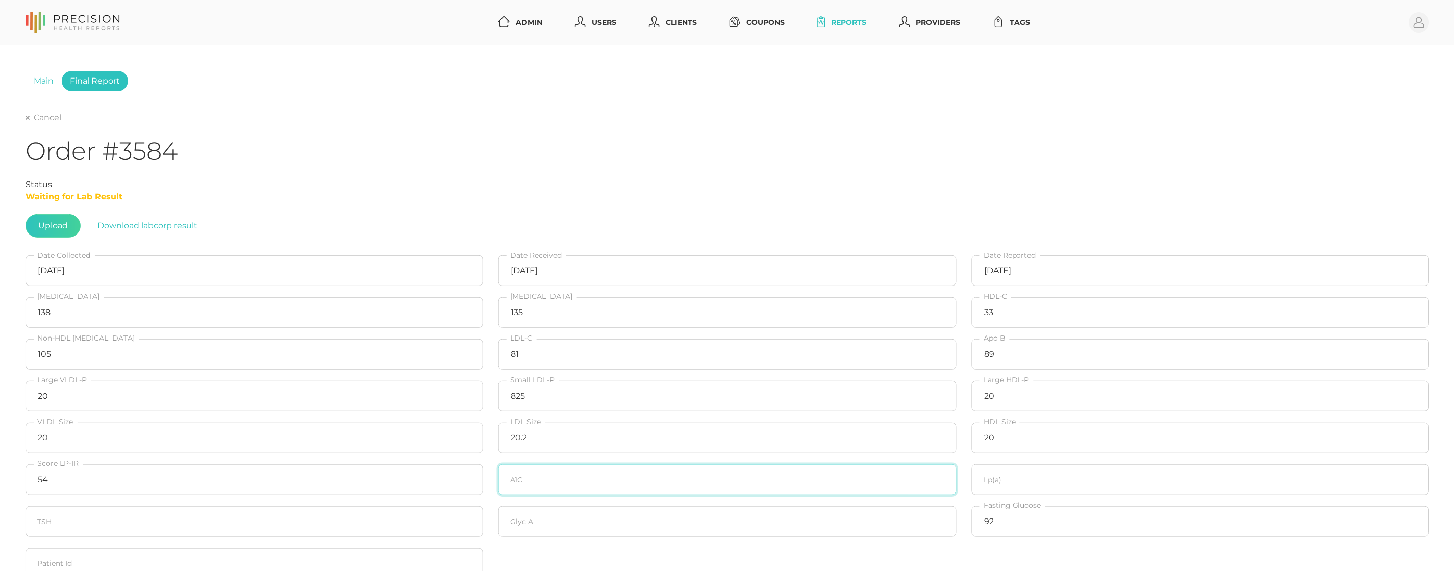
click at [545, 474] on input "number" at bounding box center [727, 480] width 458 height 31
type input "5.4"
type input "218.4"
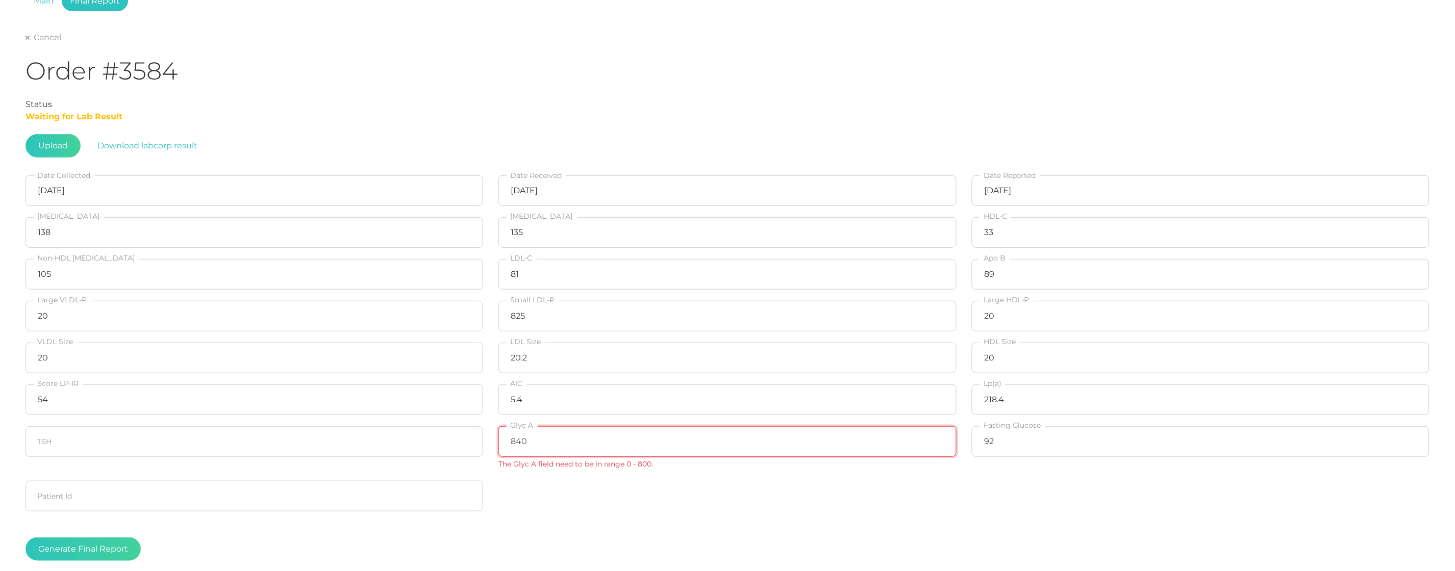
scroll to position [79, 0]
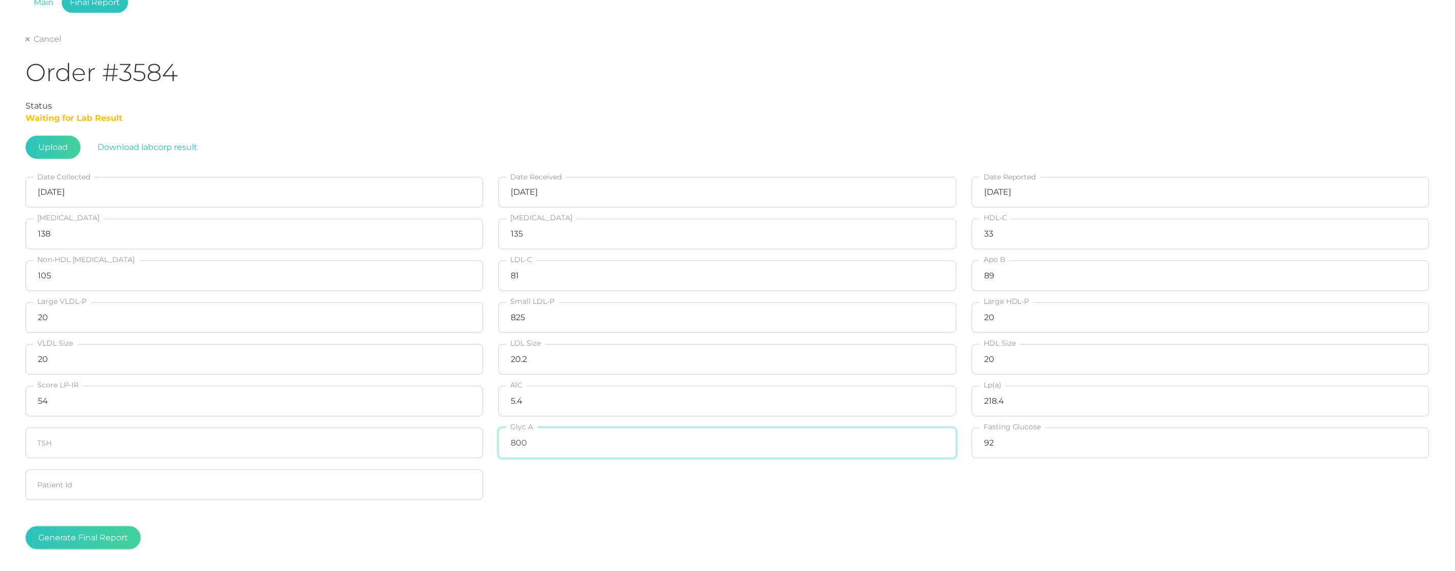
type input "800"
click at [287, 514] on fieldset "Generate Final Report" at bounding box center [728, 538] width 1404 height 64
drag, startPoint x: 168, startPoint y: 530, endPoint x: 130, endPoint y: 532, distance: 37.8
click at [168, 530] on div "Generate Final Report" at bounding box center [728, 537] width 1404 height 23
click at [79, 539] on button "Generate Final Report" at bounding box center [83, 537] width 115 height 23
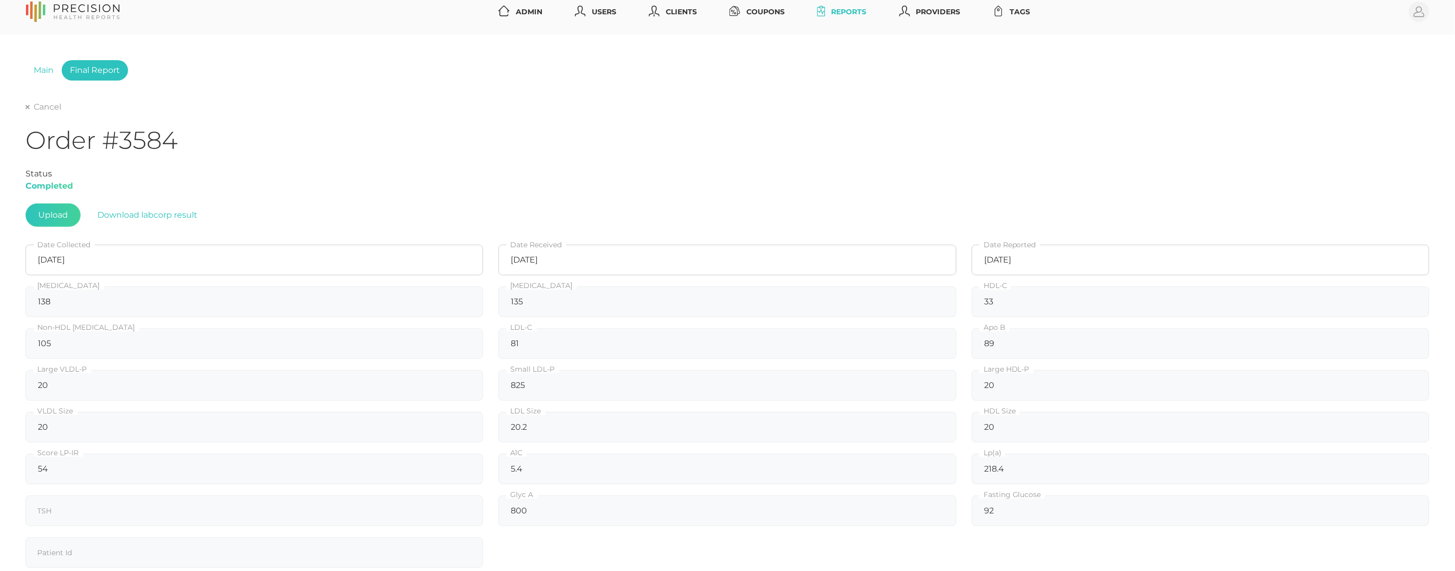
scroll to position [0, 0]
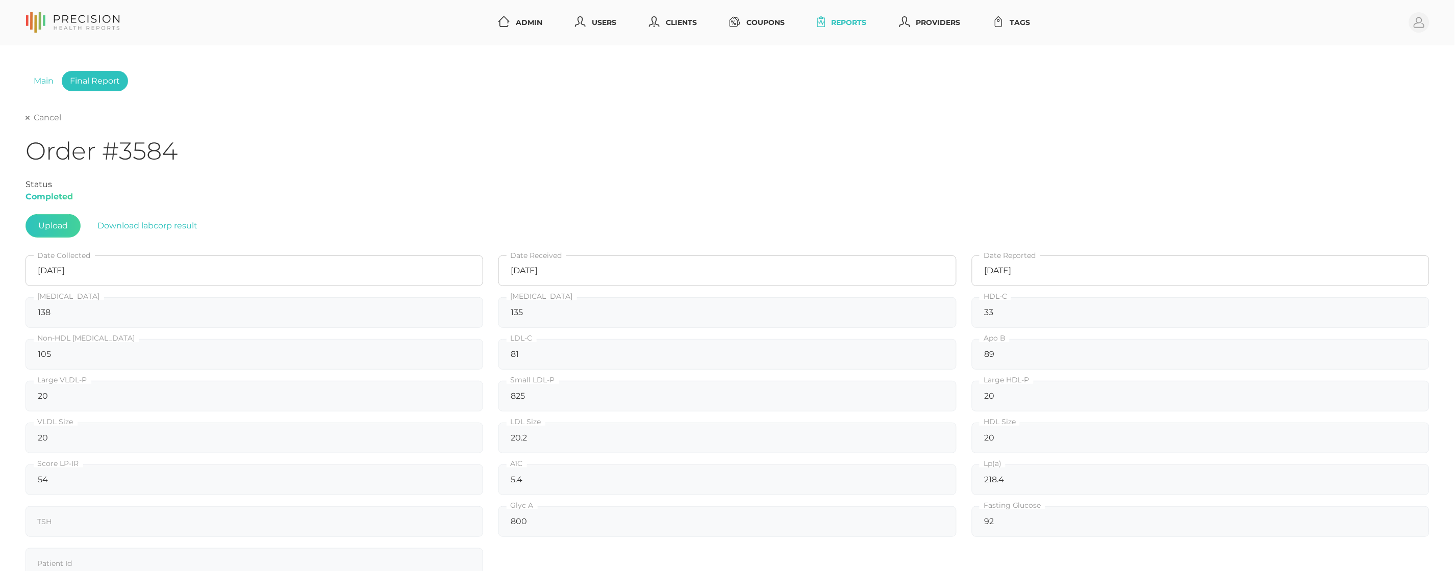
click at [41, 120] on link "Cancel" at bounding box center [44, 118] width 36 height 10
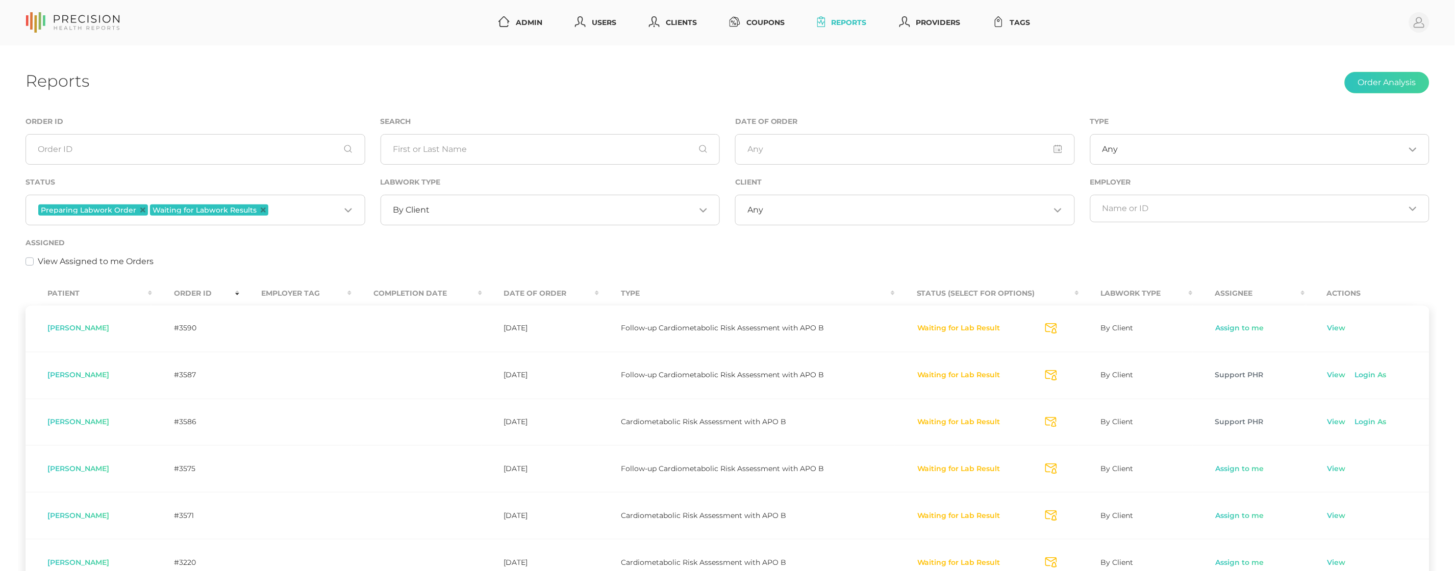
scroll to position [2, 0]
click at [1336, 422] on link "View" at bounding box center [1336, 421] width 19 height 10
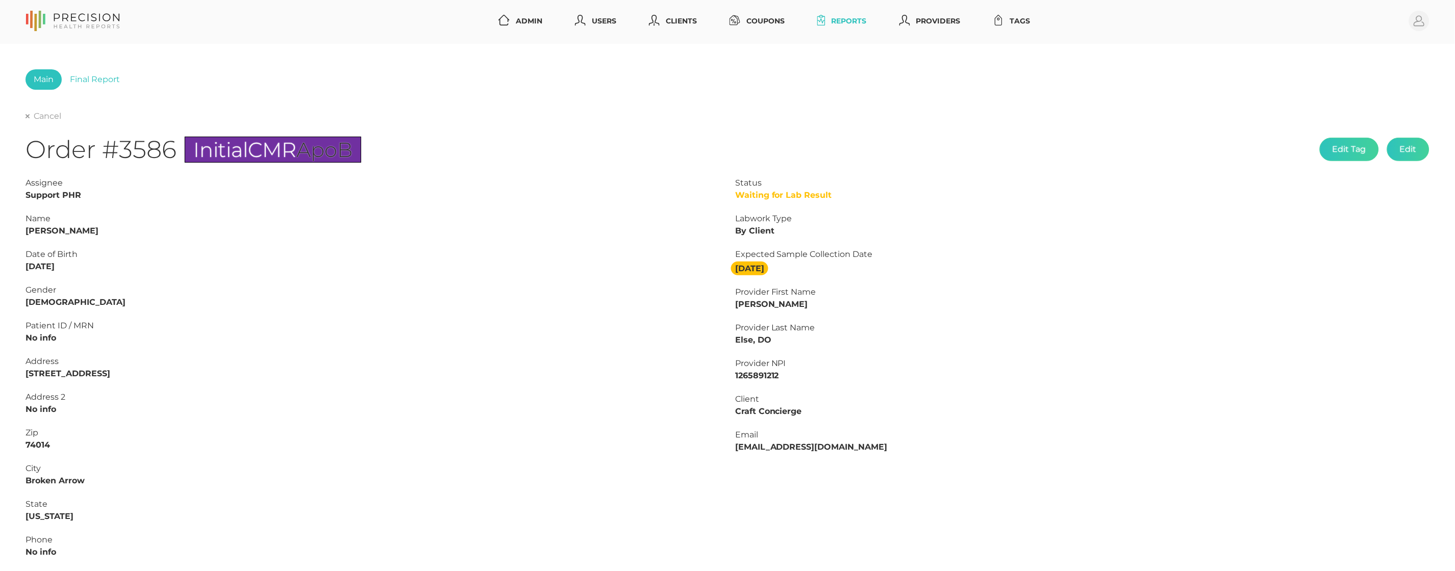
click at [61, 230] on strong "Mary Anderson" at bounding box center [62, 231] width 73 height 10
click at [62, 230] on strong "Mary Anderson" at bounding box center [62, 231] width 73 height 10
copy strong "Anderson"
drag, startPoint x: 237, startPoint y: 570, endPoint x: 52, endPoint y: 227, distance: 390.3
click at [52, 227] on strong "Mary Anderson" at bounding box center [62, 231] width 73 height 10
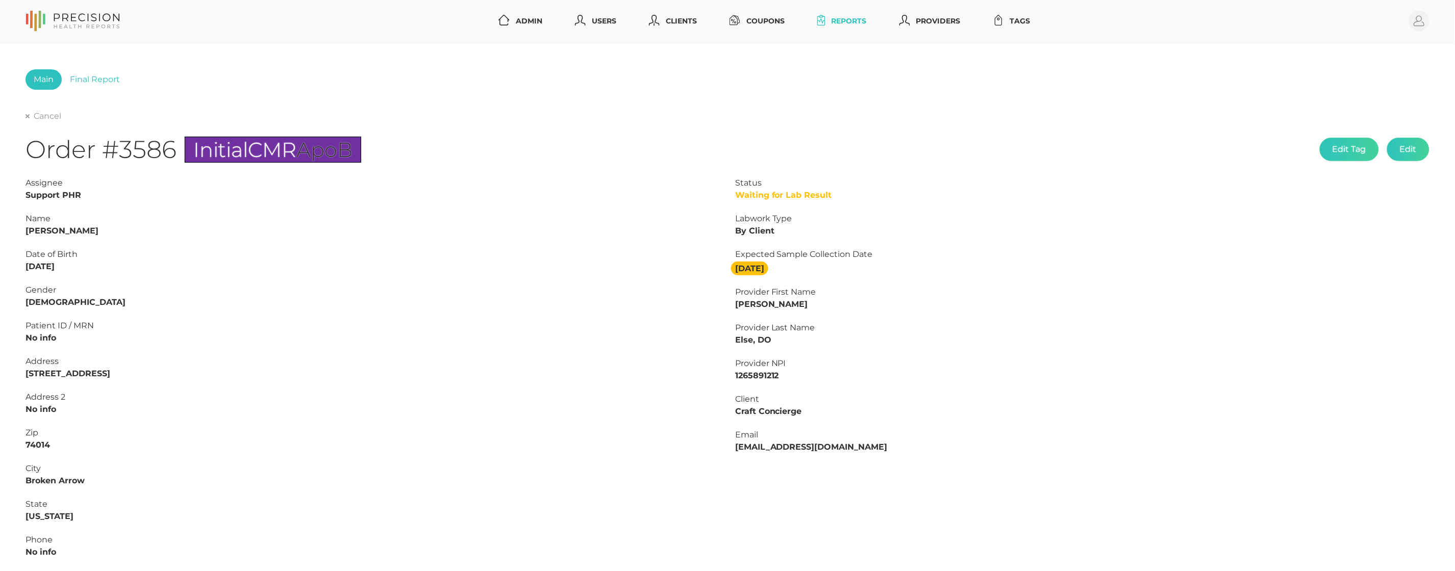
click at [33, 229] on strong "Mary Anderson" at bounding box center [62, 231] width 73 height 10
copy strong "Mary"
click at [85, 80] on link "Final Report" at bounding box center [95, 79] width 66 height 20
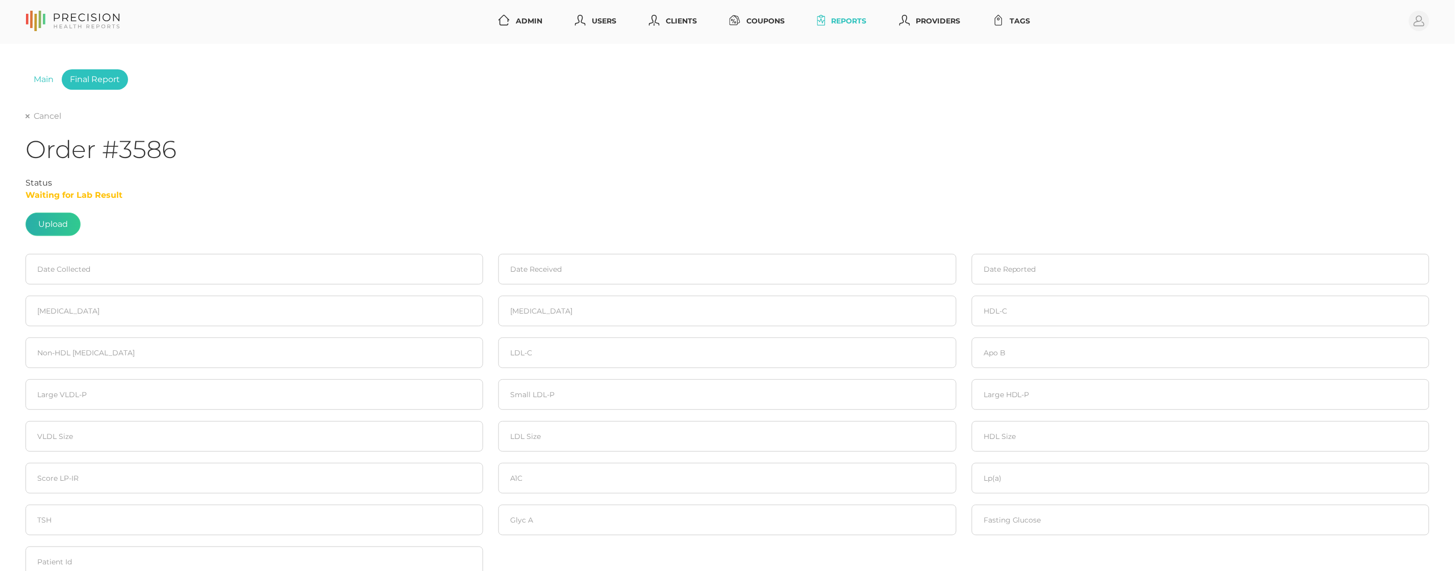
click at [56, 227] on label at bounding box center [53, 224] width 54 height 22
click at [68, 221] on input "file" at bounding box center [68, 221] width 1 height 1
type input "C:\fakepath\Anderson, Mary L D.pdf"
click at [155, 263] on input at bounding box center [255, 269] width 458 height 31
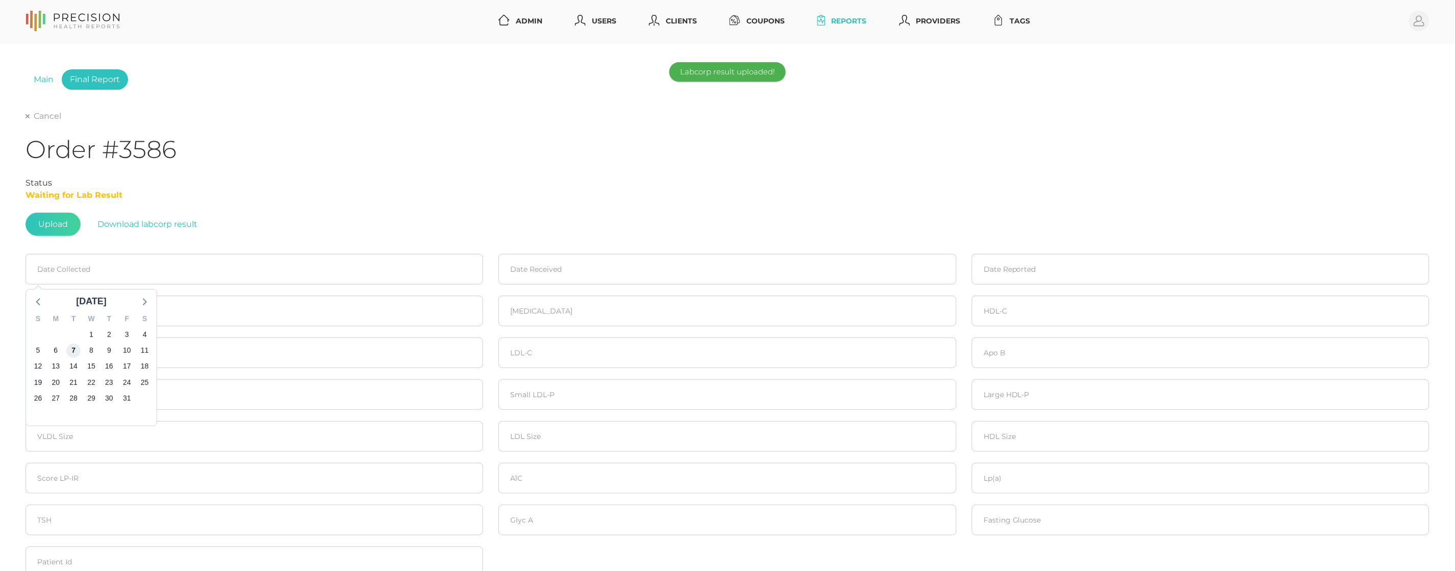
click at [79, 345] on span "7" at bounding box center [73, 350] width 14 height 14
type input "10/07/2025"
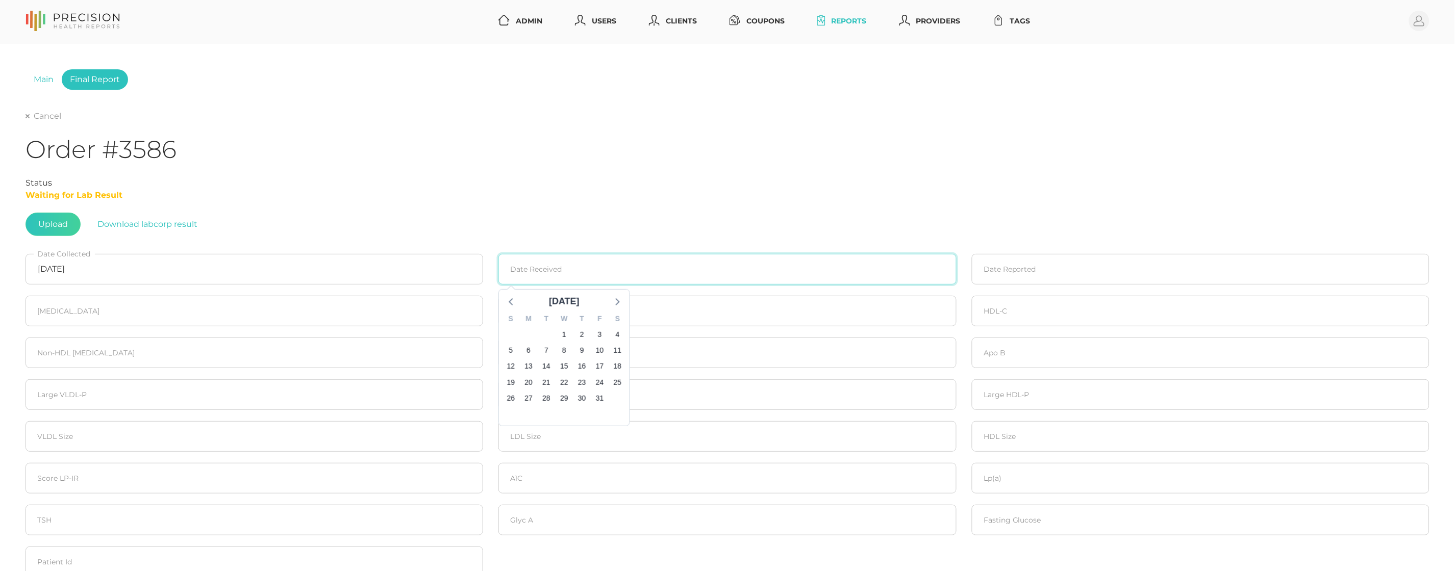
click at [615, 278] on input at bounding box center [727, 269] width 458 height 31
click at [566, 346] on span "8" at bounding box center [564, 350] width 14 height 14
type input "10/08/2025"
click at [1021, 261] on input at bounding box center [1201, 269] width 458 height 31
drag, startPoint x: 1059, startPoint y: 348, endPoint x: 965, endPoint y: 341, distance: 93.7
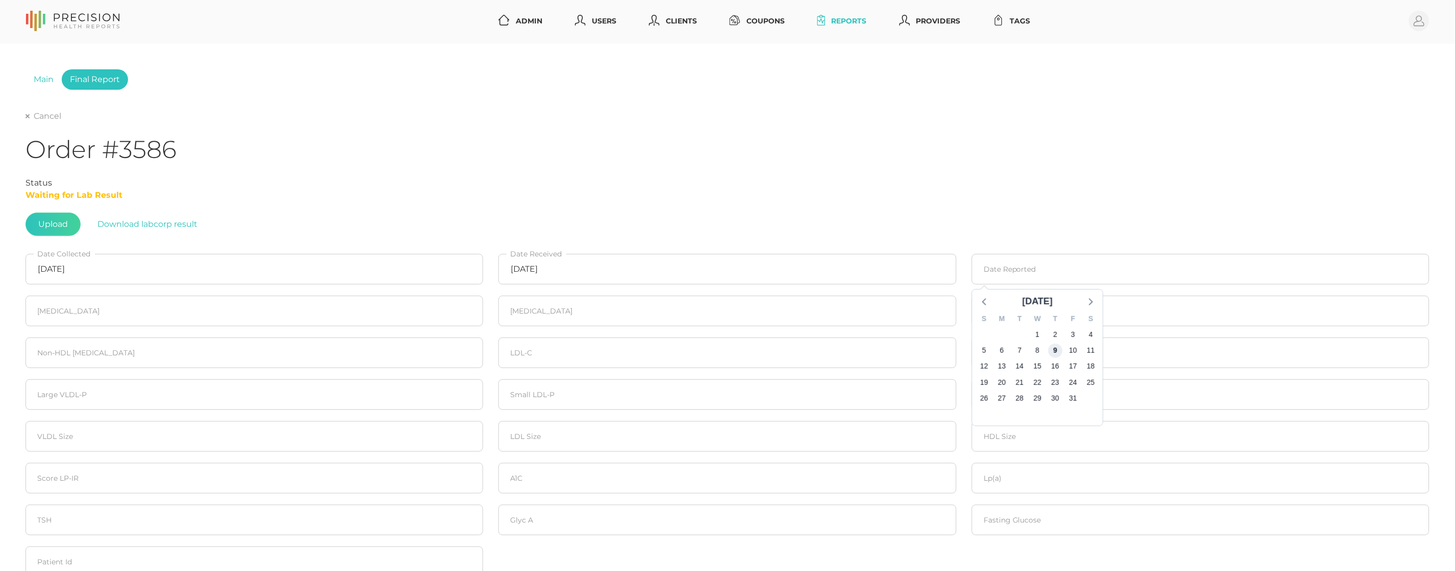
click at [1059, 348] on span "9" at bounding box center [1055, 350] width 14 height 14
type input "10/09/2025"
click at [193, 322] on input "number" at bounding box center [255, 311] width 458 height 31
type input "151"
type input "147"
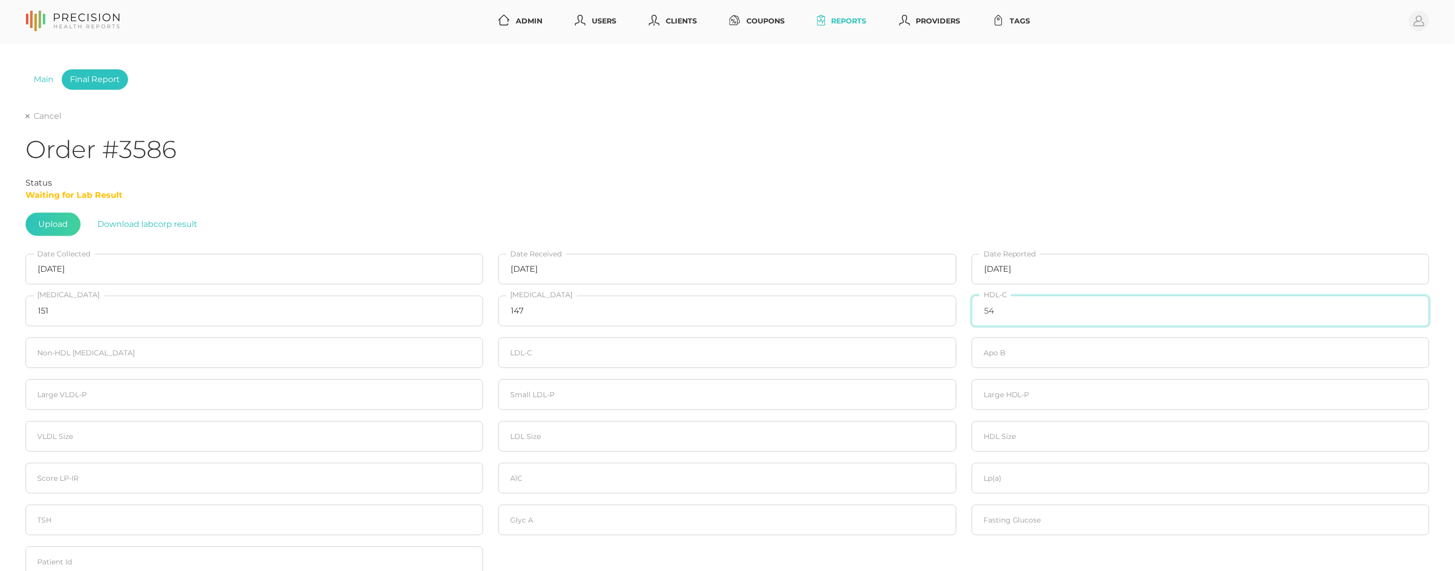
type input "54"
type input "97"
type input "72"
type input "65"
type input "20"
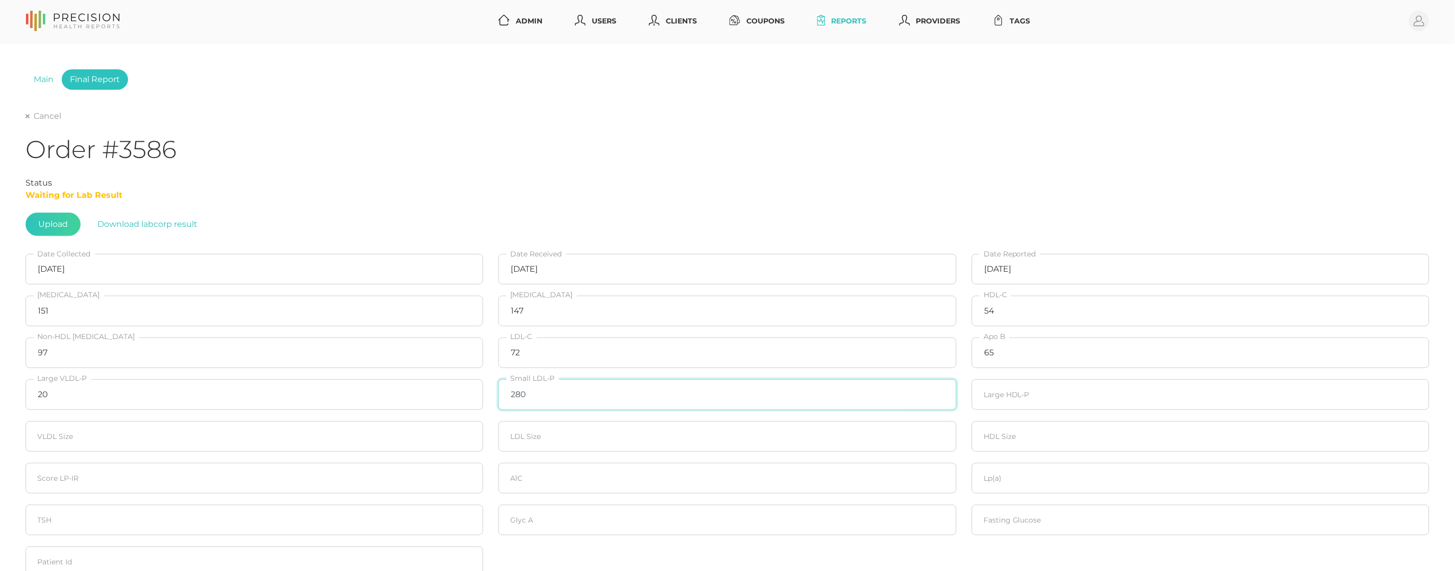
type input "280"
type input "20"
type input "20.6"
type input "20"
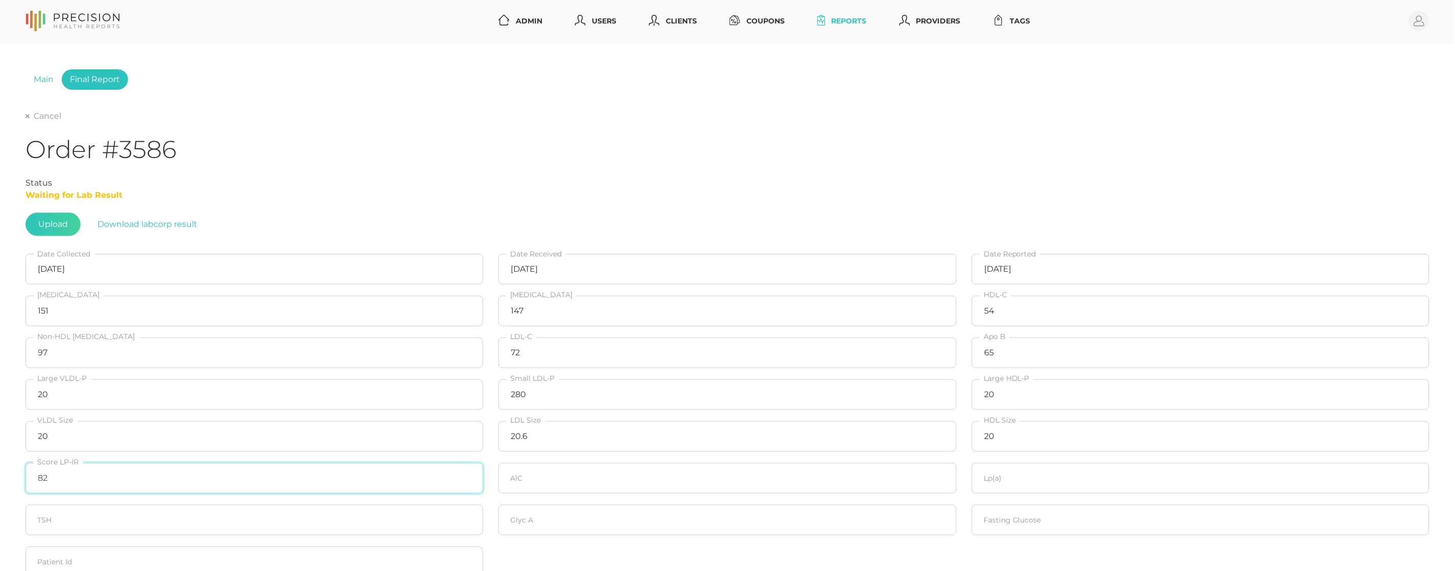
type input "82"
type input "6.2"
type input "26.2"
type input "551"
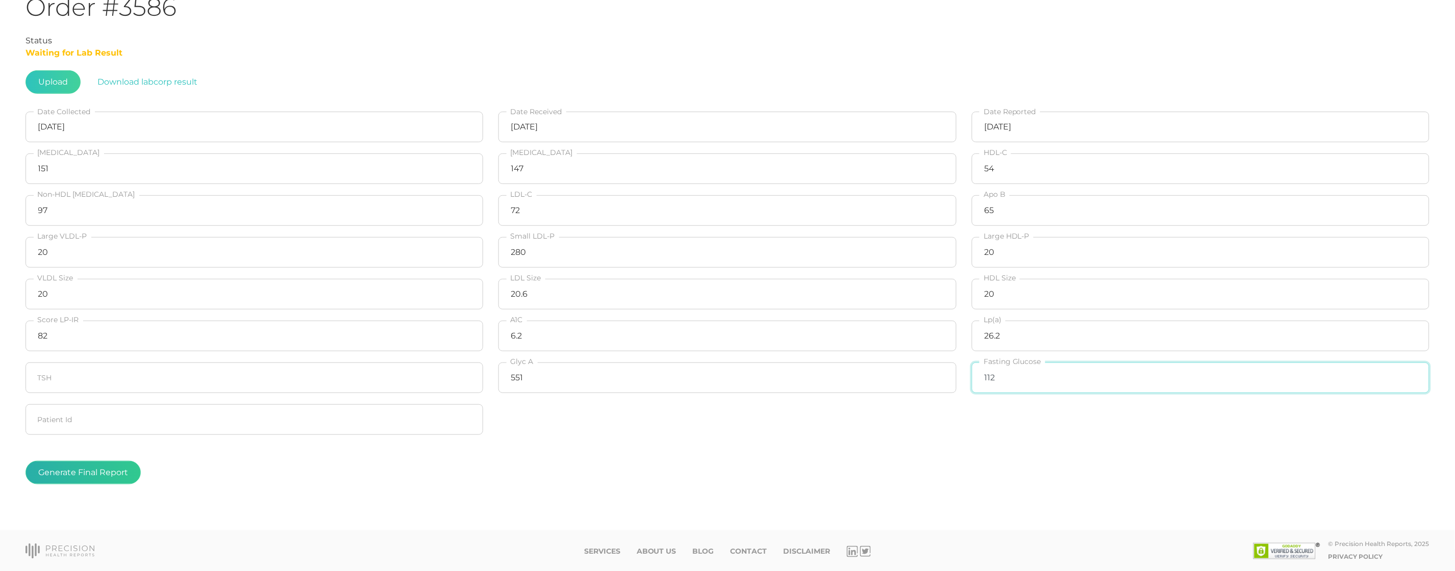
scroll to position [143, 0]
type input "112"
click at [87, 464] on button "Generate Final Report" at bounding box center [83, 473] width 115 height 23
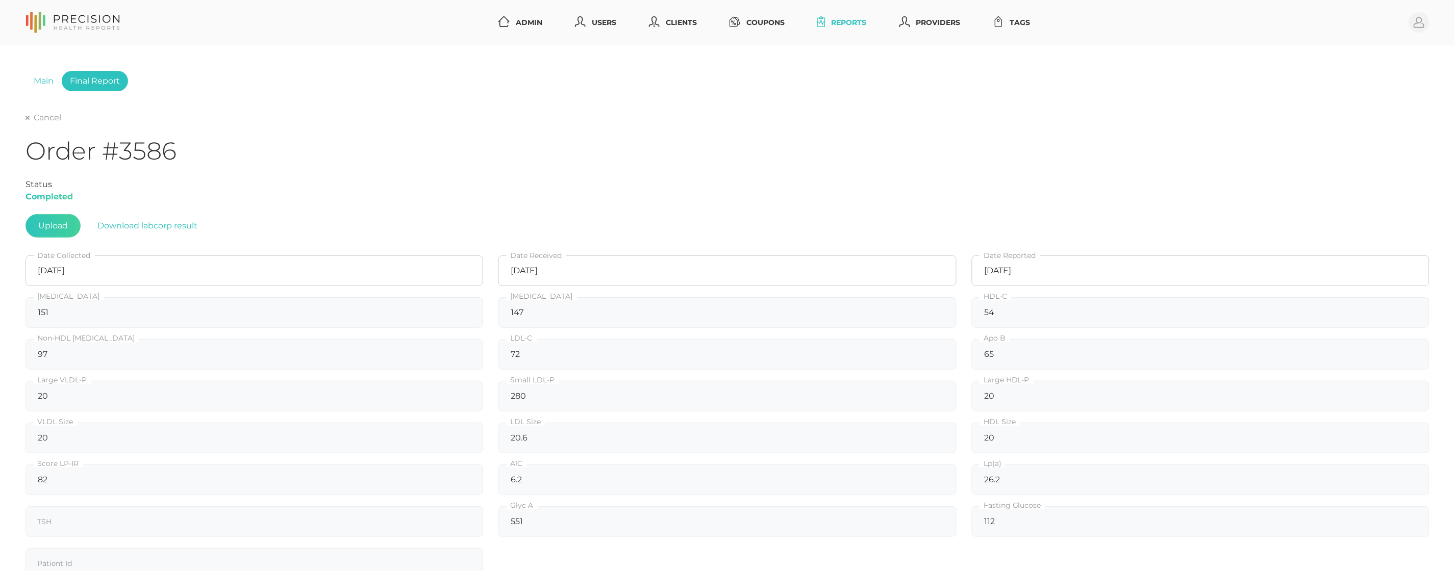
scroll to position [0, 0]
click at [54, 119] on link "Cancel" at bounding box center [44, 118] width 36 height 10
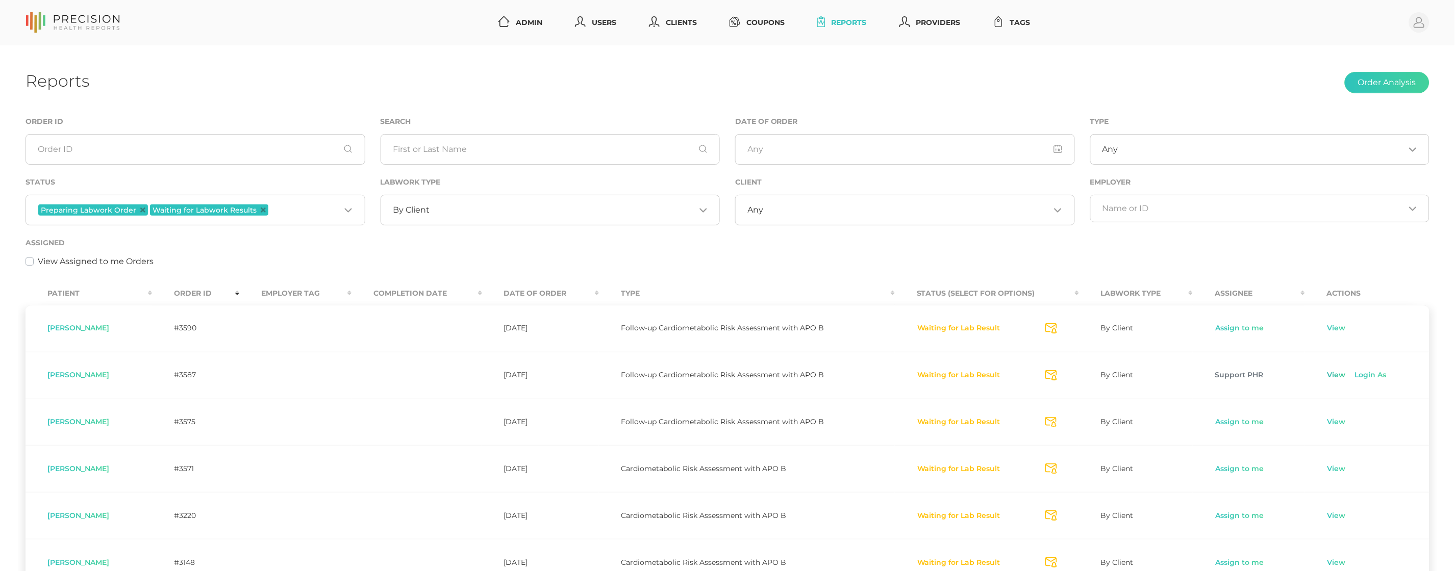
click at [1334, 375] on link "View" at bounding box center [1336, 375] width 19 height 10
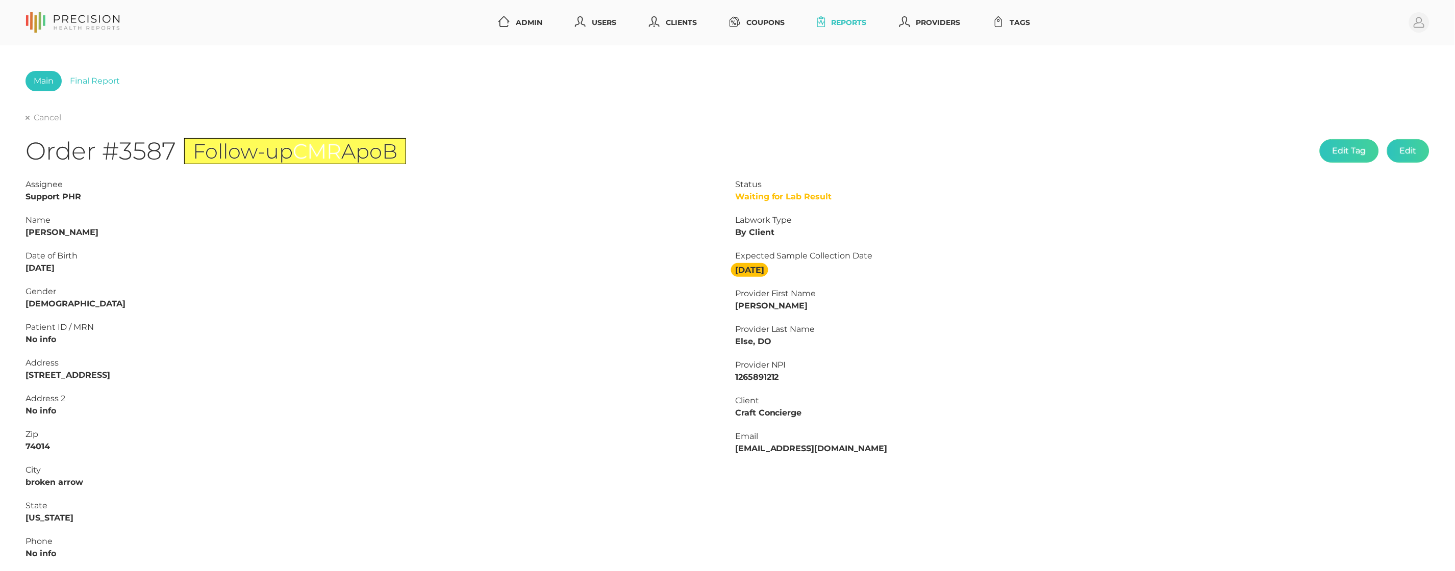
click at [30, 230] on strong "James Anderson" at bounding box center [62, 233] width 73 height 10
copy strong "James"
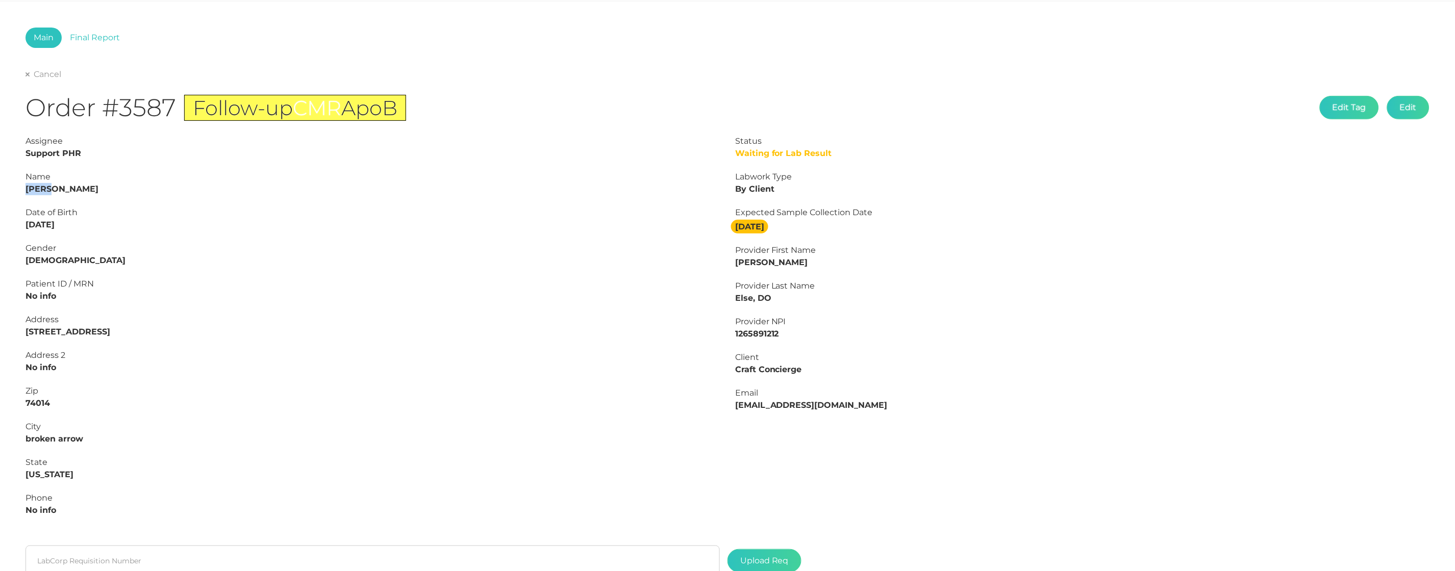
scroll to position [45, 0]
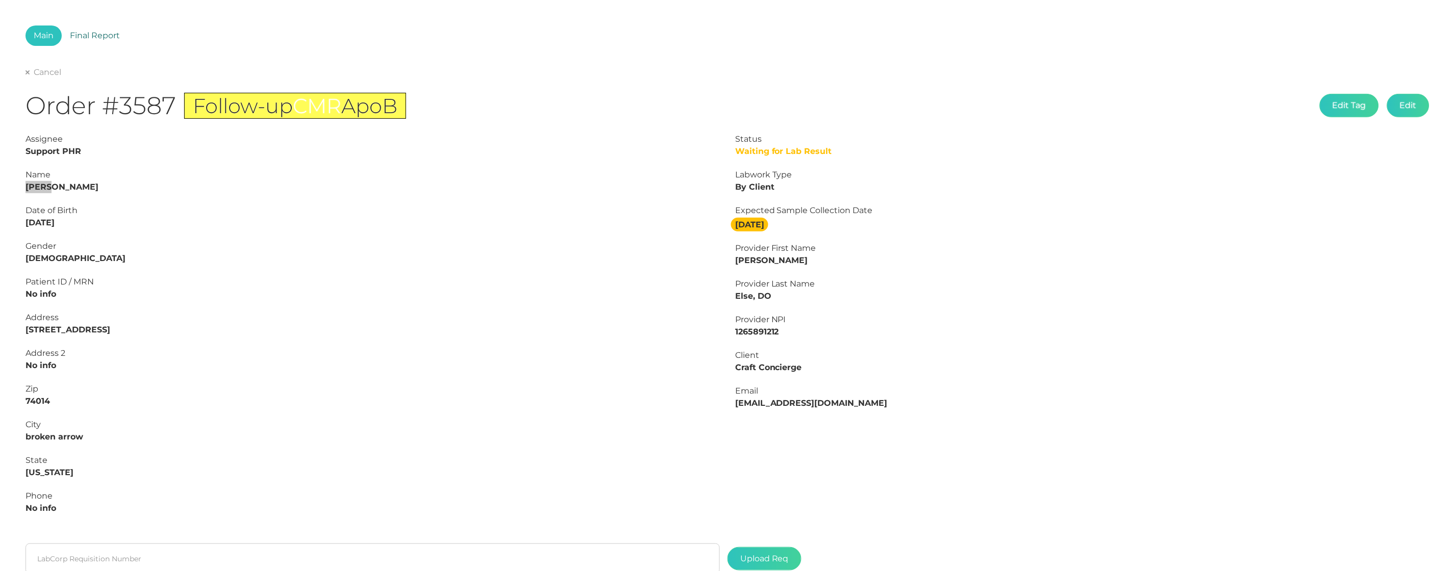
click at [86, 35] on link "Final Report" at bounding box center [95, 36] width 66 height 20
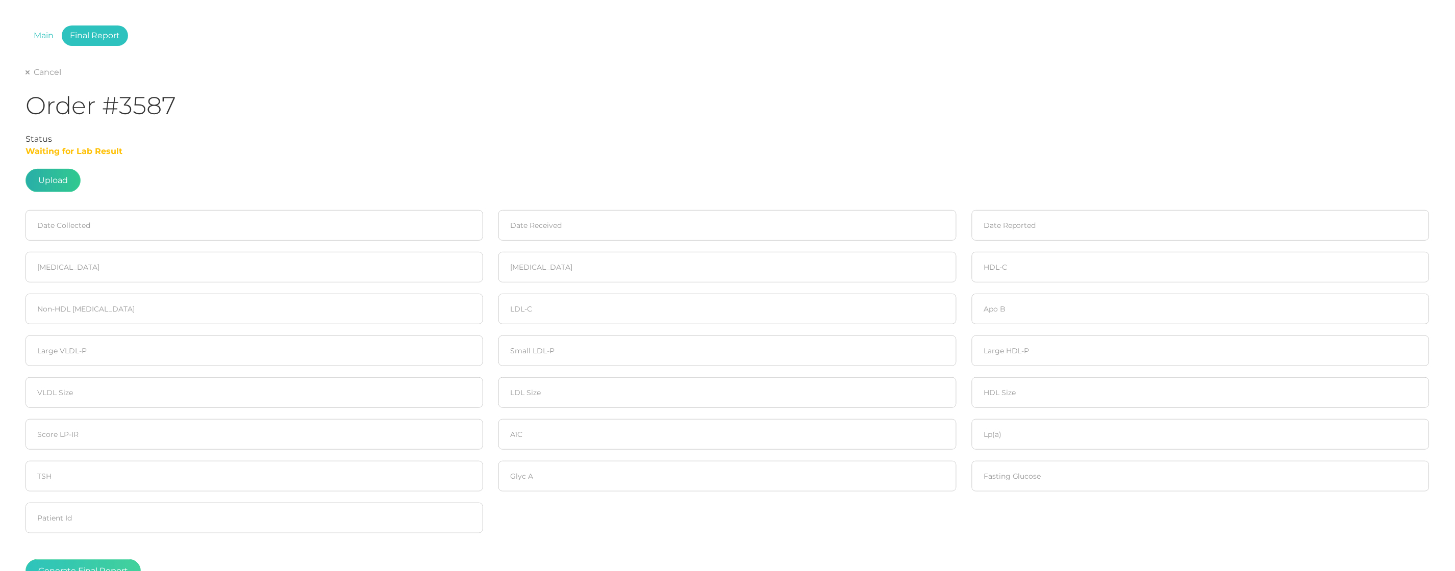
click at [46, 182] on label at bounding box center [53, 180] width 54 height 22
click at [68, 221] on input "file" at bounding box center [68, 221] width 1 height 1
type input "C:\fakepath\Anderson, James "jim" M DO.pdf"
click at [138, 233] on input at bounding box center [255, 225] width 458 height 31
click at [77, 306] on span "7" at bounding box center [73, 306] width 14 height 14
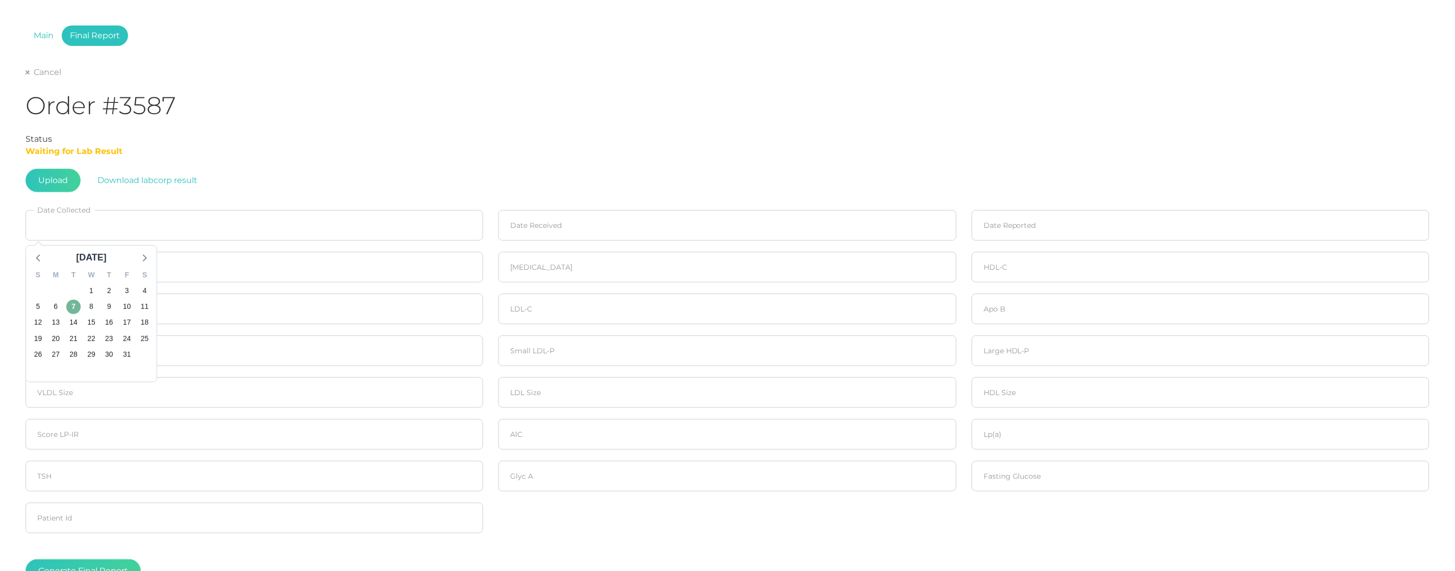
type input "10/07/2025"
click at [608, 226] on input at bounding box center [727, 225] width 458 height 31
click at [563, 306] on span "8" at bounding box center [564, 306] width 14 height 14
type input "10/08/2025"
click at [1094, 215] on input at bounding box center [1201, 225] width 458 height 31
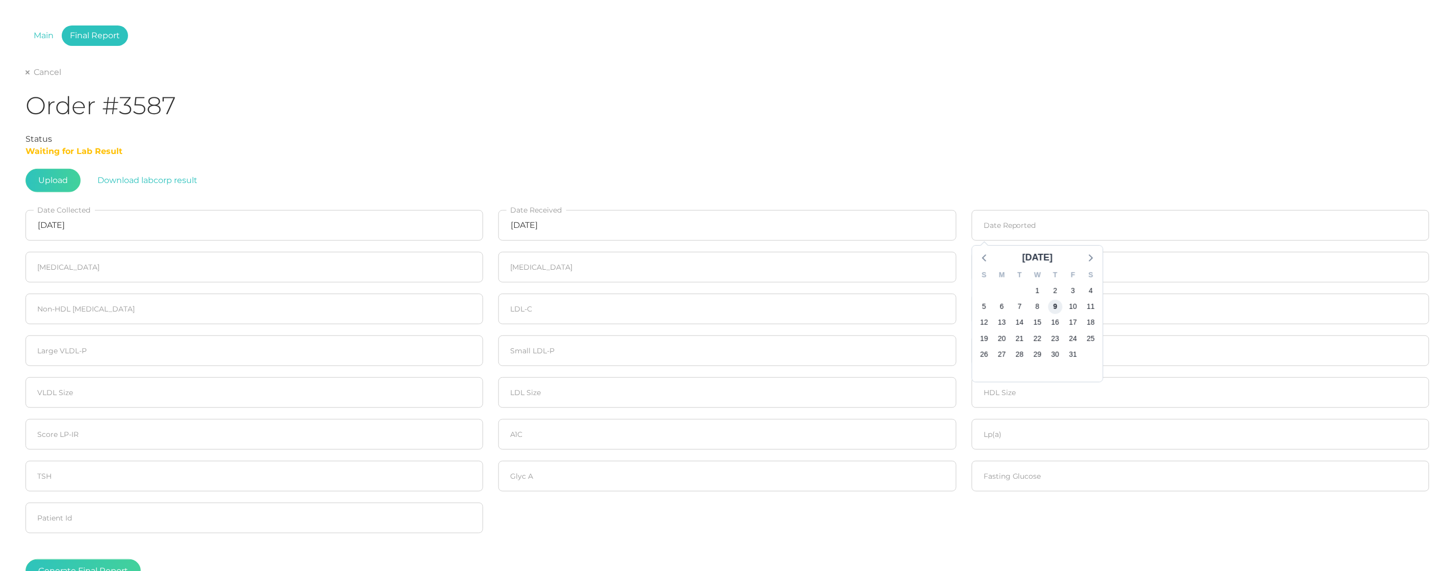
drag, startPoint x: 1060, startPoint y: 304, endPoint x: 945, endPoint y: 299, distance: 114.9
click at [1060, 304] on span "9" at bounding box center [1055, 306] width 14 height 14
type input "10/09/2025"
click at [246, 276] on input "number" at bounding box center [255, 267] width 458 height 31
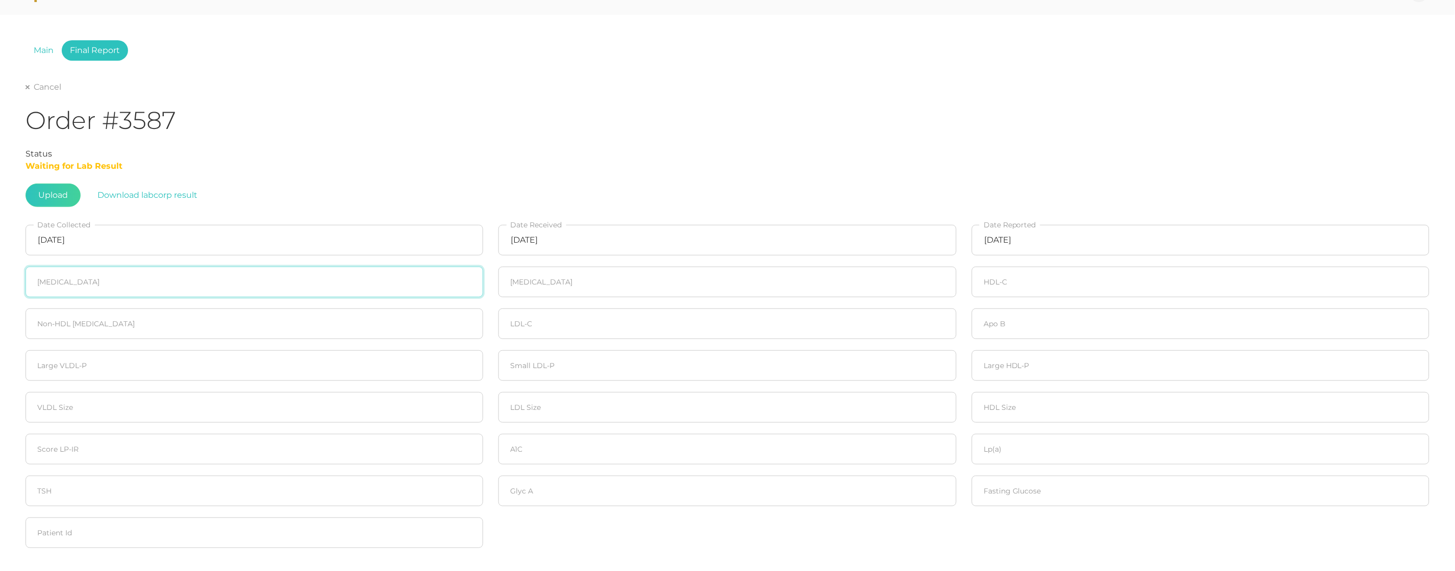
scroll to position [28, 0]
type input "188"
type input "0"
type input "109"
type input "64"
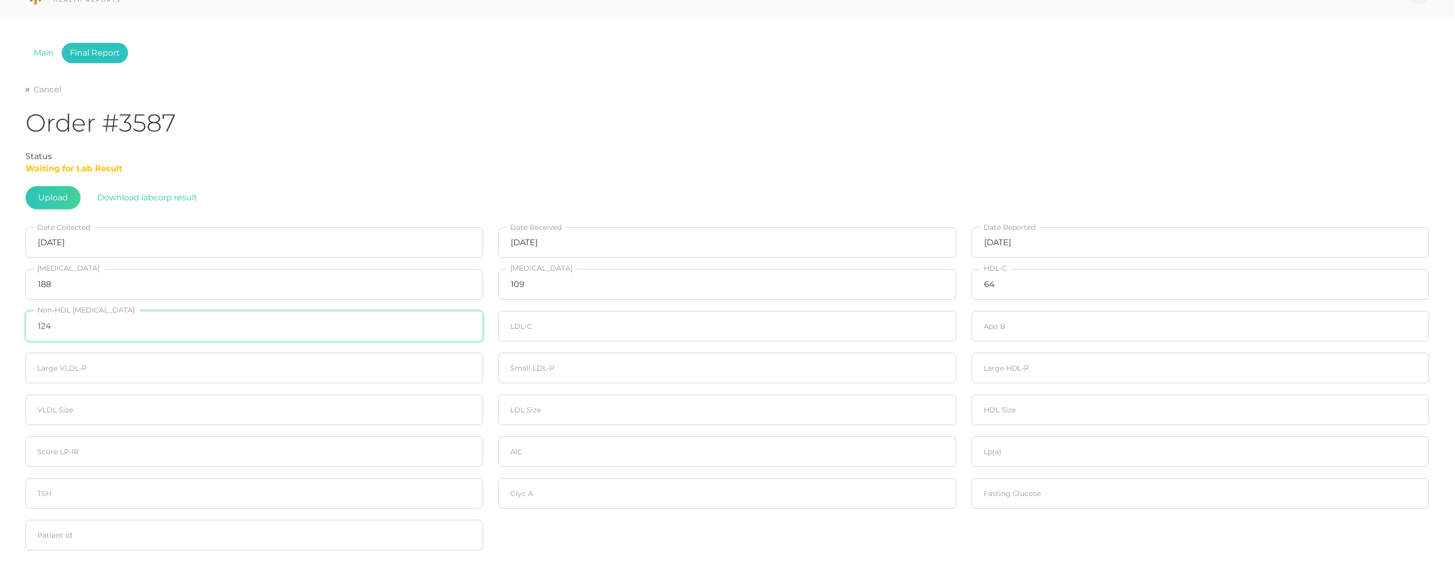
type input "124"
type input "105"
type input "96"
type input "20"
type input "669"
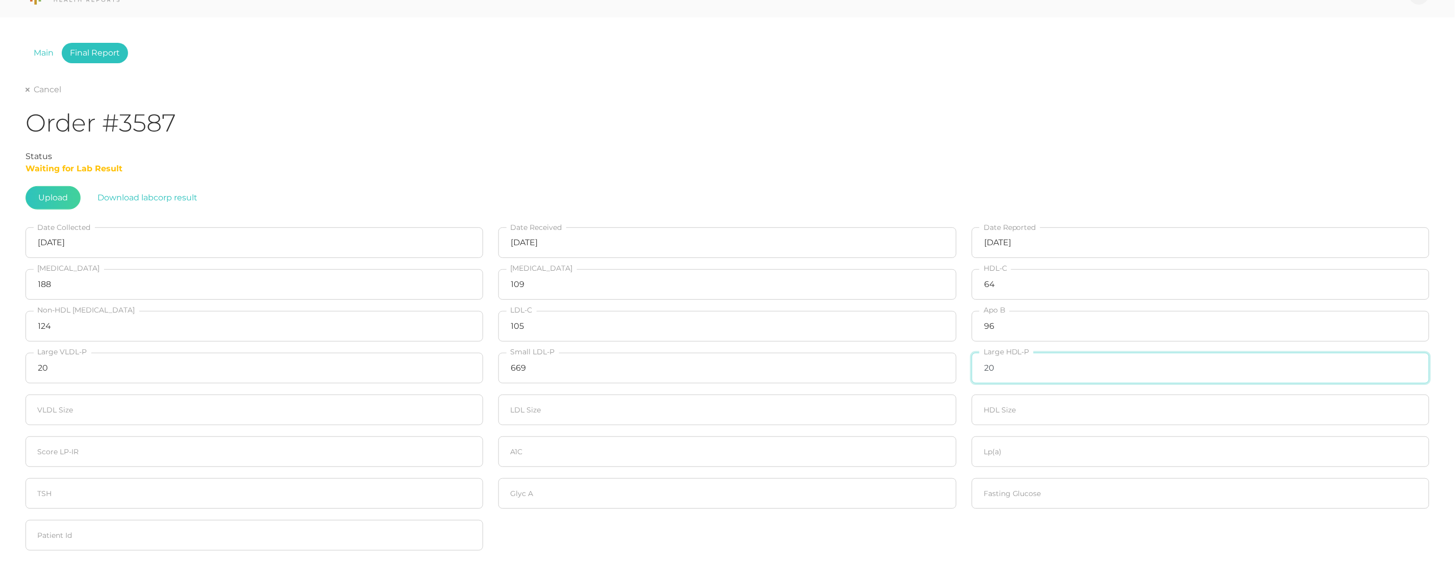
type input "20"
type input "21.0"
type input "20"
type input "45"
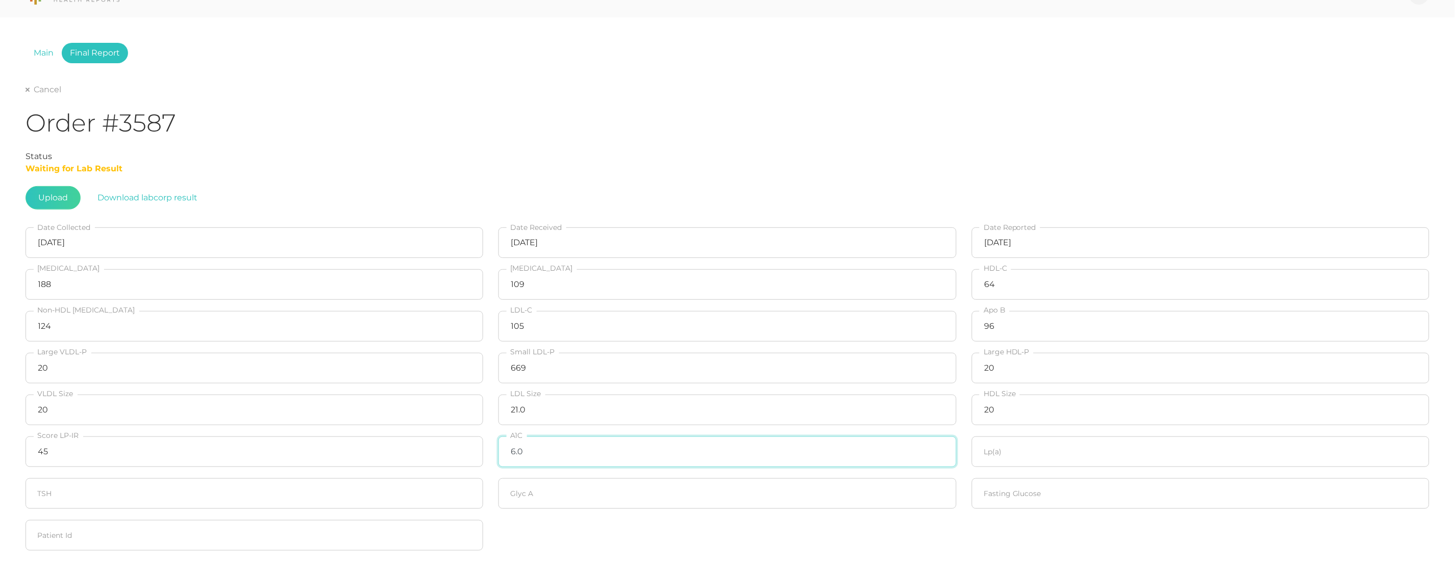
type input "6.0"
type input "184.1"
type input "350"
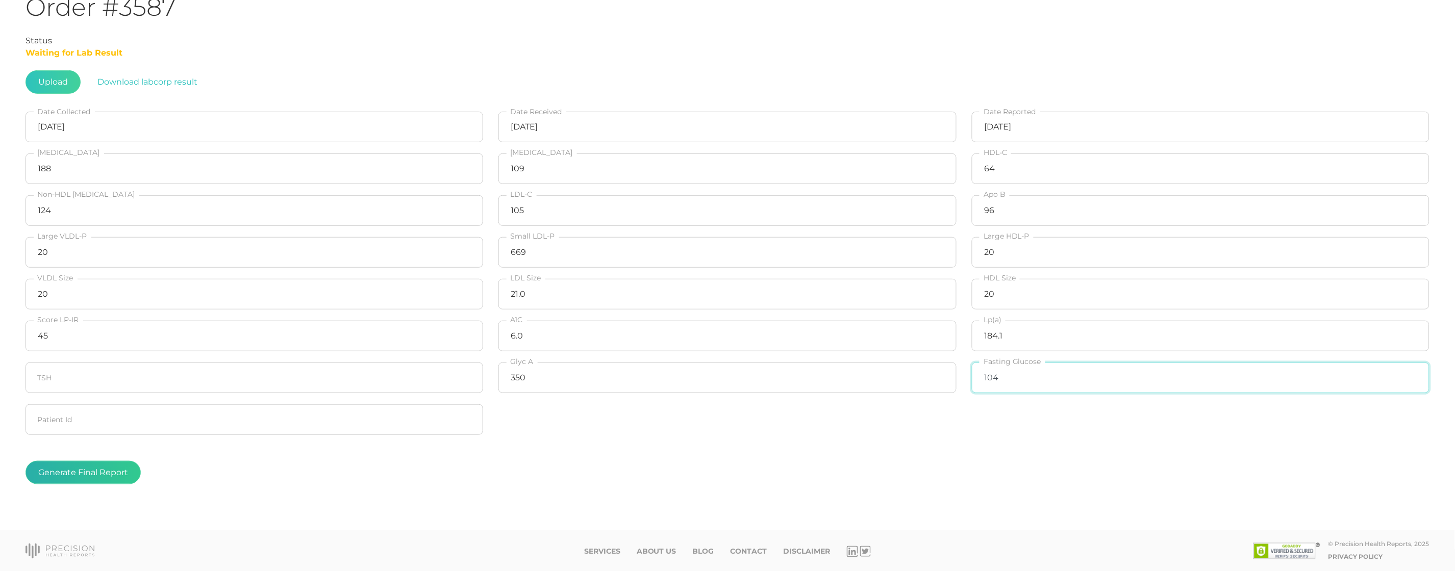
scroll to position [143, 0]
type input "104"
click at [67, 472] on button "Generate Final Report" at bounding box center [83, 473] width 115 height 23
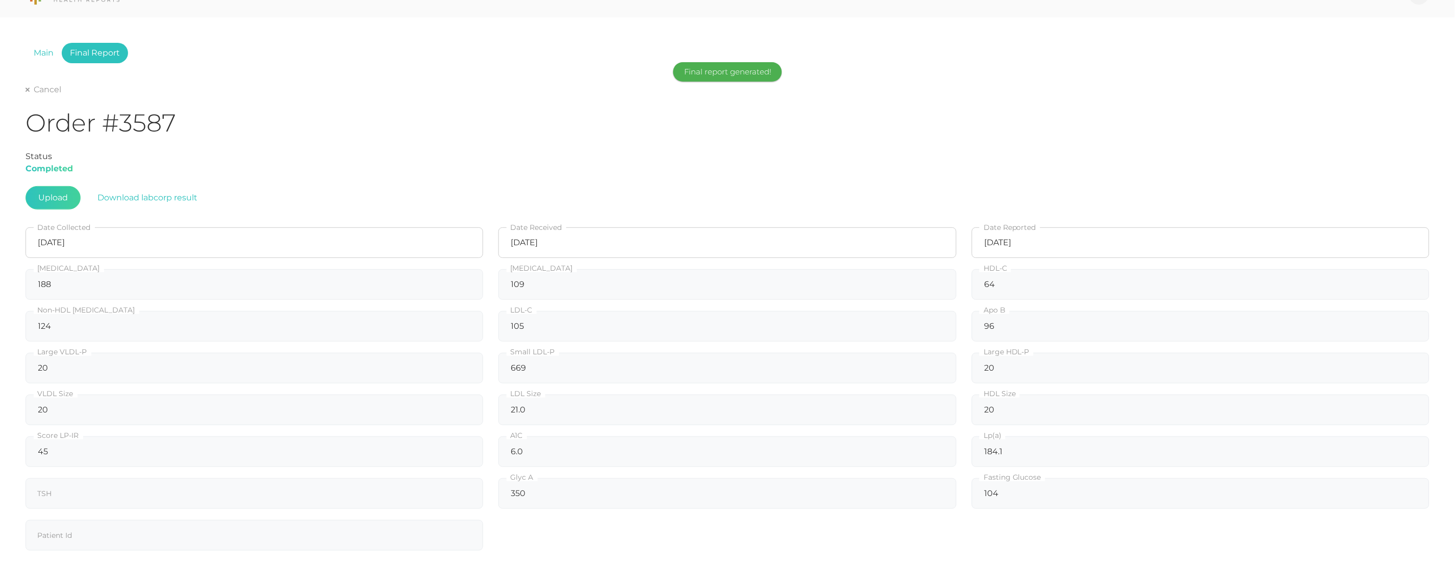
scroll to position [14, 0]
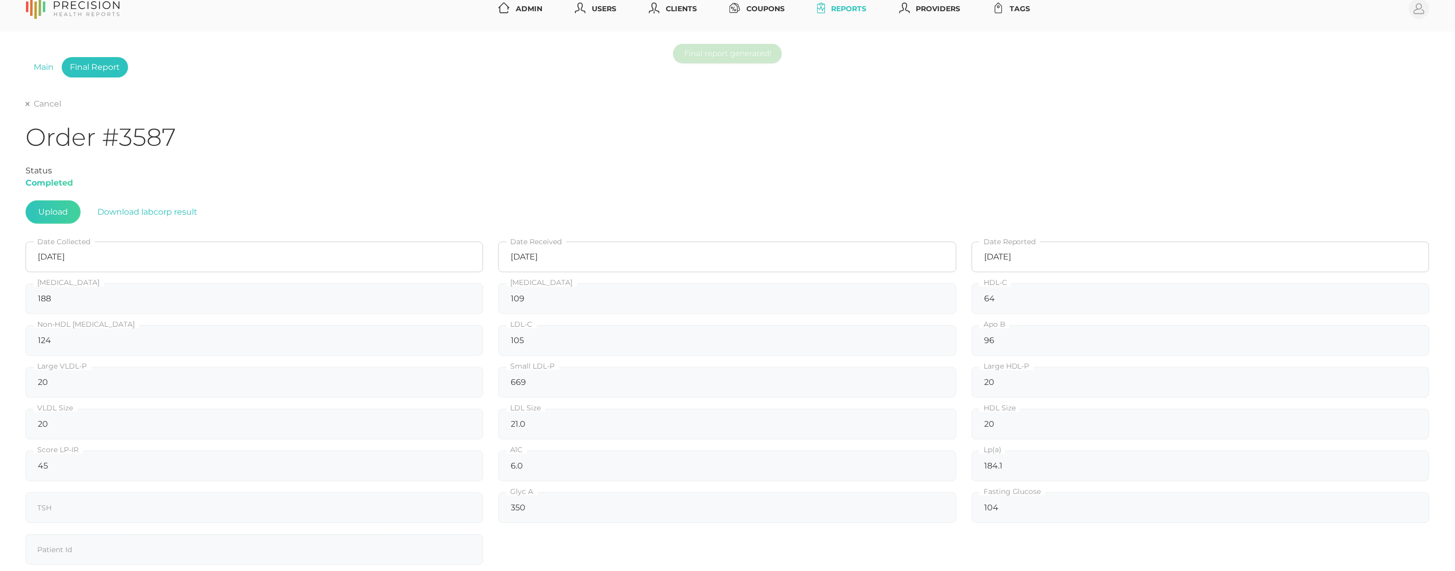
click at [55, 109] on div "Cancel" at bounding box center [728, 104] width 1404 height 12
click at [42, 104] on link "Cancel" at bounding box center [44, 104] width 36 height 10
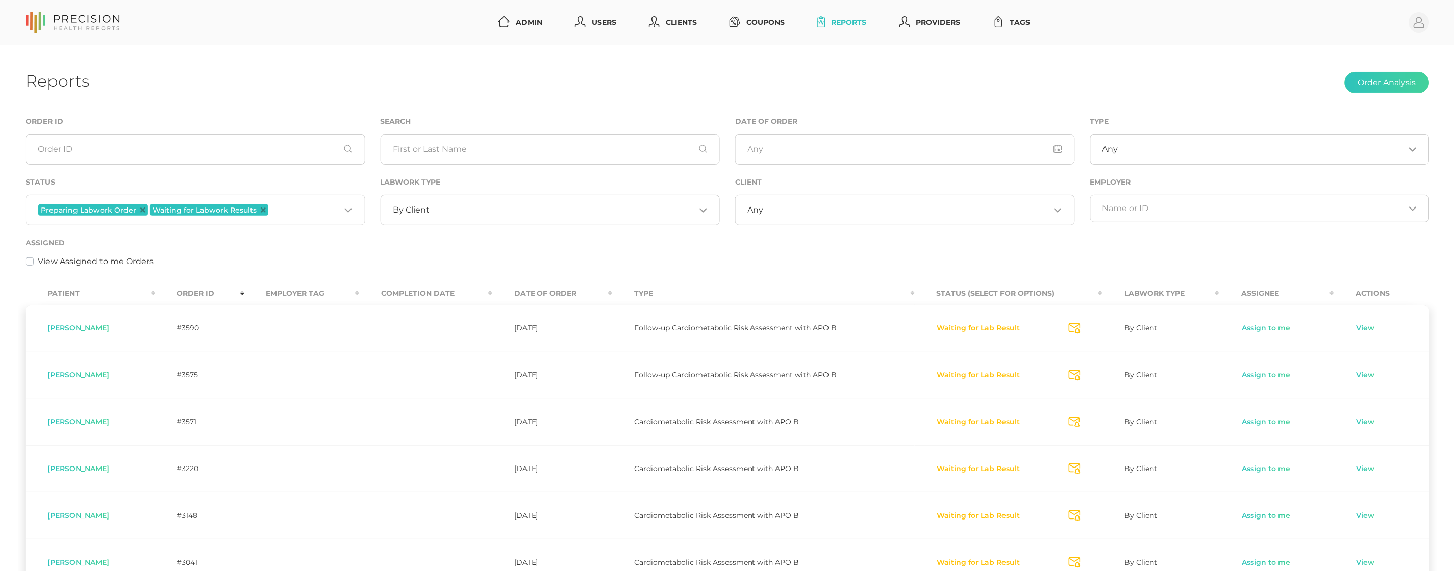
scroll to position [77, 0]
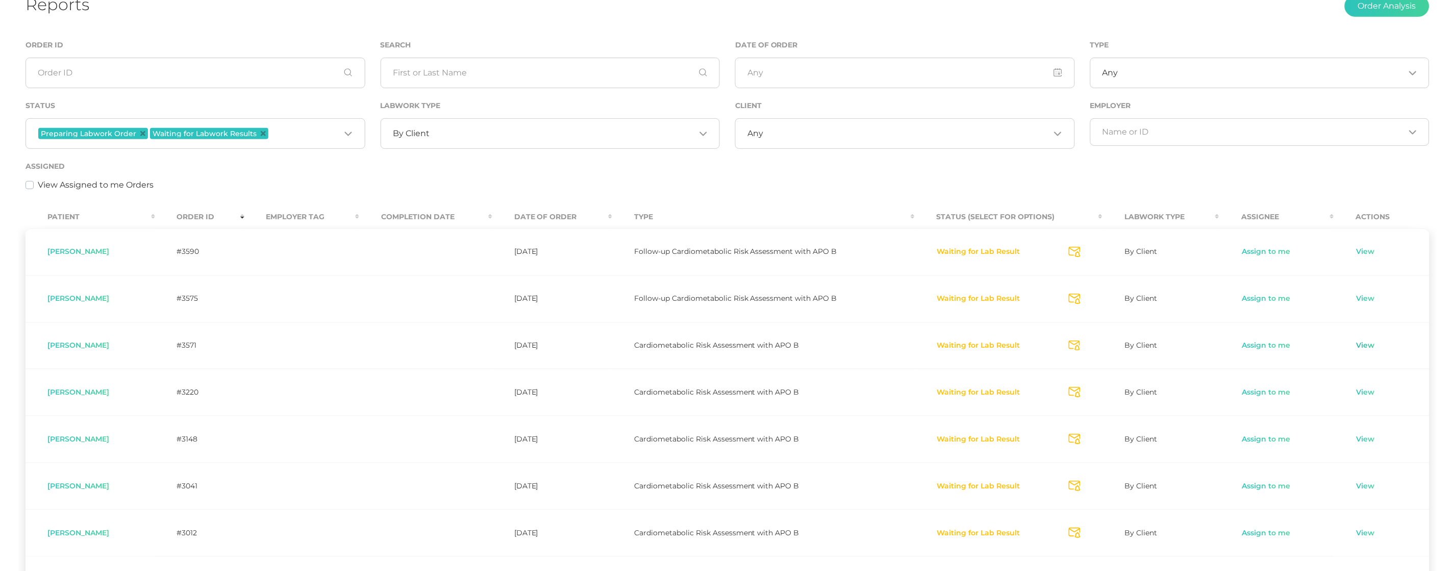
click at [1361, 345] on link "View" at bounding box center [1365, 346] width 19 height 10
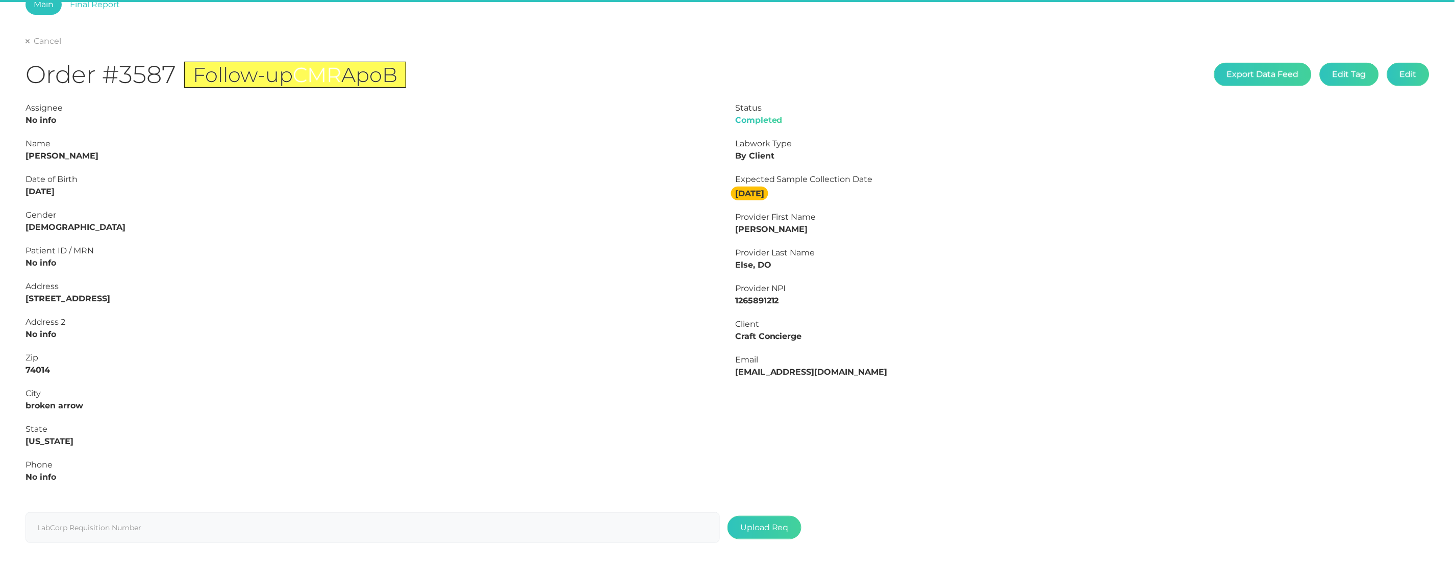
click at [1364, 345] on div "Status Completed Labwork Type By Client Expected Sample Collection Date 10/07/2…" at bounding box center [1082, 298] width 710 height 393
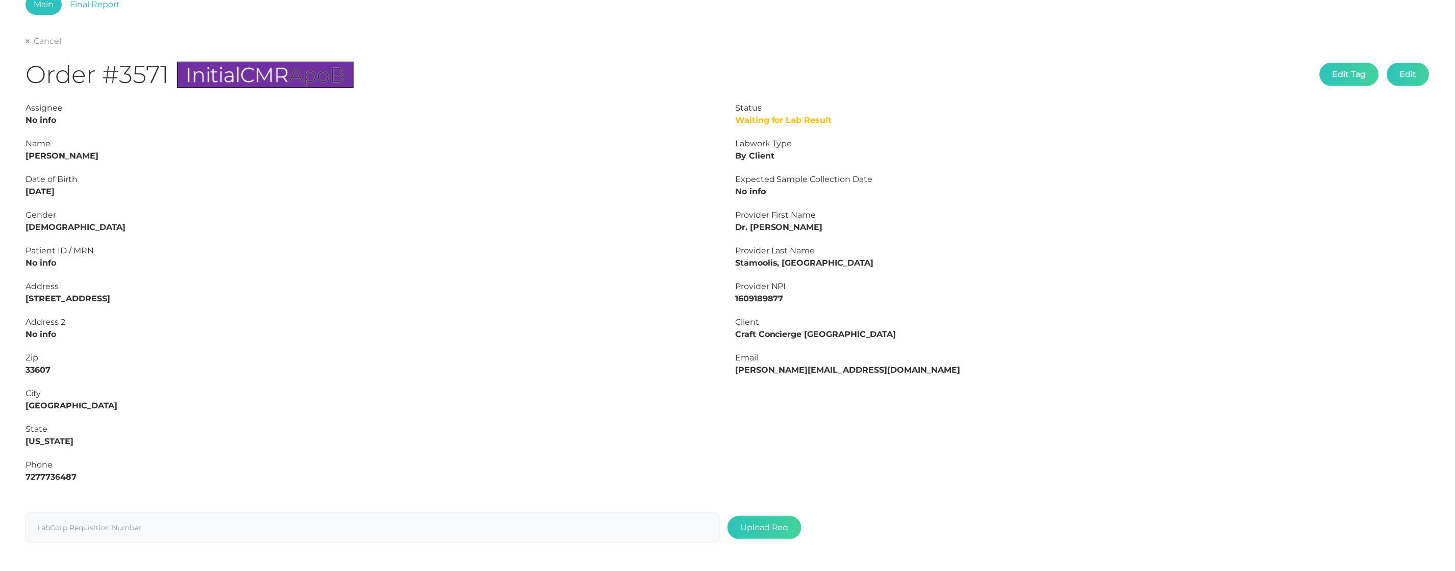
click at [65, 154] on strong "Peter Hidalgo" at bounding box center [62, 156] width 73 height 10
copy strong "Hidalgo"
click at [35, 155] on strong "Peter Hidalgo" at bounding box center [62, 156] width 73 height 10
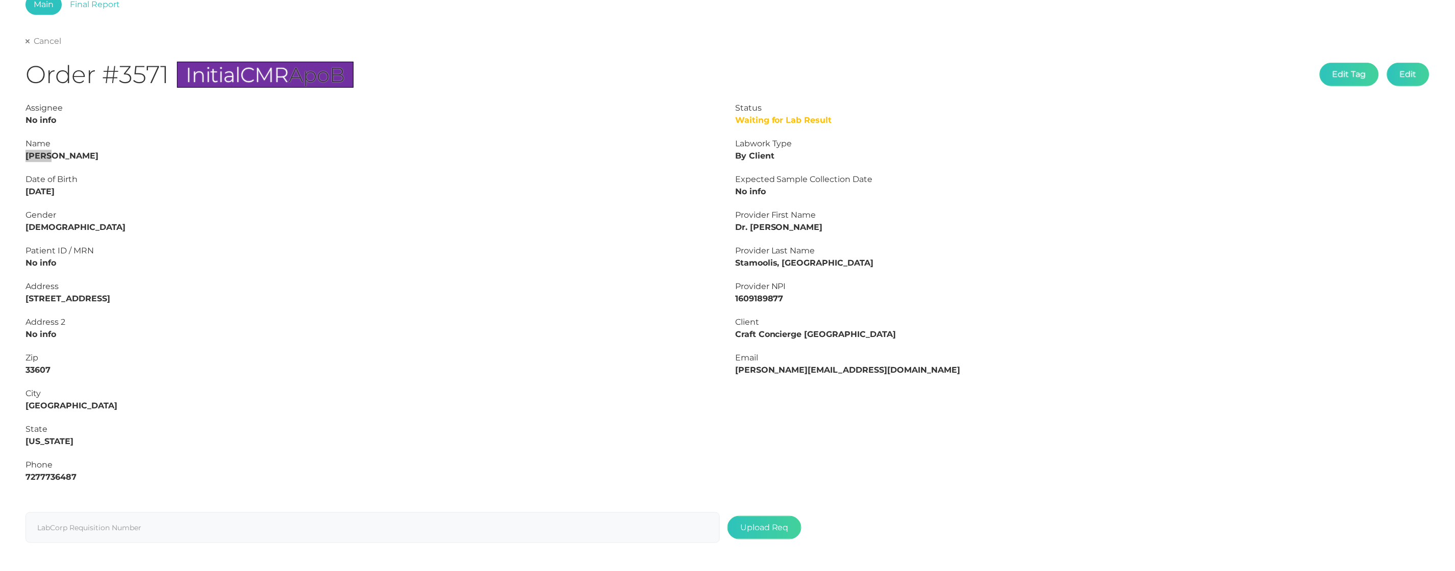
click at [26, 42] on icon at bounding box center [28, 41] width 4 height 4
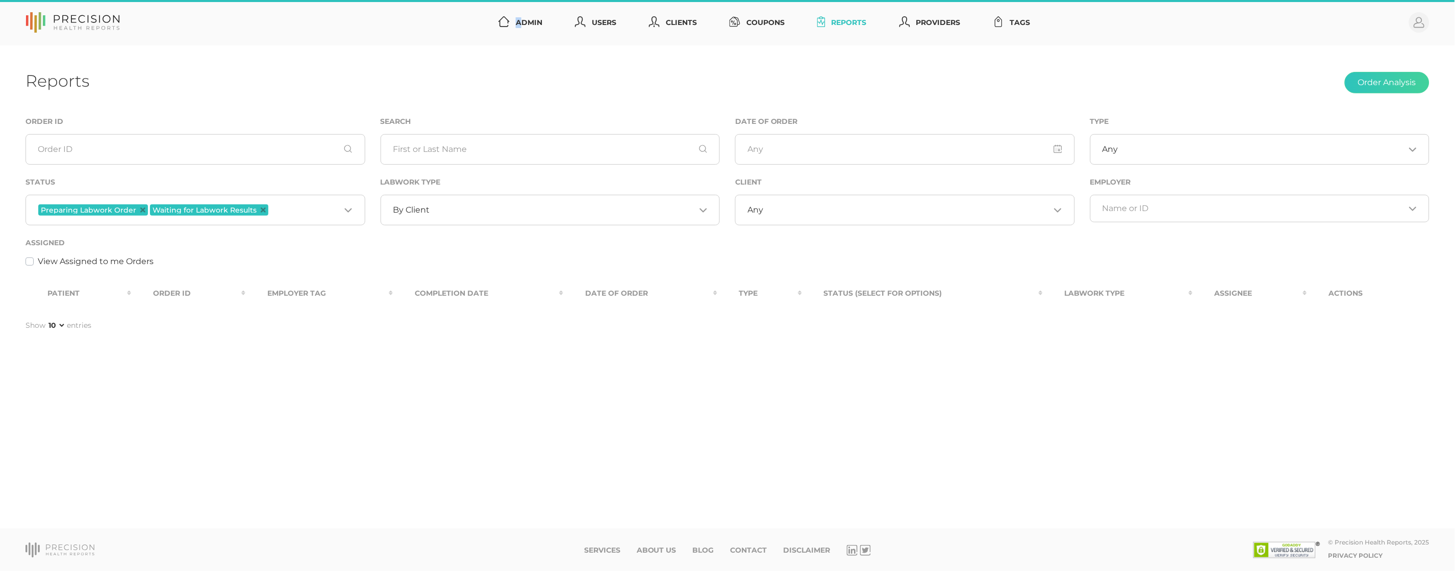
click at [26, 42] on nav "Admin Users Clients Coupons Reports Providers Tags Profile" at bounding box center [727, 22] width 1455 height 45
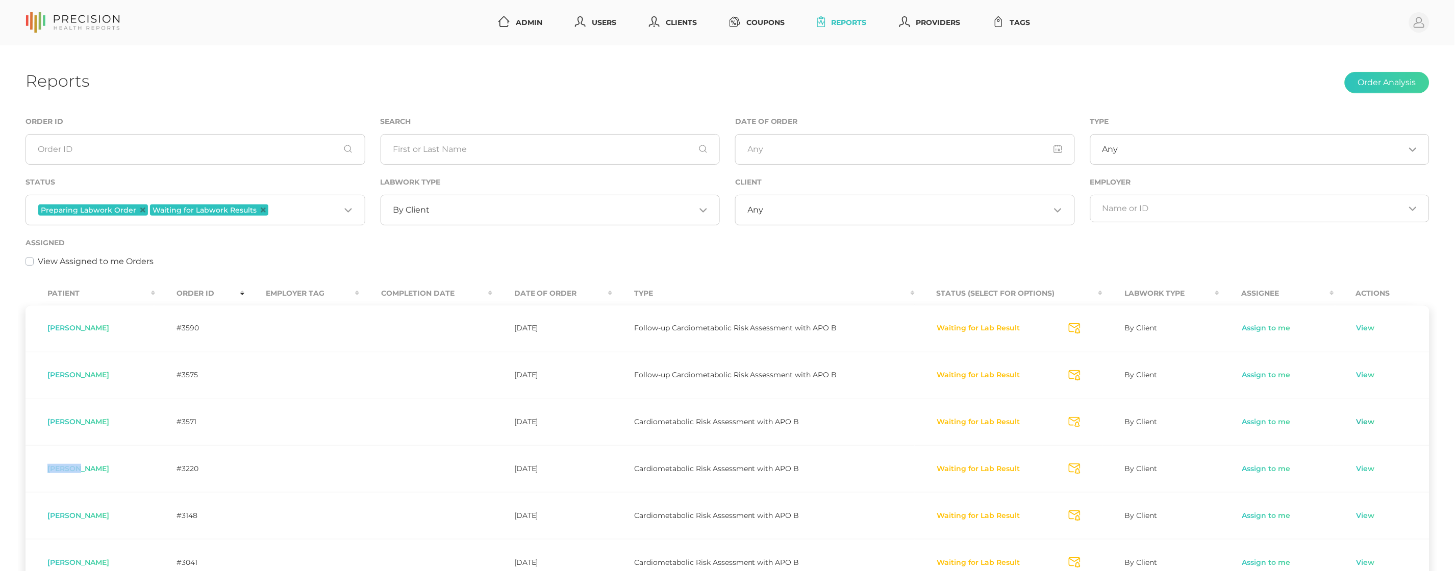
click at [1362, 422] on link "View" at bounding box center [1365, 422] width 19 height 10
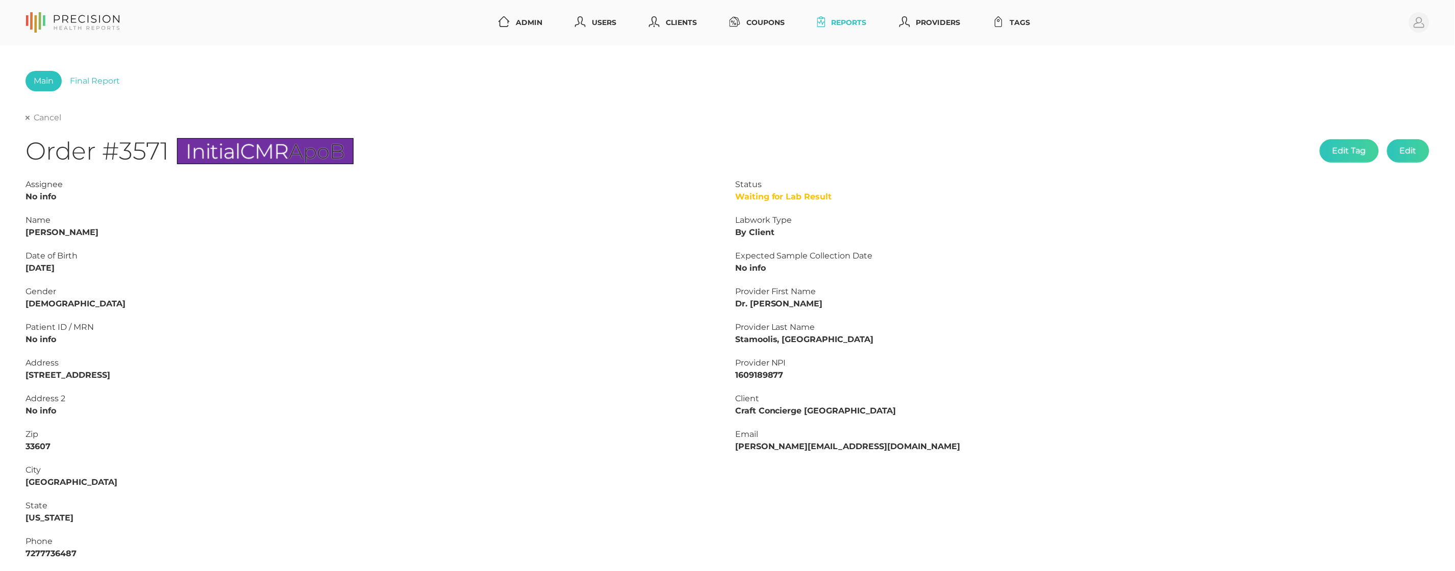
click at [38, 114] on link "Cancel" at bounding box center [44, 118] width 36 height 10
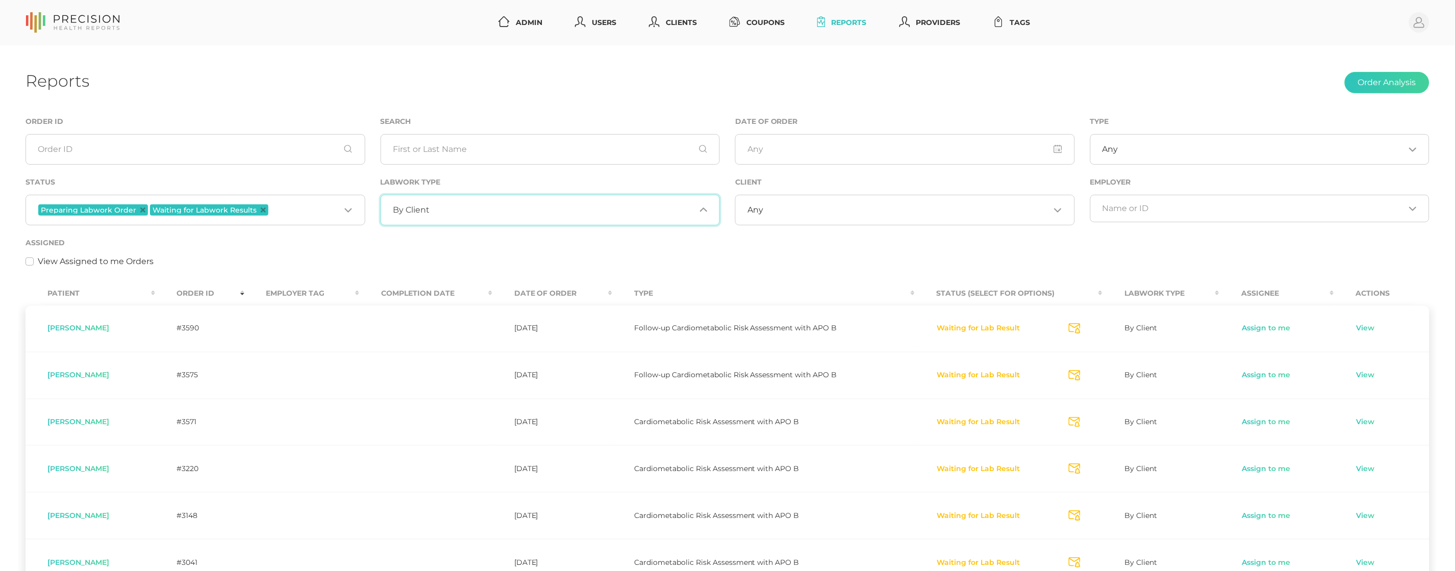
click at [423, 215] on span "By Client" at bounding box center [411, 210] width 37 height 10
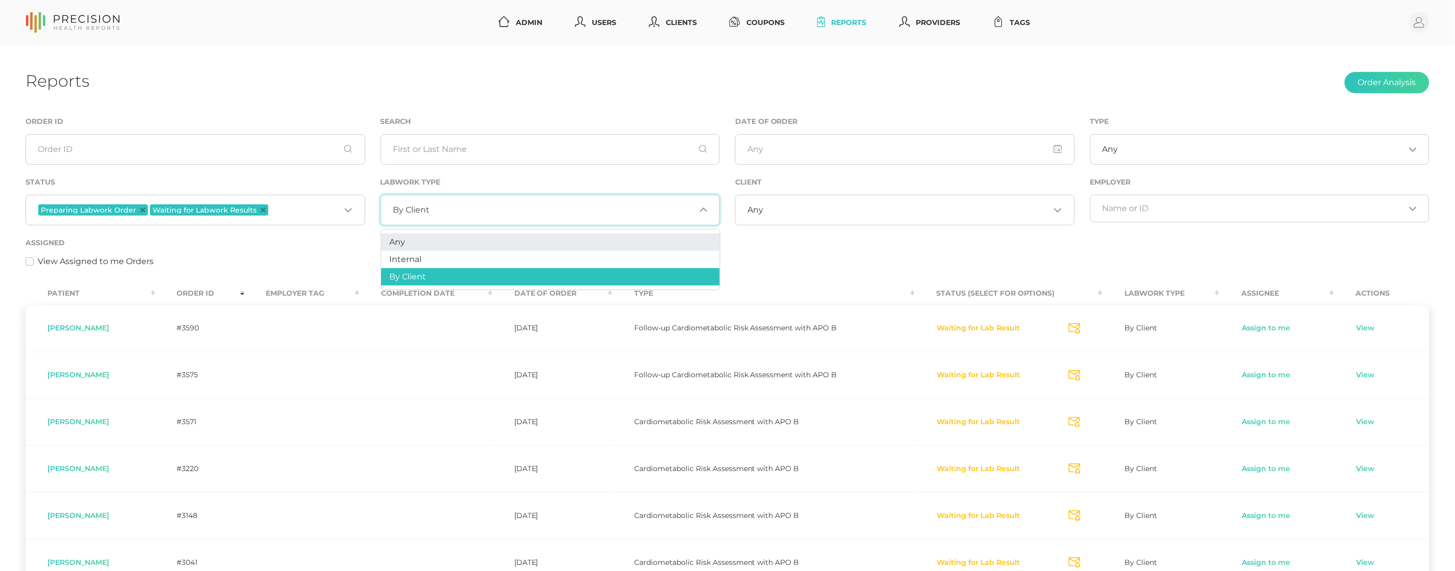
click at [420, 240] on li "Any" at bounding box center [550, 242] width 339 height 17
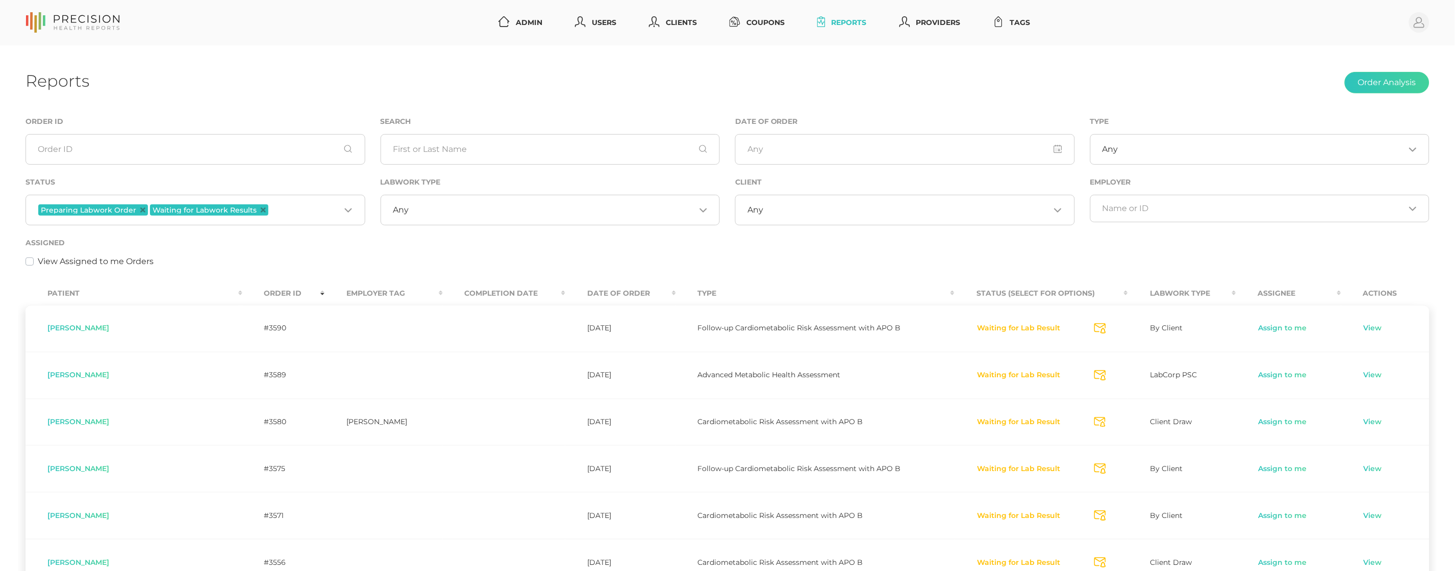
click at [771, 212] on input "Search for option" at bounding box center [907, 210] width 287 height 10
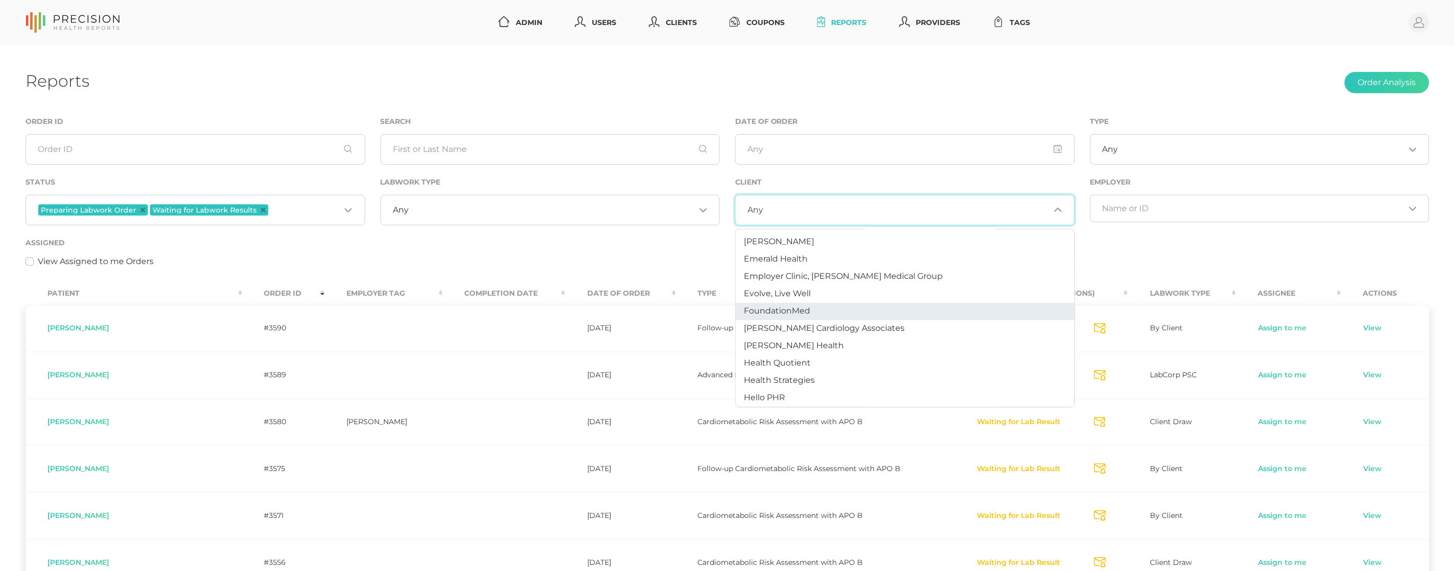
scroll to position [228, 0]
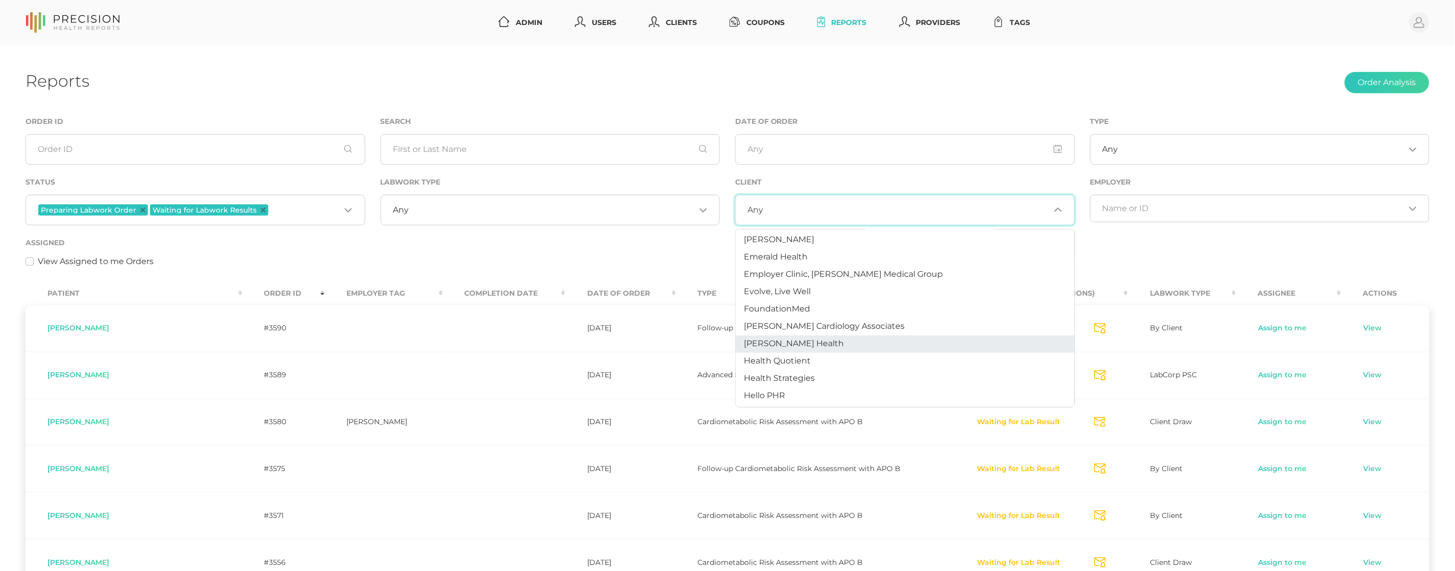
click at [763, 339] on span "Hancock Health" at bounding box center [794, 344] width 100 height 10
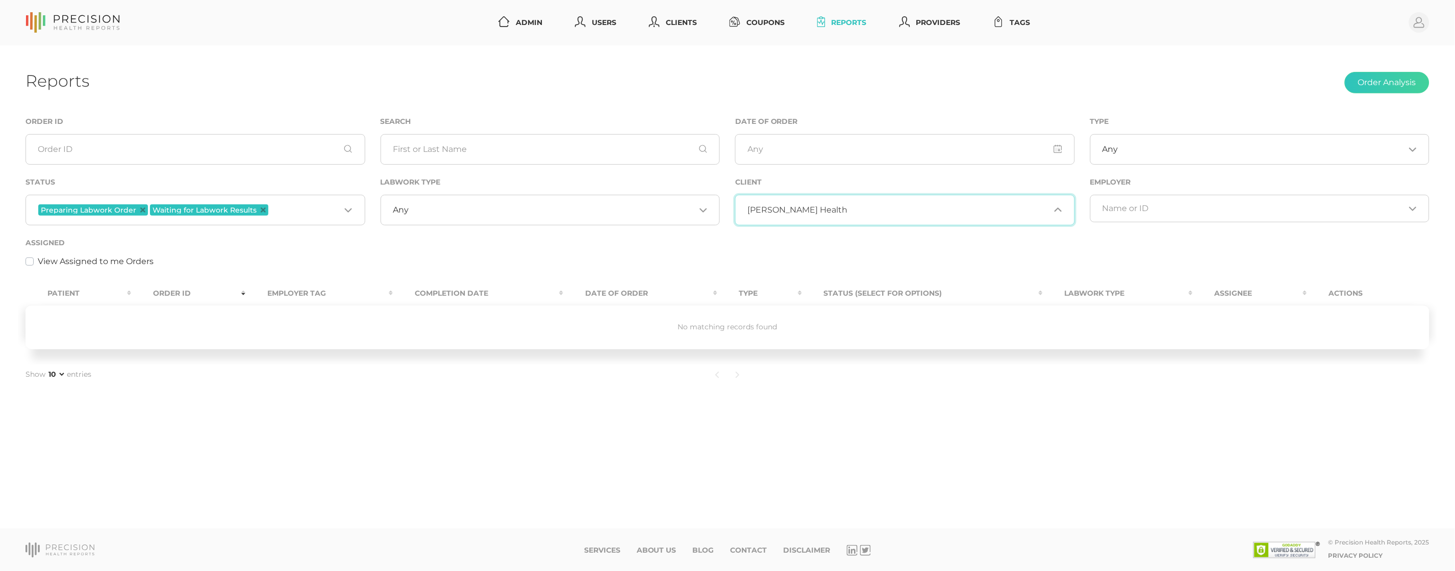
click at [804, 211] on span "Hancock Health" at bounding box center [798, 210] width 100 height 10
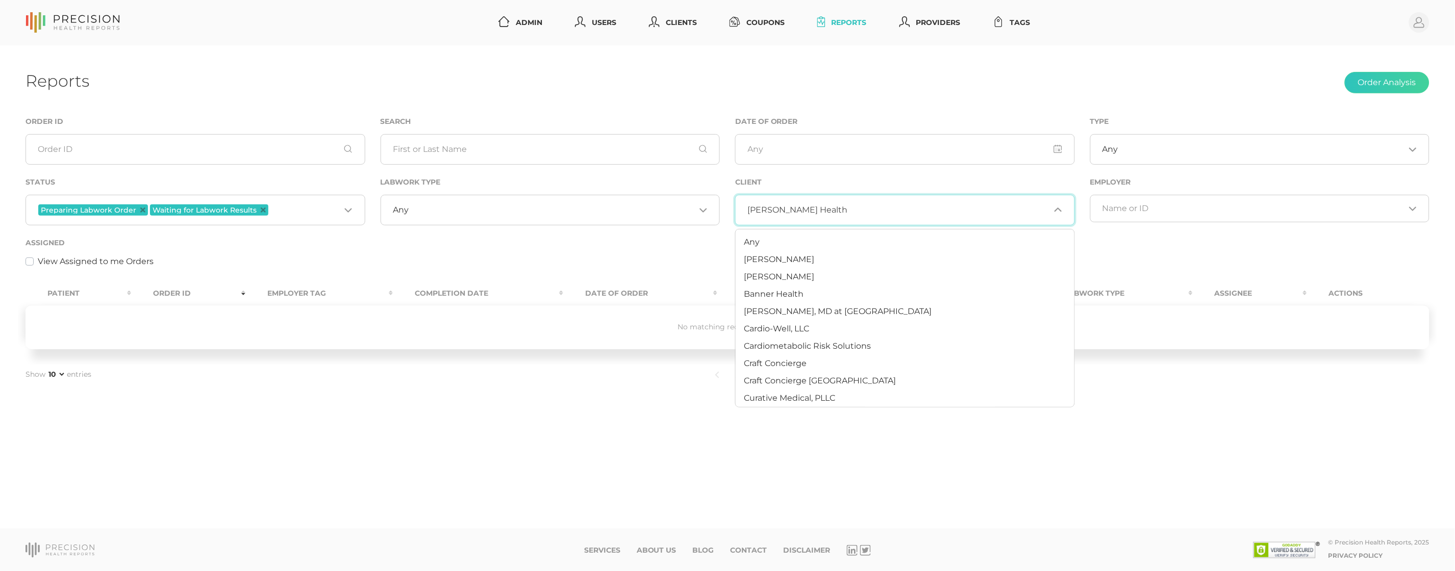
click at [809, 208] on span "Hancock Health" at bounding box center [798, 210] width 100 height 10
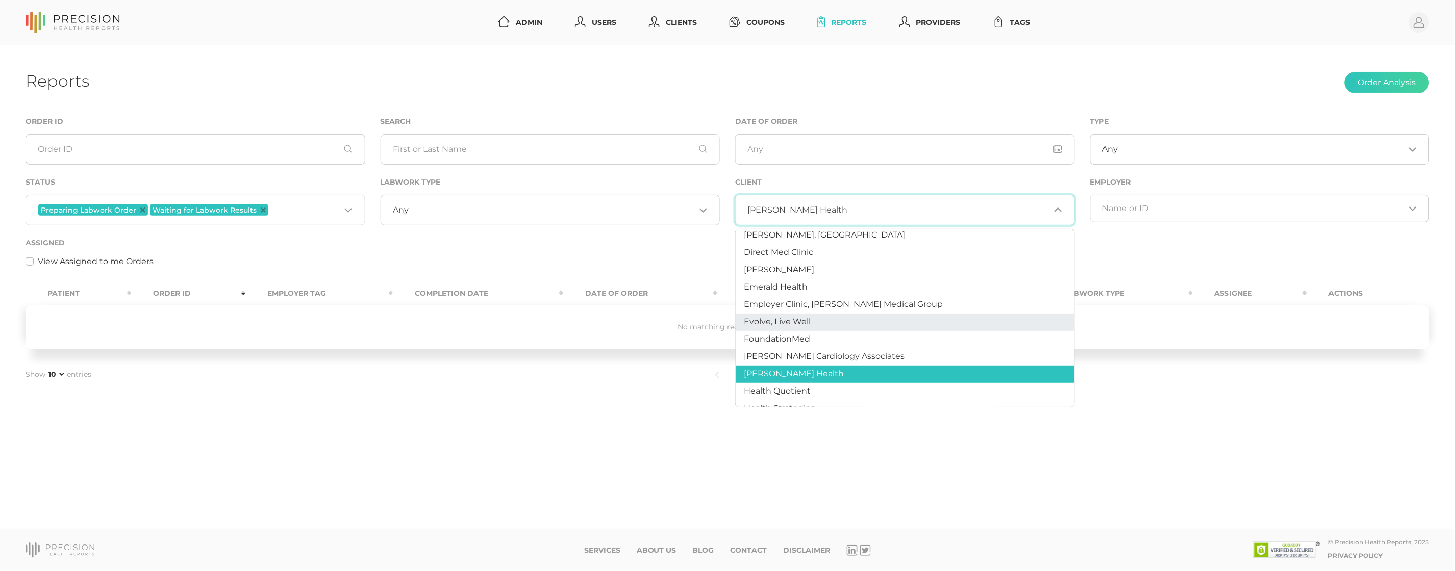
scroll to position [199, 0]
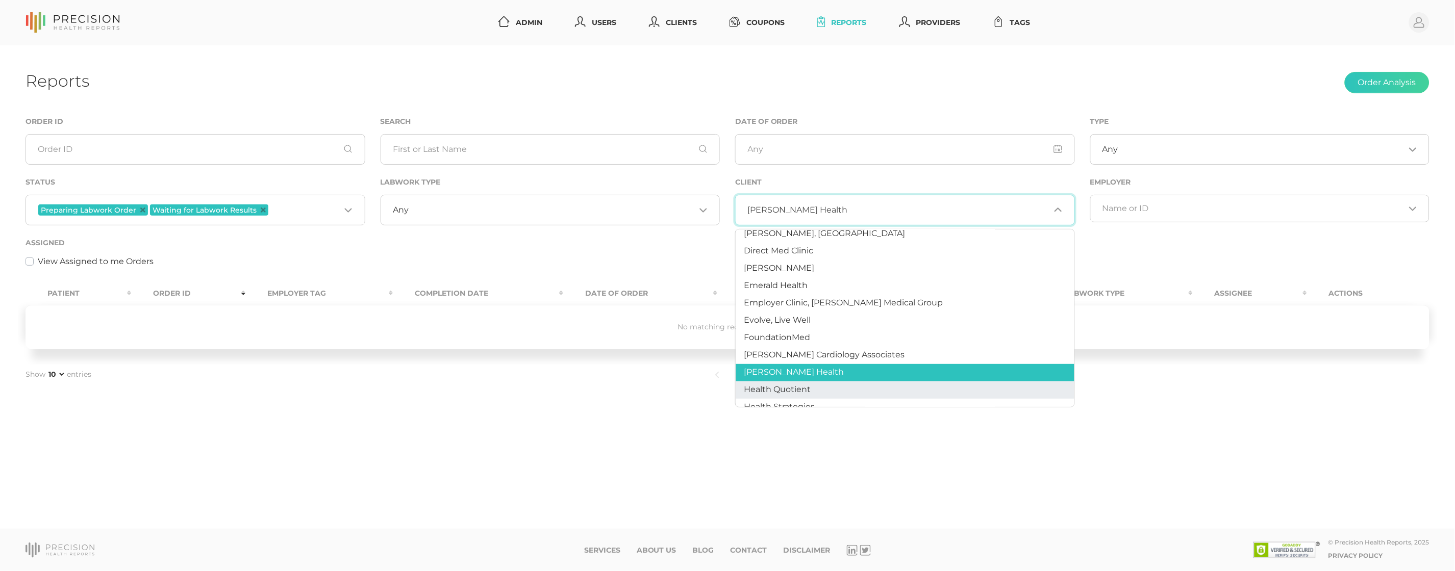
click at [784, 385] on span "Health Quotient" at bounding box center [777, 390] width 67 height 10
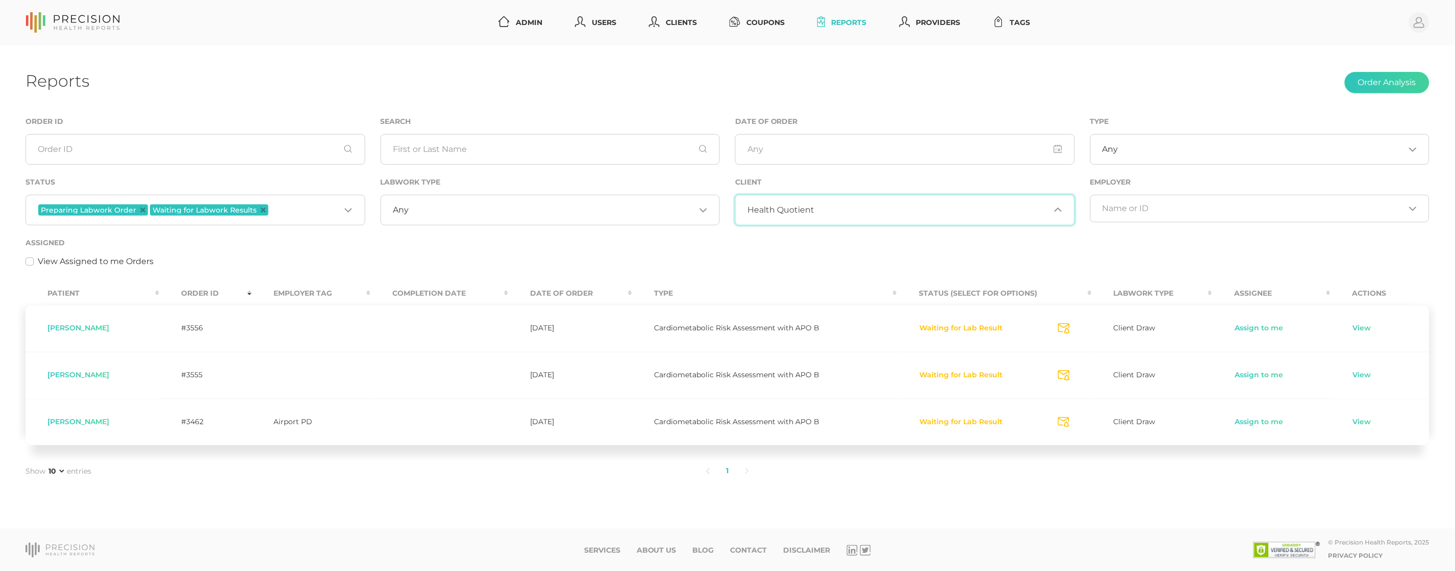
scroll to position [0, 0]
click at [1249, 331] on link "Assign to me" at bounding box center [1258, 328] width 49 height 10
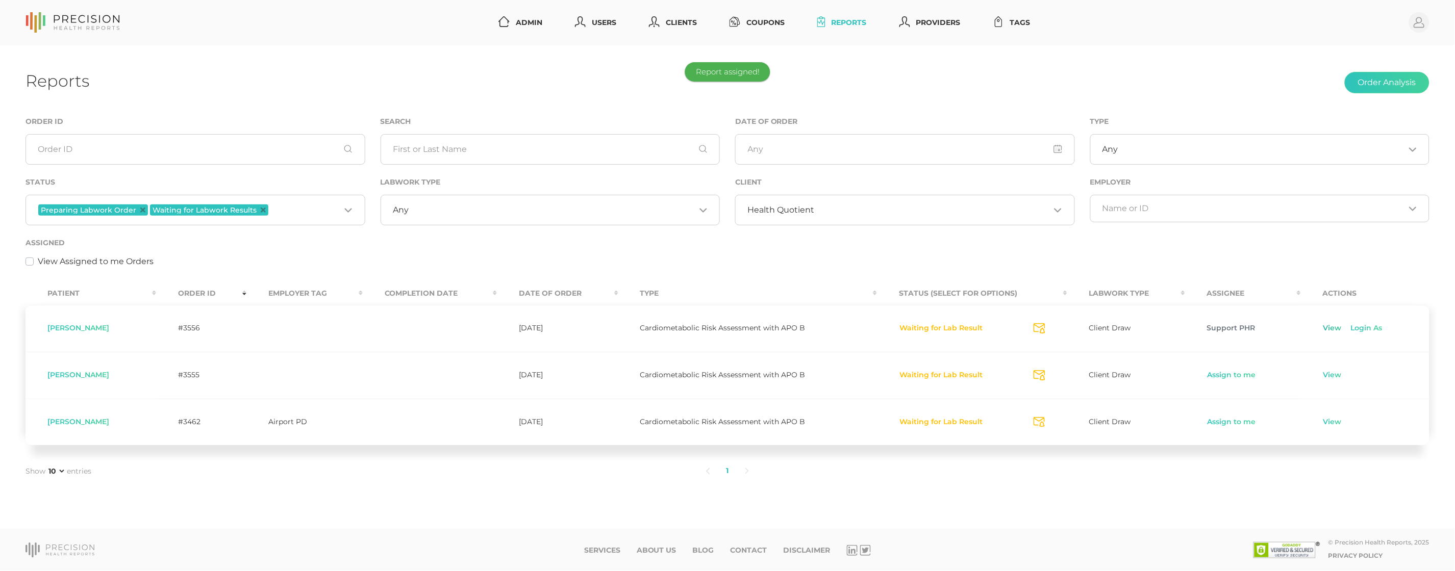
click at [1326, 330] on link "View" at bounding box center [1332, 328] width 19 height 10
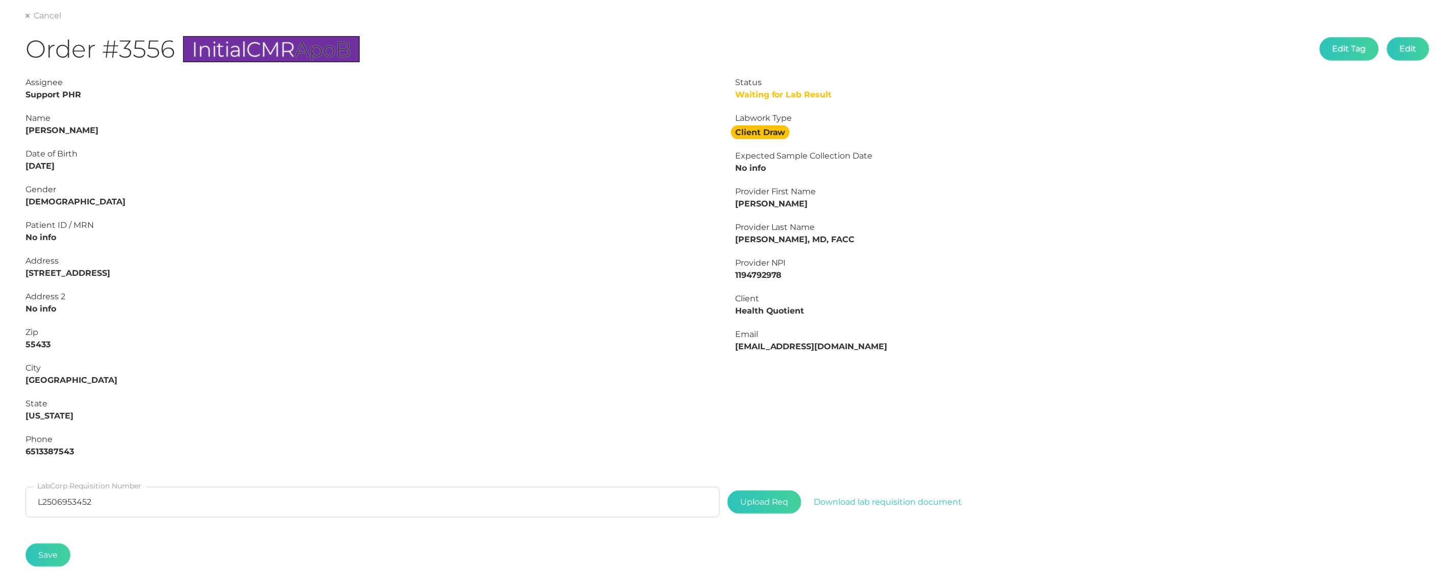
scroll to position [112, 0]
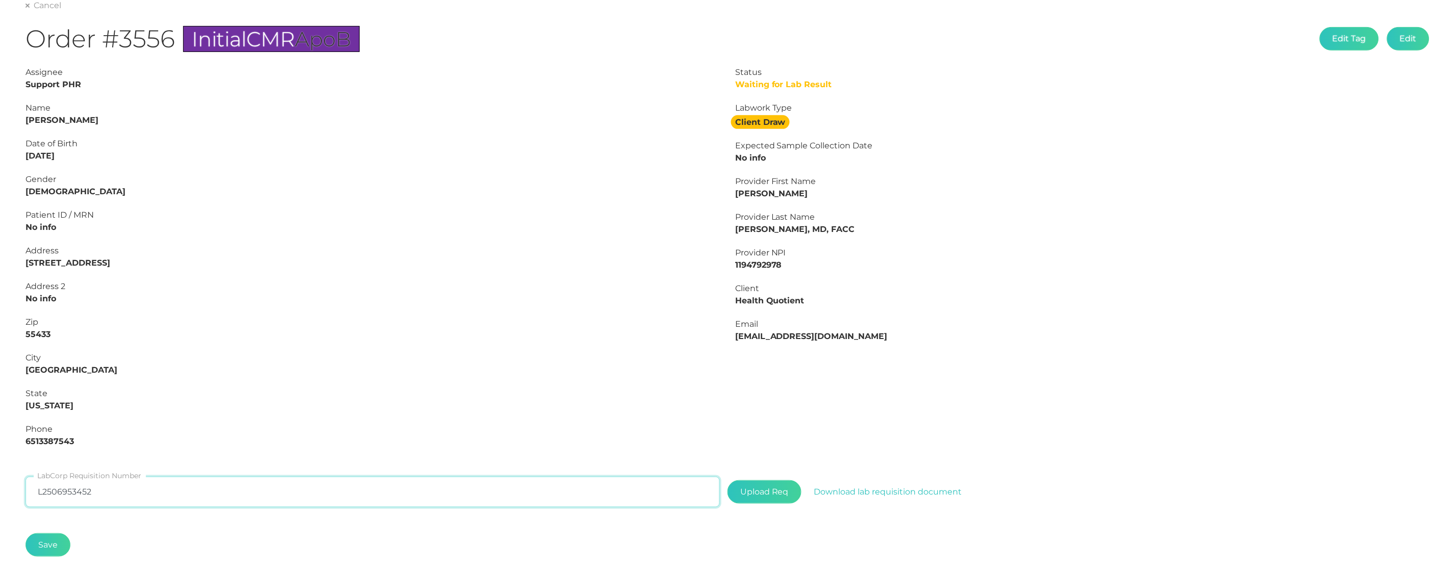
click at [96, 492] on input "L2506953452" at bounding box center [373, 492] width 694 height 31
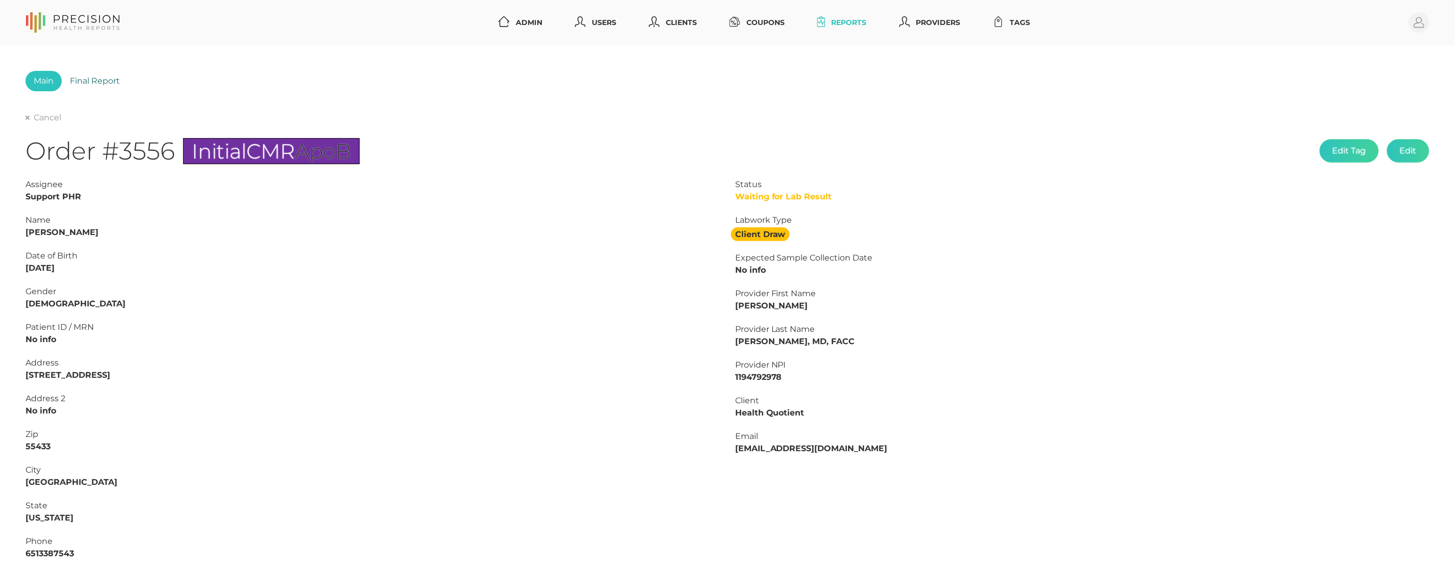
scroll to position [0, 0]
click at [108, 81] on link "Final Report" at bounding box center [95, 81] width 66 height 20
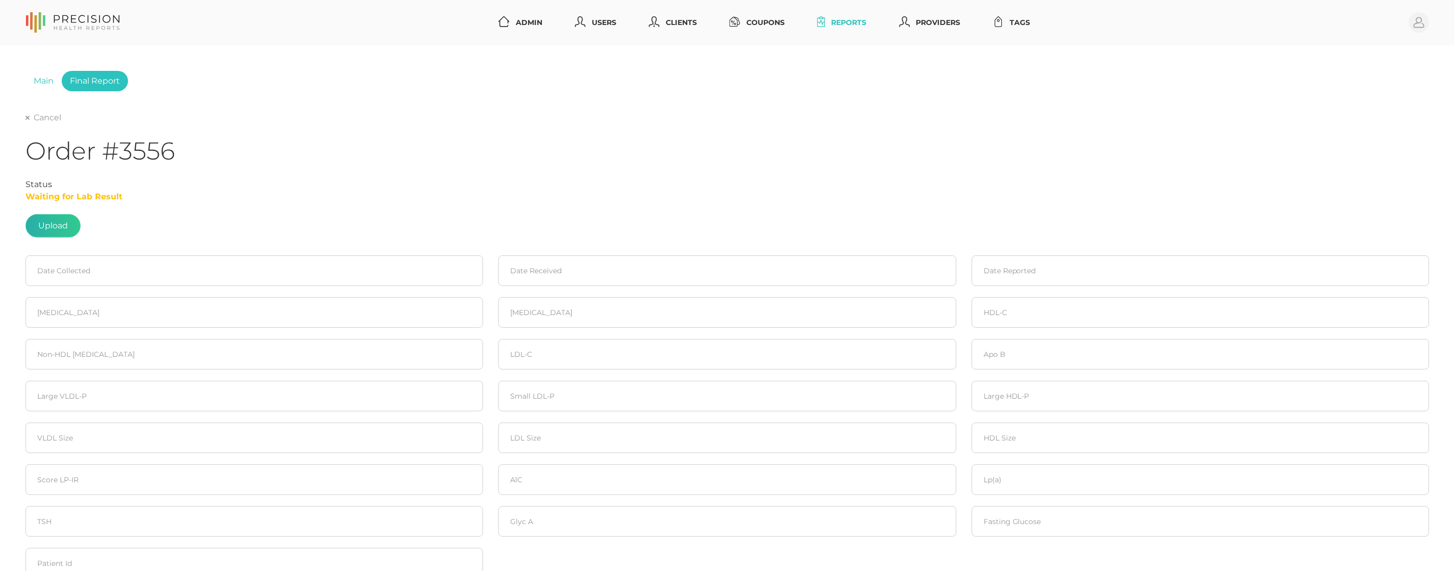
click at [66, 235] on label at bounding box center [53, 226] width 54 height 22
click at [68, 221] on input "file" at bounding box center [68, 221] width 1 height 1
type input "C:\fakepath\c1c1a01b-bb3b-4ee3-9e61-c5b875a198c9.pdf"
click at [112, 270] on input at bounding box center [255, 271] width 458 height 31
drag, startPoint x: 73, startPoint y: 348, endPoint x: 264, endPoint y: 310, distance: 195.2
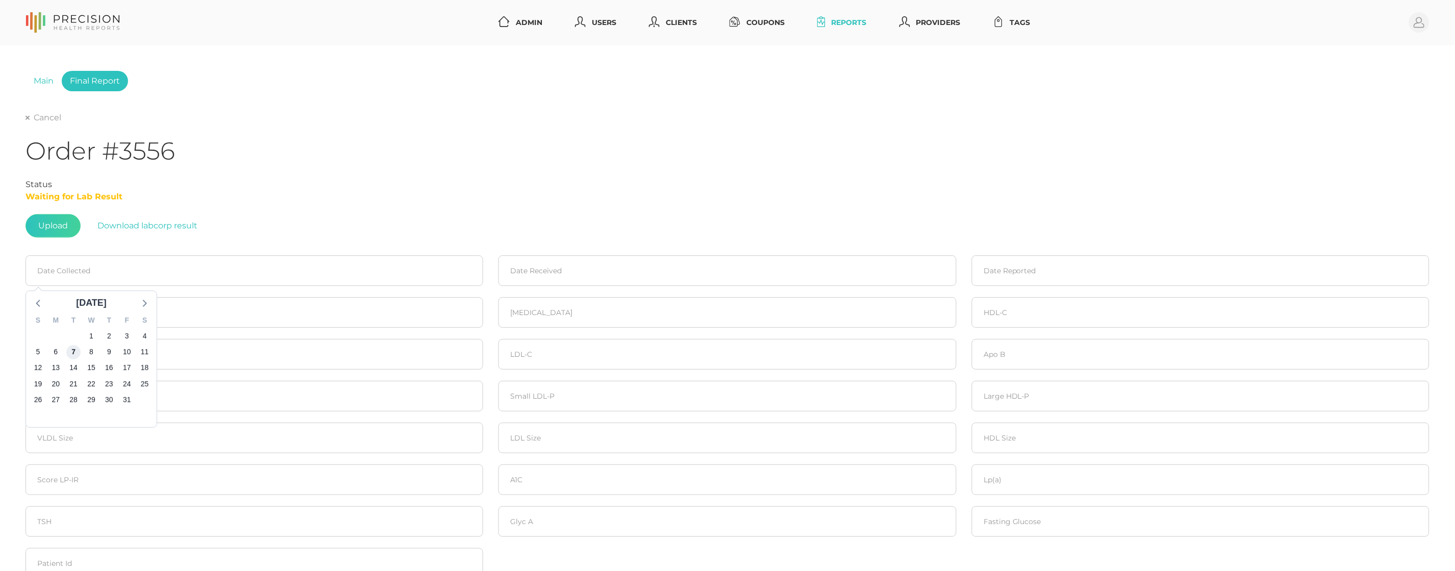
click at [73, 348] on span "7" at bounding box center [73, 352] width 14 height 14
type input "10/07/2025"
click at [670, 273] on input at bounding box center [727, 271] width 458 height 31
click at [542, 348] on span "7" at bounding box center [546, 352] width 14 height 14
type input "10/07/2025"
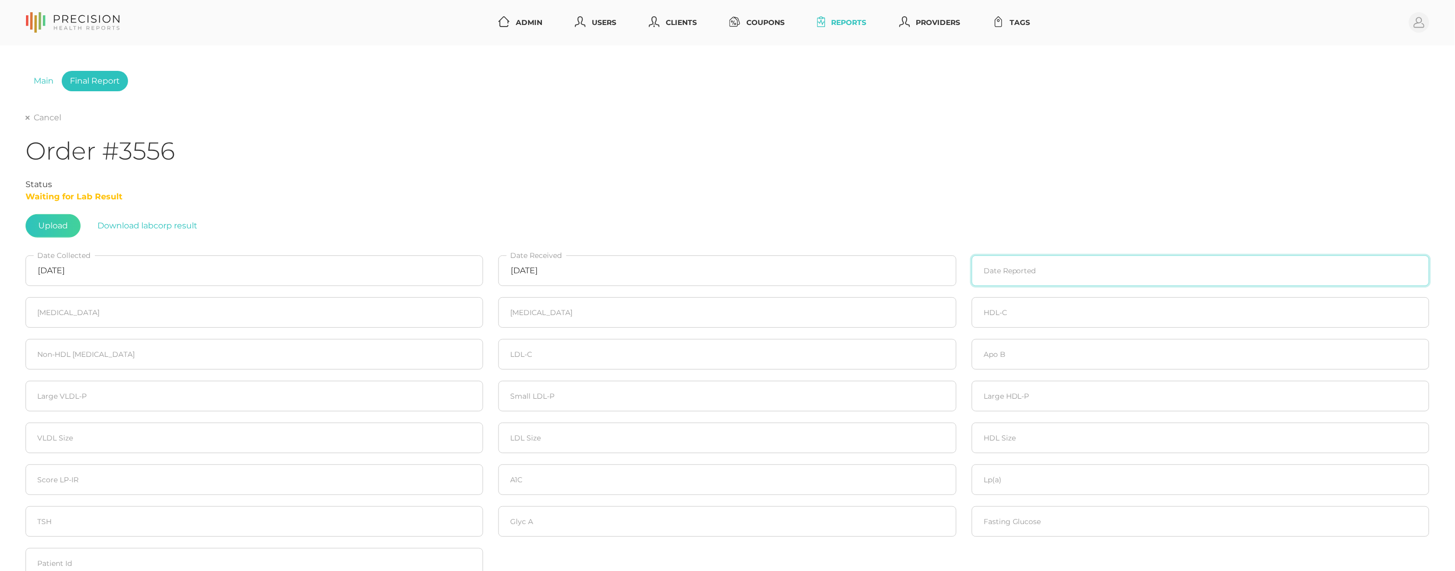
drag, startPoint x: 1035, startPoint y: 263, endPoint x: 1035, endPoint y: 272, distance: 9.2
click at [1035, 263] on input at bounding box center [1201, 271] width 458 height 31
click at [1060, 345] on span "9" at bounding box center [1055, 352] width 14 height 14
type input "10/09/2025"
click at [219, 302] on input "number" at bounding box center [255, 312] width 458 height 31
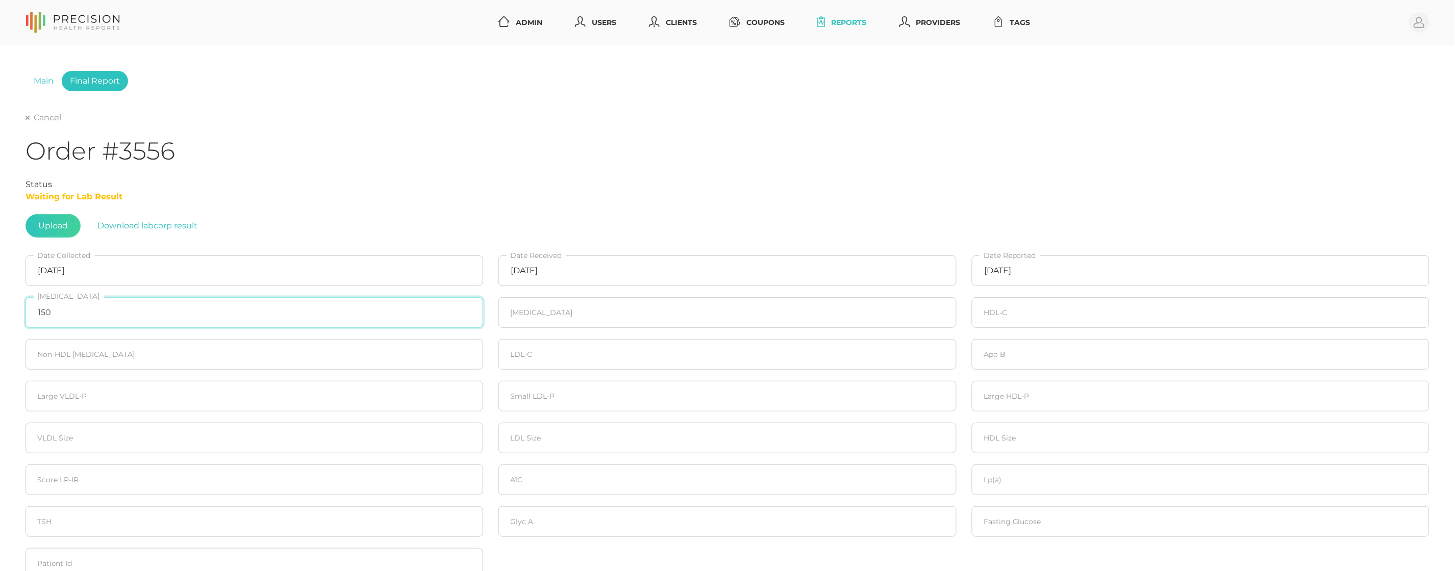
type input "150"
type input "65"
type input "45"
type input "105"
type input "92"
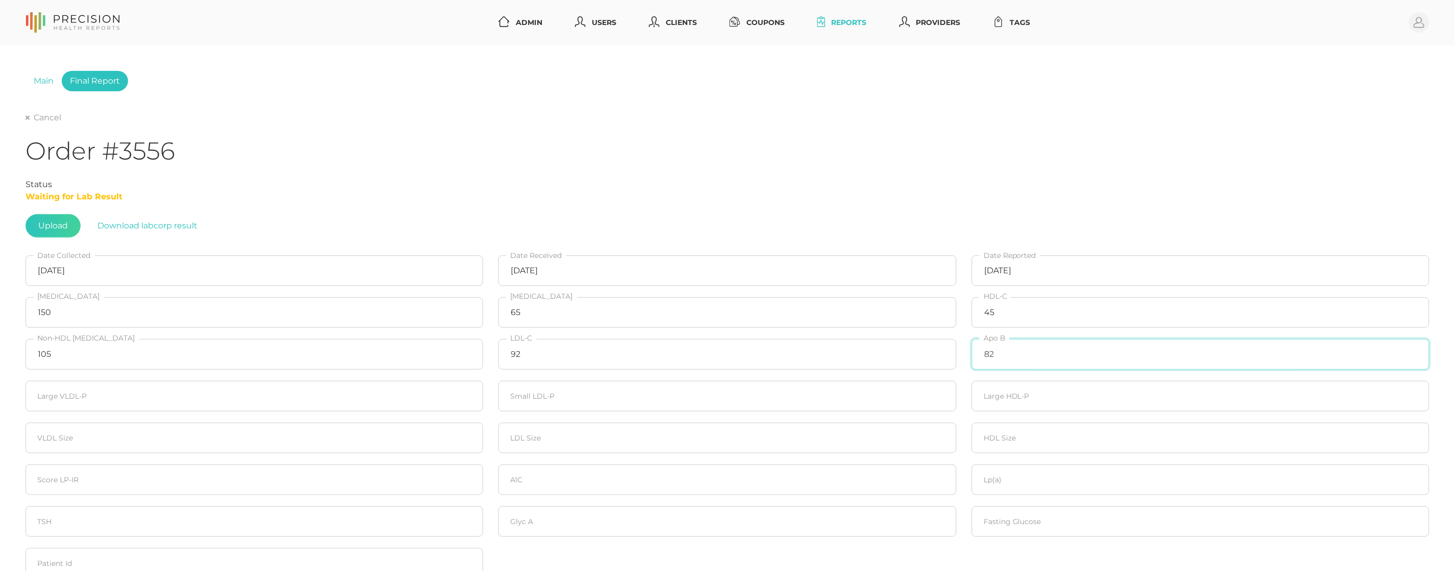
type input "82"
type input "1.1"
type input "627"
type input "3.3"
type input "41.7"
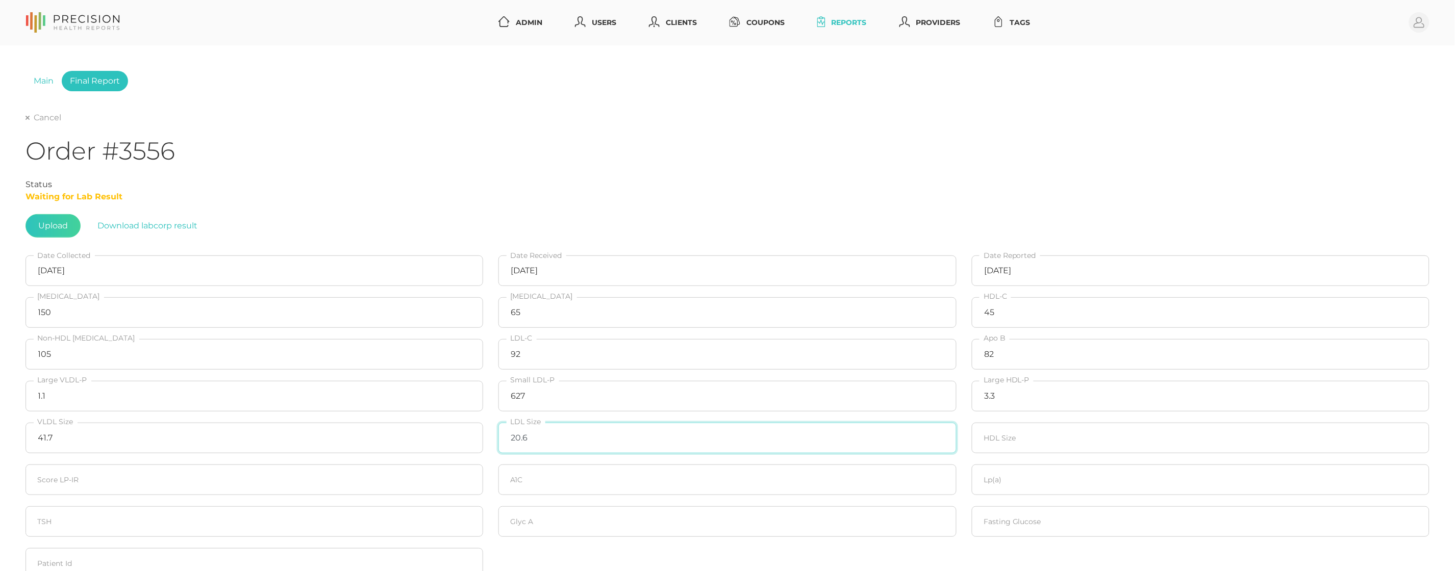
type input "20.6"
type input "8.7"
type input "45"
click at [1039, 522] on input "number" at bounding box center [1201, 522] width 458 height 31
type input "79"
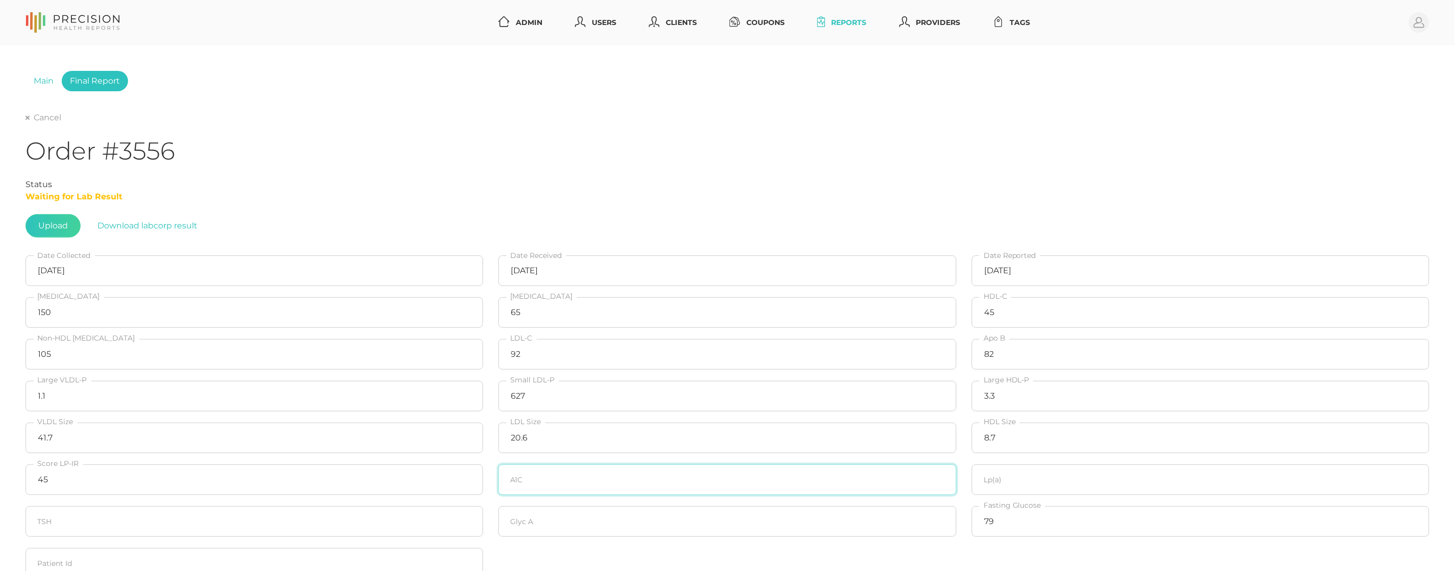
click at [541, 480] on input "number" at bounding box center [727, 480] width 458 height 31
type input "5.5"
type input "12.2"
type input "292"
click at [254, 182] on div "Status" at bounding box center [728, 185] width 1404 height 12
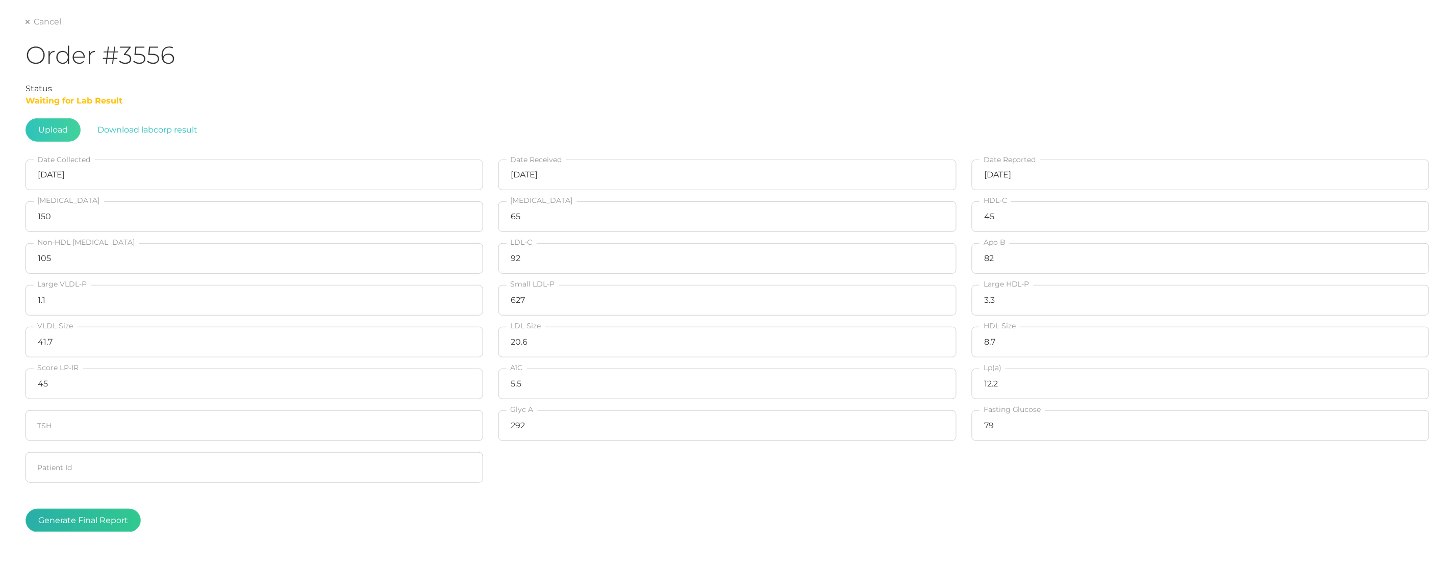
scroll to position [99, 1]
click at [83, 515] on button "Generate Final Report" at bounding box center [83, 516] width 115 height 23
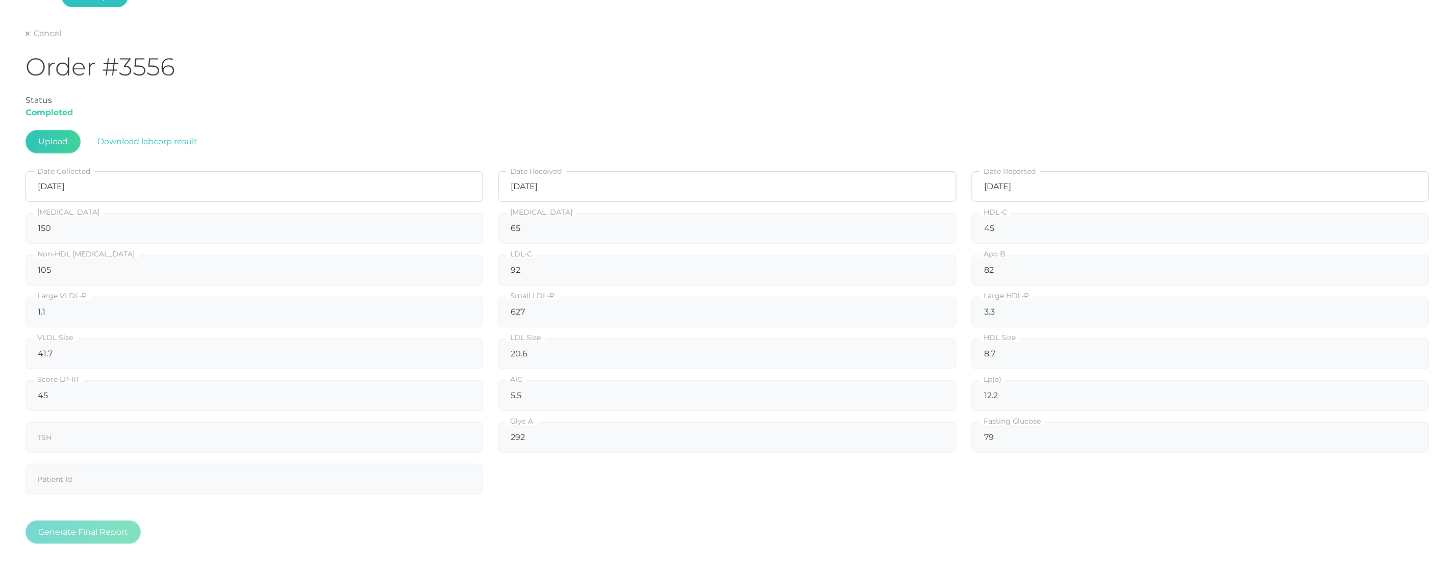
scroll to position [80, 1]
click at [33, 37] on link "Cancel" at bounding box center [44, 38] width 36 height 10
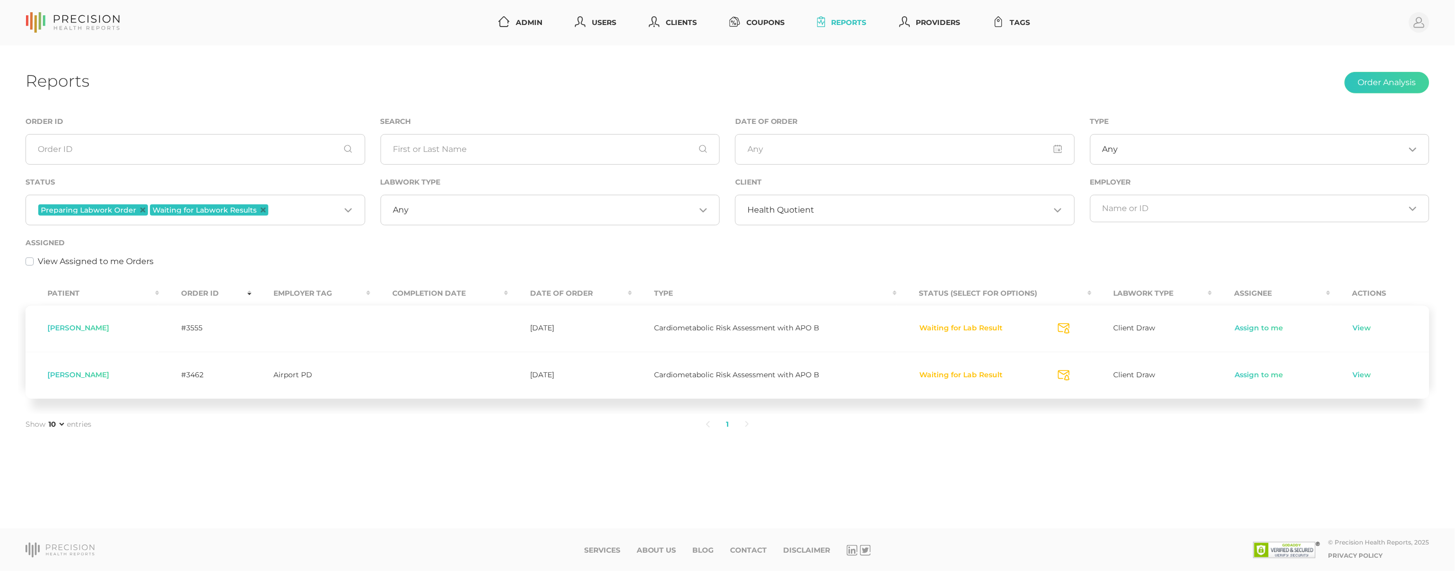
click at [91, 373] on span "Dylan Thomas" at bounding box center [78, 374] width 62 height 9
click at [90, 373] on span "Dylan Thomas" at bounding box center [78, 374] width 62 height 9
click at [60, 375] on span "Dylan Thomas" at bounding box center [78, 374] width 62 height 9
click at [843, 212] on input "Search for option" at bounding box center [933, 210] width 236 height 10
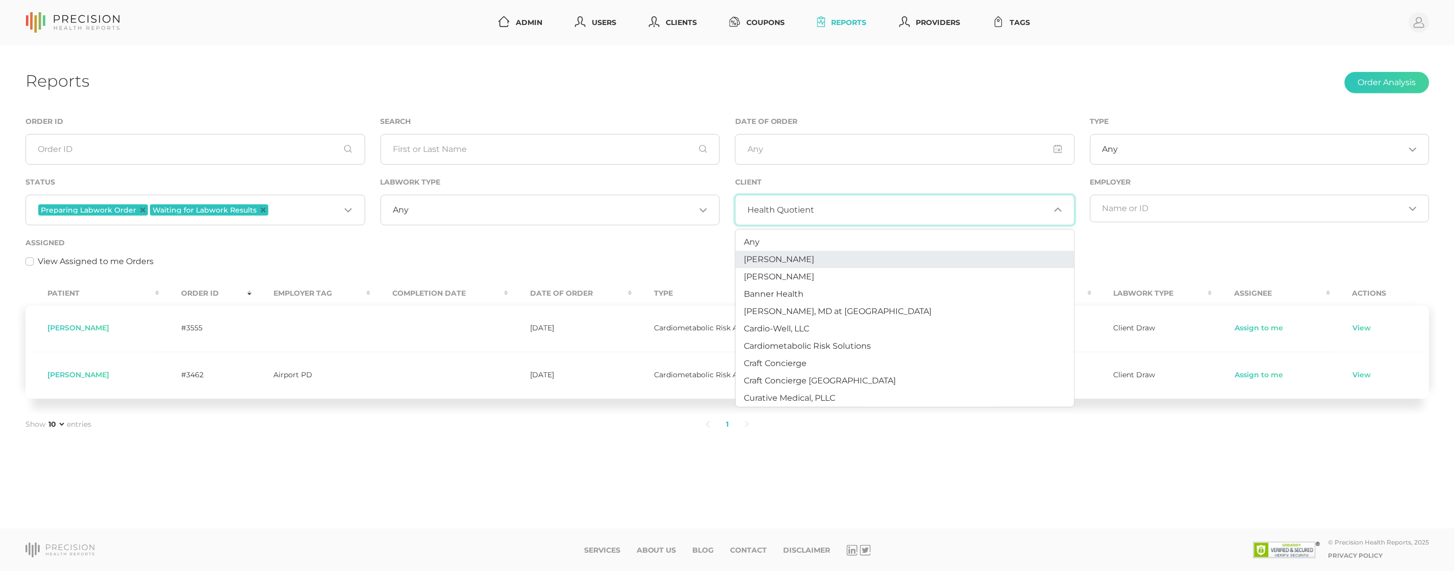
click at [772, 249] on li "Any" at bounding box center [905, 242] width 339 height 17
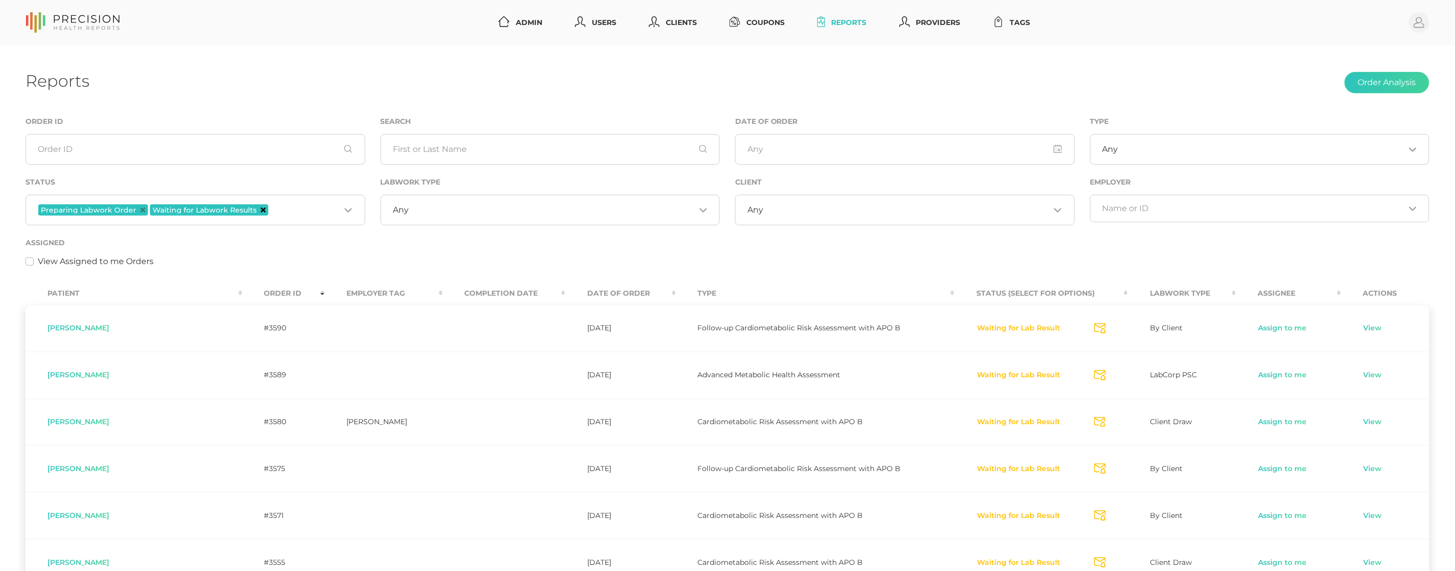
click at [261, 208] on icon "Deselect Waiting for Labwork Results" at bounding box center [263, 210] width 5 height 5
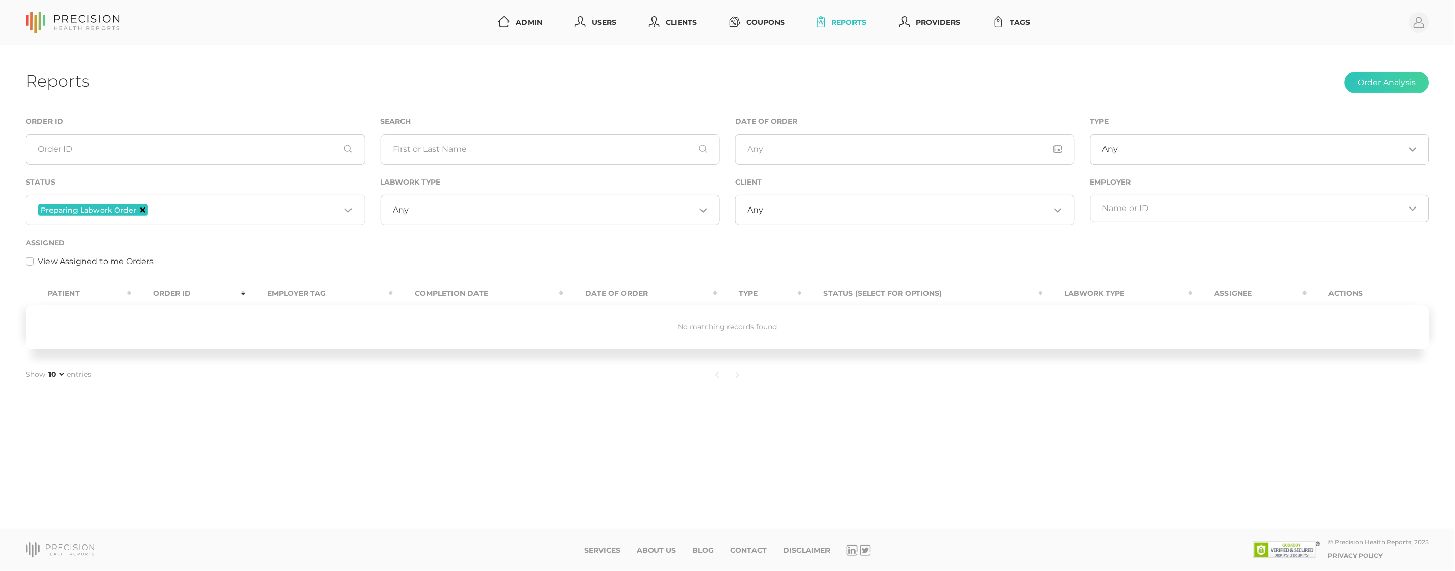
click at [140, 210] on icon "Deselect Preparing Labwork Order" at bounding box center [142, 210] width 5 height 5
click at [172, 211] on input "Search for option" at bounding box center [189, 209] width 303 height 10
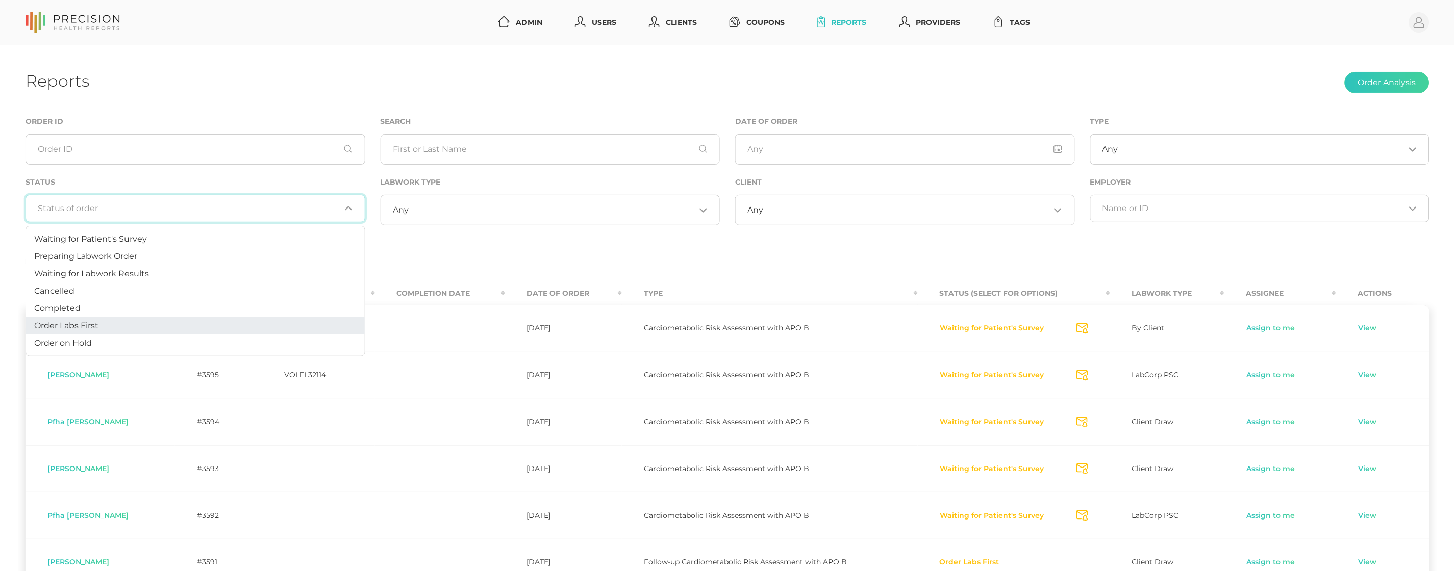
click at [148, 318] on li "Order Labs First" at bounding box center [195, 325] width 339 height 17
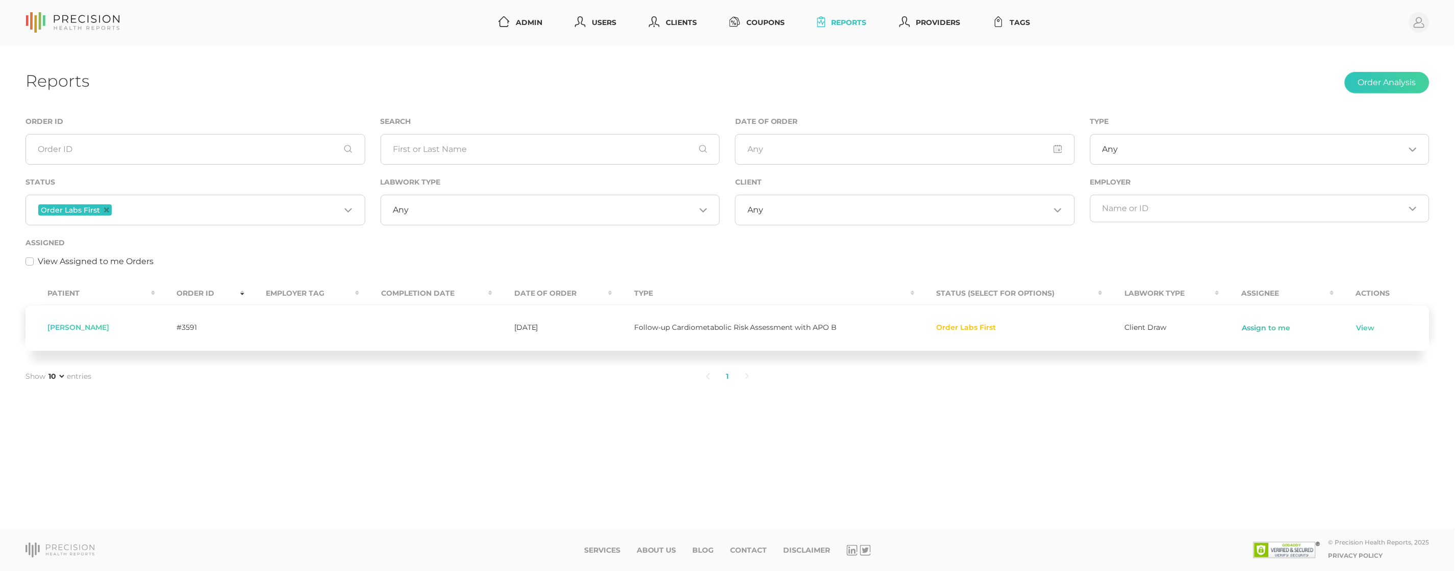
click at [1277, 328] on link "Assign to me" at bounding box center [1265, 328] width 49 height 10
click at [1341, 329] on link "View" at bounding box center [1335, 328] width 19 height 10
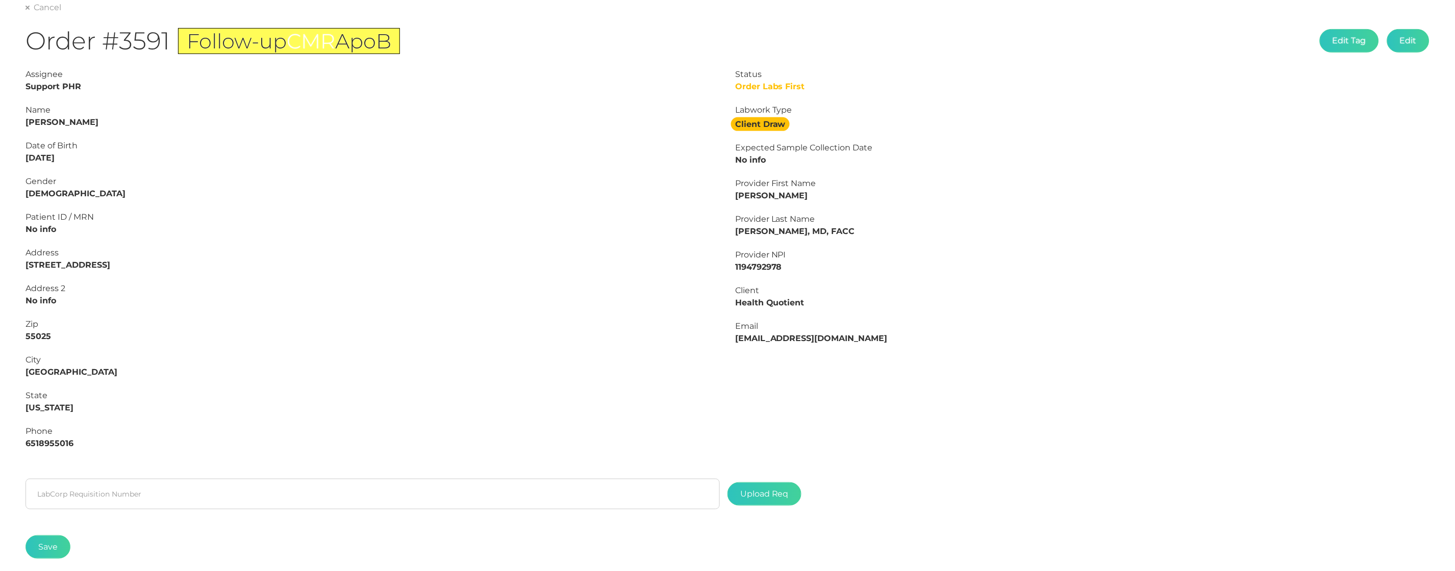
scroll to position [118, 0]
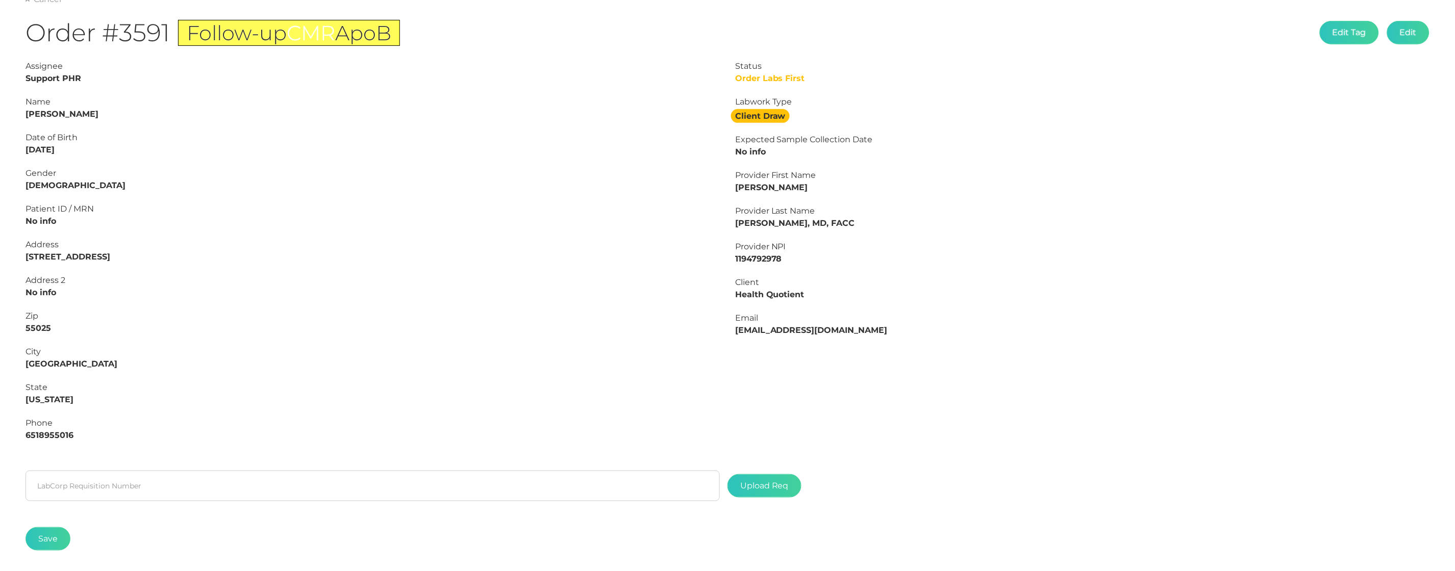
click at [82, 113] on strong "Matthew Arntzen" at bounding box center [62, 114] width 73 height 10
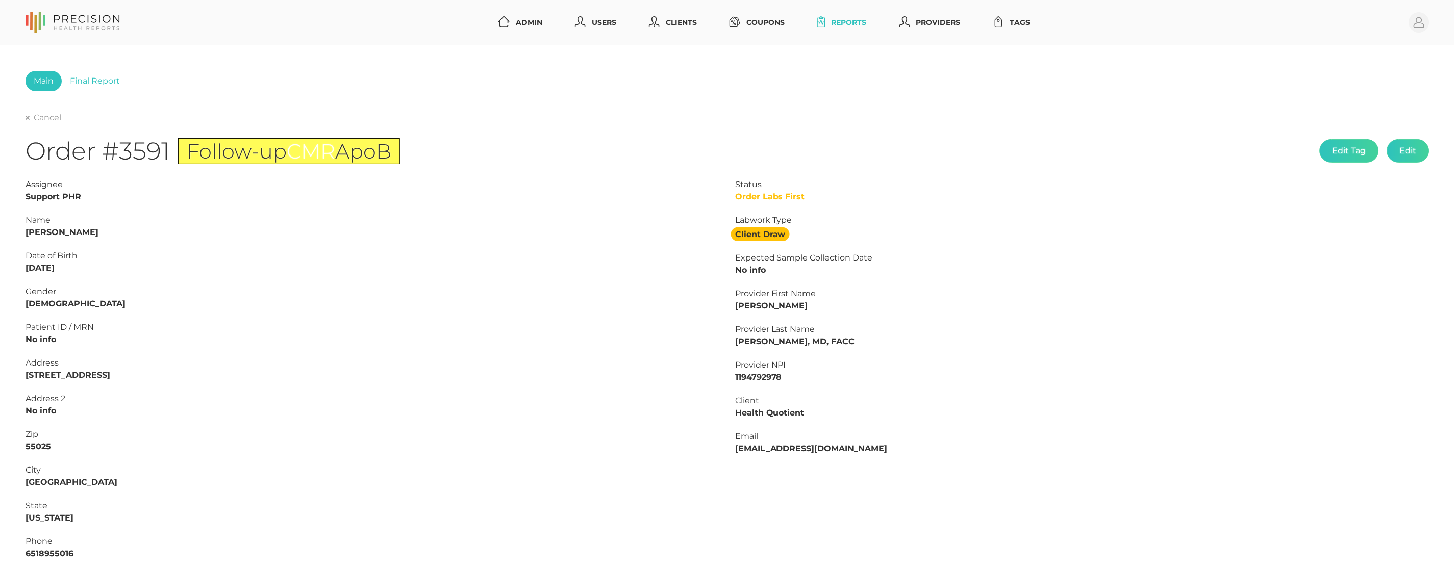
scroll to position [0, 0]
click at [26, 116] on icon at bounding box center [28, 118] width 4 height 4
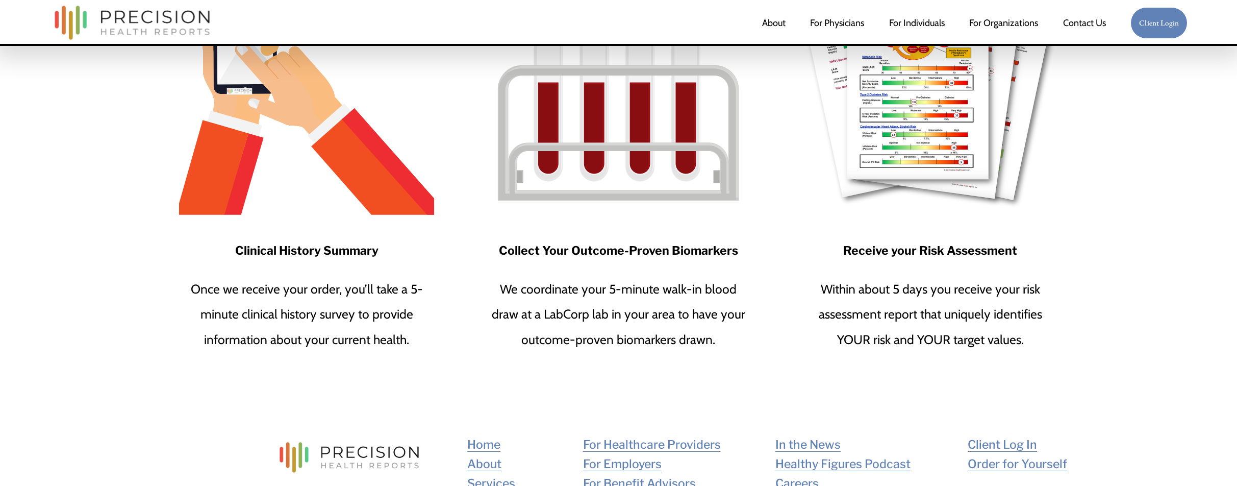
scroll to position [641, 0]
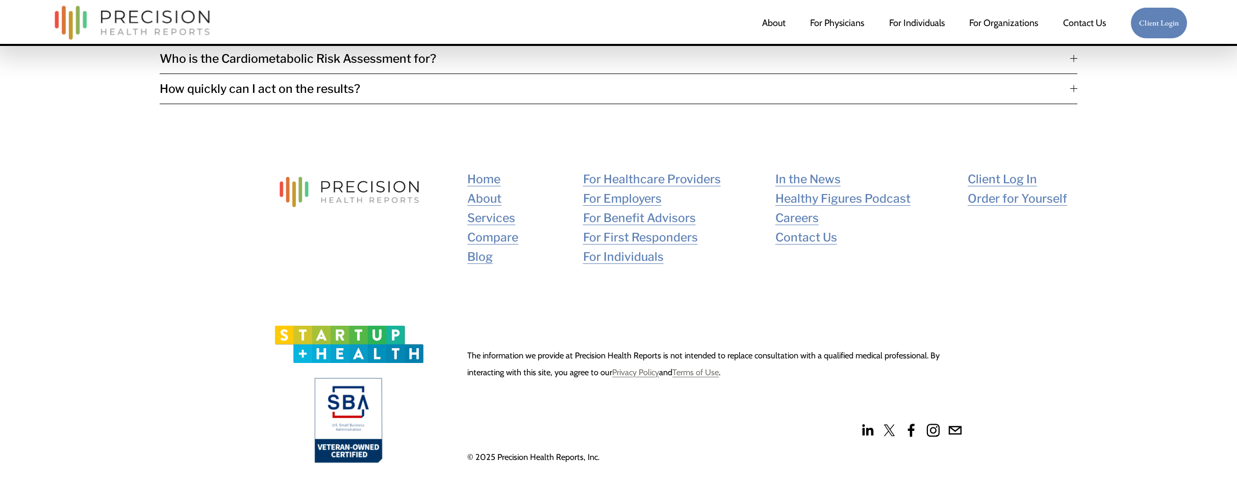
scroll to position [2575, 0]
click at [476, 256] on link "Blog" at bounding box center [480, 257] width 26 height 19
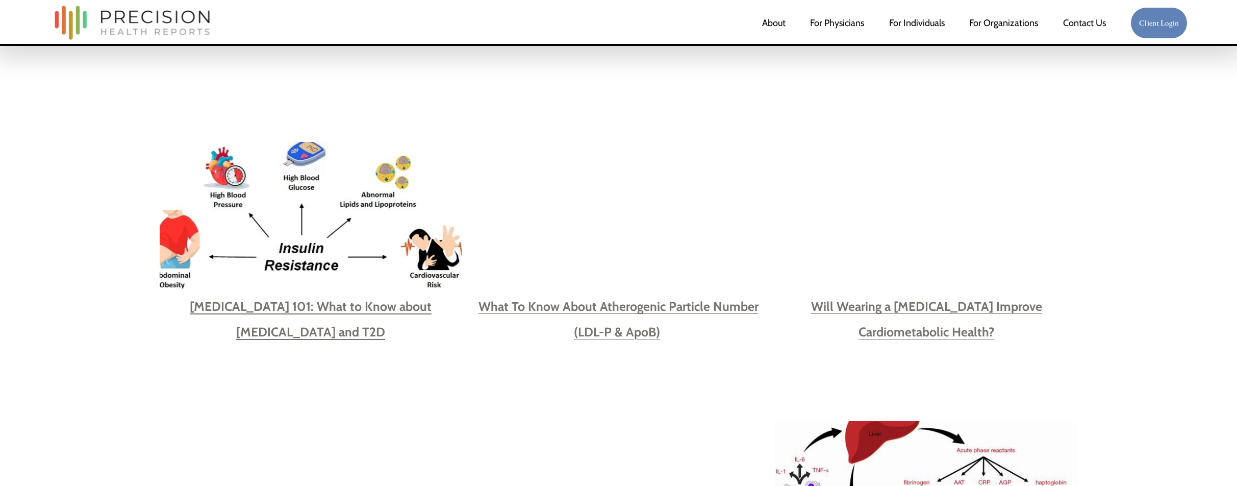
scroll to position [938, 0]
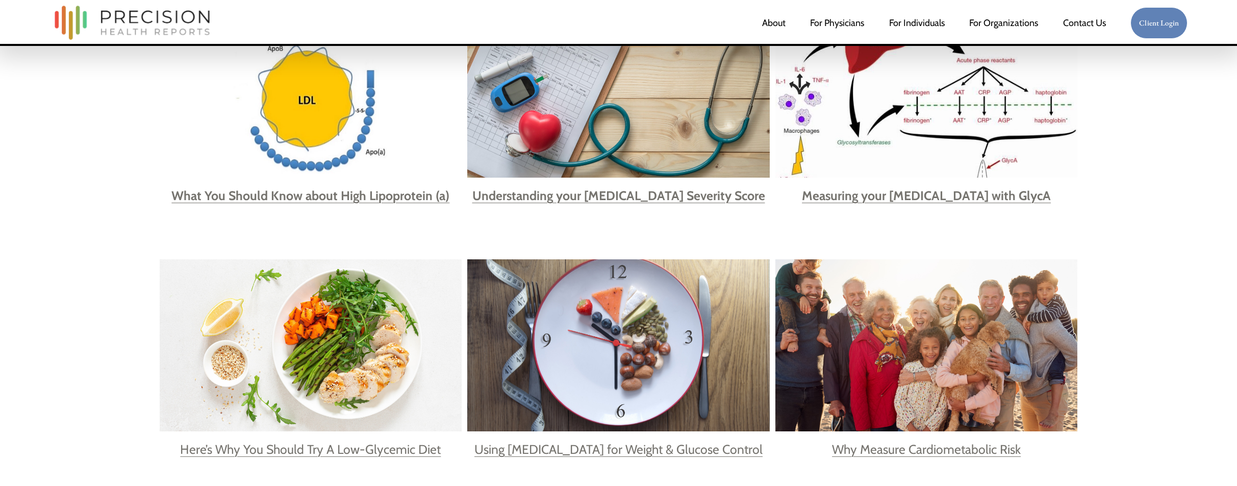
click at [912, 197] on strong "Measuring your Systemic Inflammation with GlycA" at bounding box center [926, 195] width 249 height 15
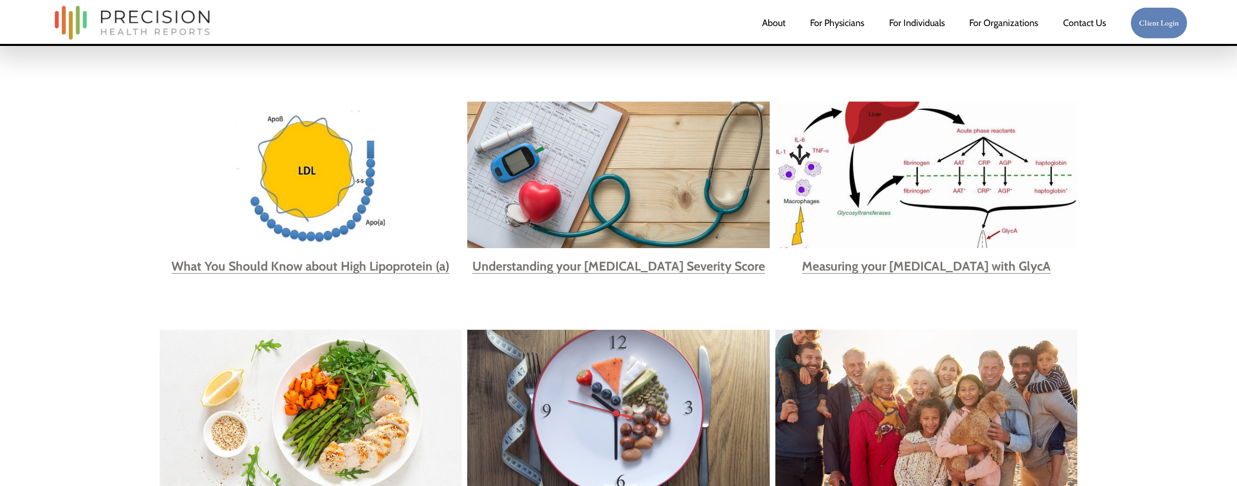
scroll to position [831, 0]
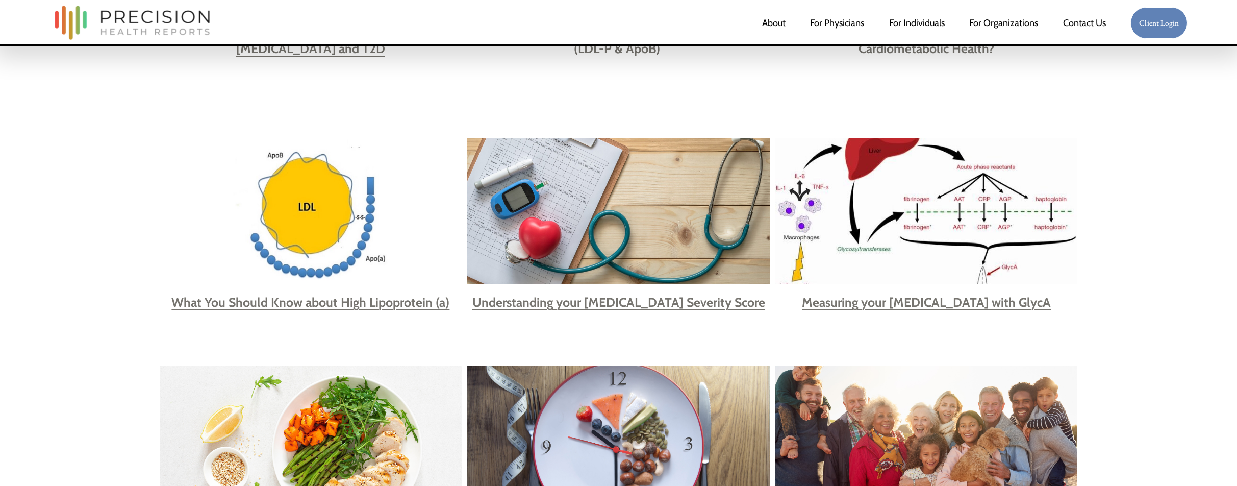
click at [845, 299] on strong "Measuring your Systemic Inflammation with GlycA" at bounding box center [926, 301] width 249 height 15
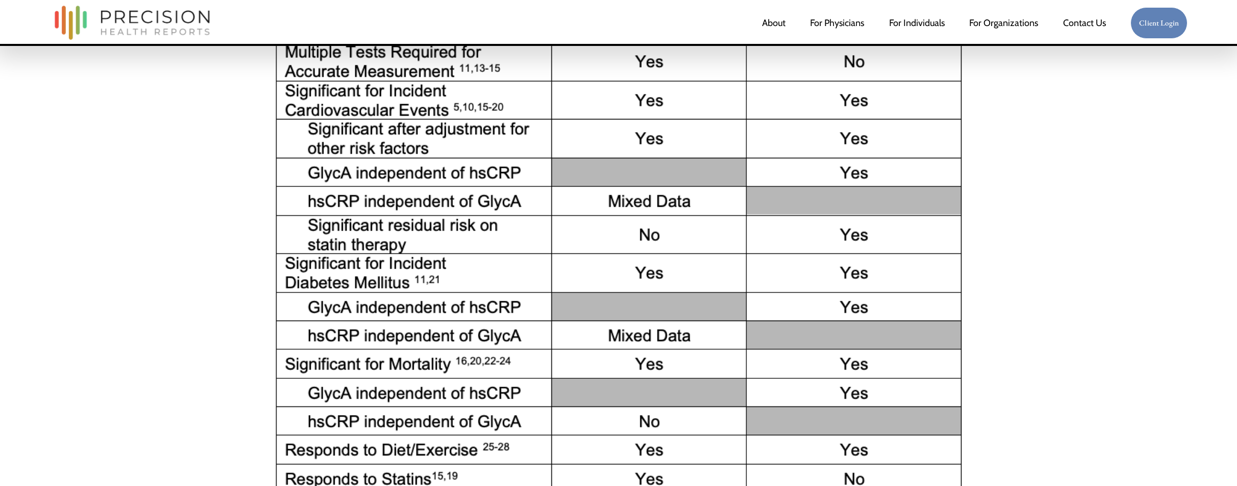
scroll to position [2740, 0]
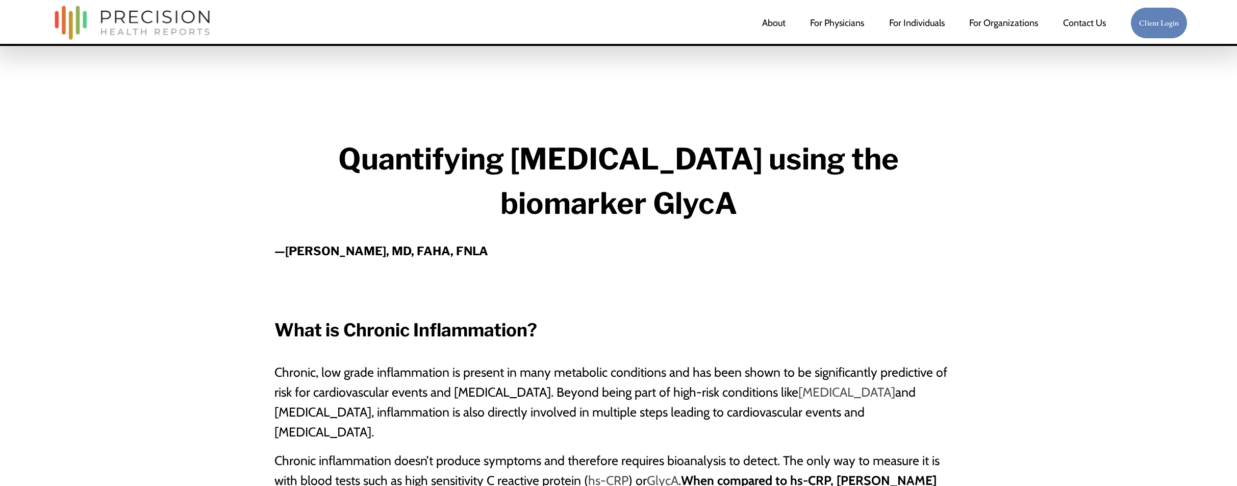
drag, startPoint x: 333, startPoint y: 168, endPoint x: 313, endPoint y: 160, distance: 21.3
click at [338, 167] on strong "Quantifying [MEDICAL_DATA] using the biomarker GlycA" at bounding box center [621, 181] width 567 height 80
drag, startPoint x: 305, startPoint y: 159, endPoint x: 733, endPoint y: 194, distance: 429.0
click at [733, 194] on strong "Quantifying [MEDICAL_DATA] using the biomarker GlycA" at bounding box center [621, 181] width 567 height 80
copy strong "Quantifying [MEDICAL_DATA] using the biomarker GlycA"
